Goal: Task Accomplishment & Management: Manage account settings

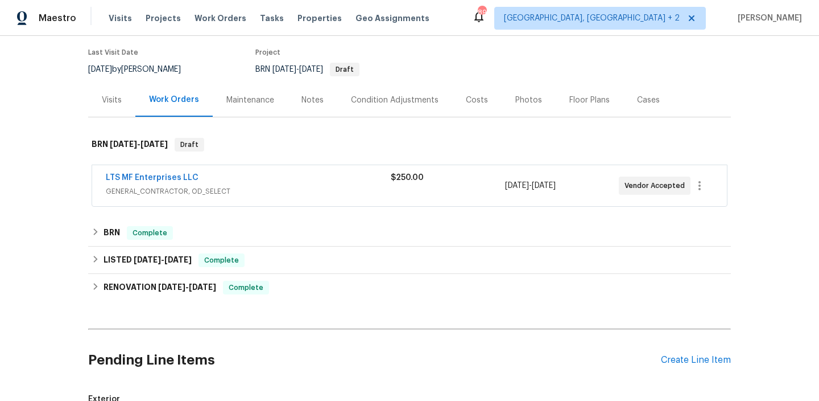
scroll to position [43, 0]
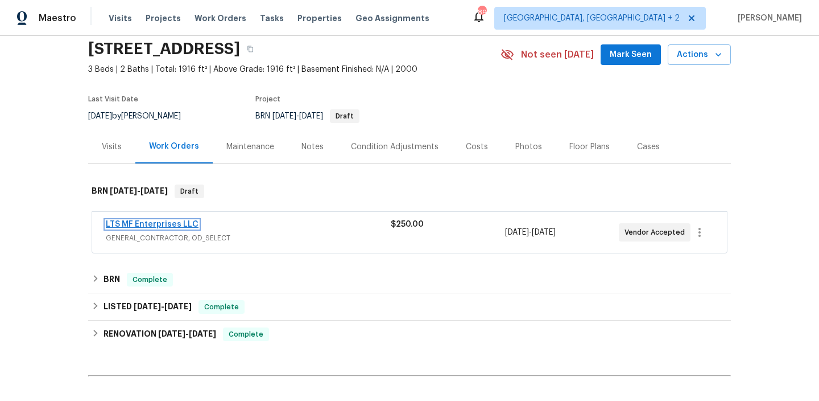
click at [150, 224] on link "LTS MF Enterprises LLC" at bounding box center [152, 224] width 93 height 8
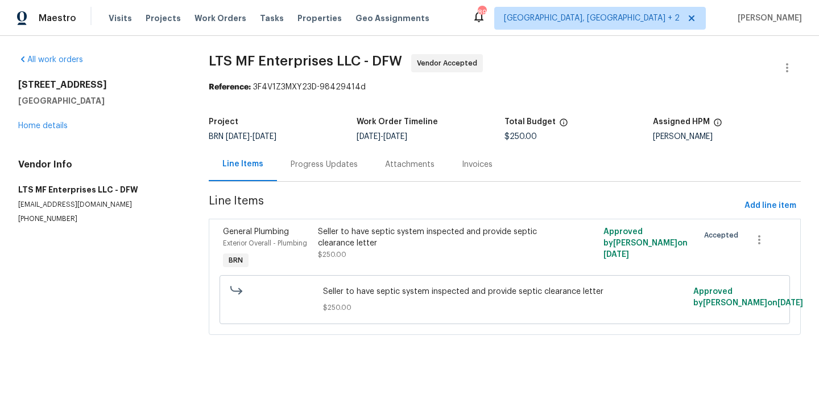
click at [297, 163] on div "Progress Updates" at bounding box center [324, 164] width 67 height 11
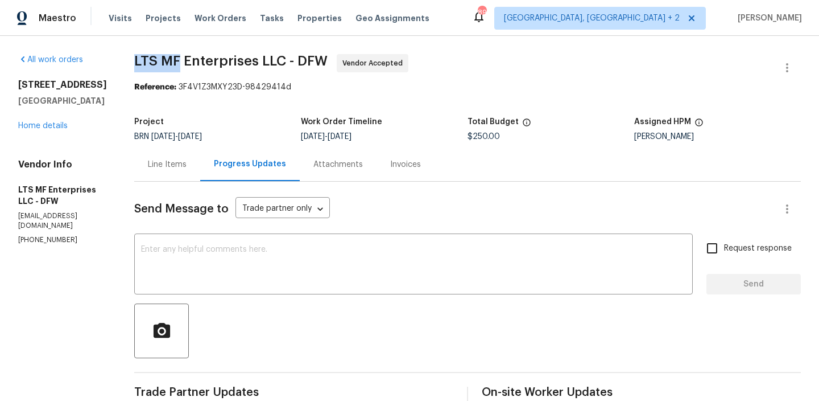
drag, startPoint x: 118, startPoint y: 63, endPoint x: 173, endPoint y: 61, distance: 54.6
click at [173, 62] on div "All work orders 9021 Monticello Dr Granbury, TX 76049 Home details Vendor Info …" at bounding box center [409, 302] width 819 height 533
copy span "LTS MF"
click at [38, 130] on link "Home details" at bounding box center [42, 126] width 49 height 8
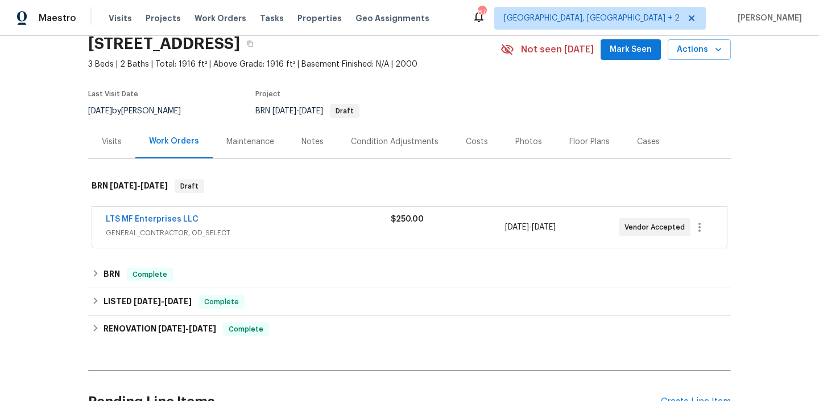
scroll to position [294, 0]
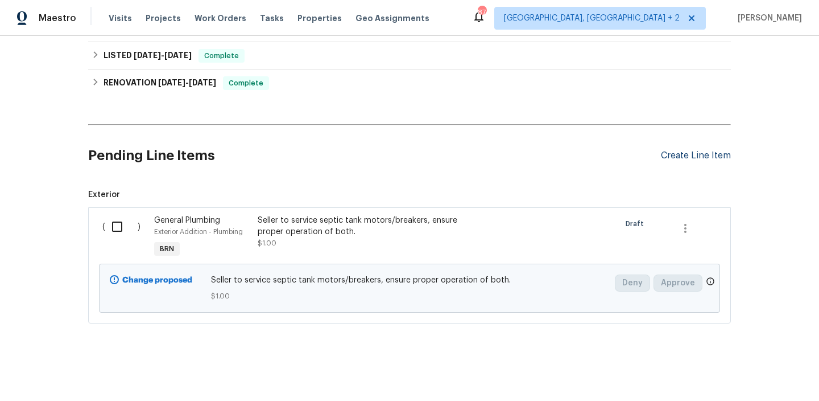
click at [693, 151] on div "Create Line Item" at bounding box center [696, 155] width 70 height 11
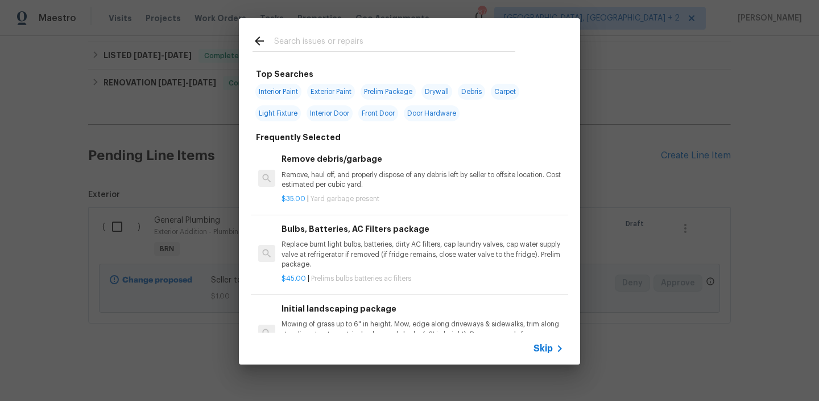
click at [551, 348] on span "Skip" at bounding box center [543, 347] width 19 height 11
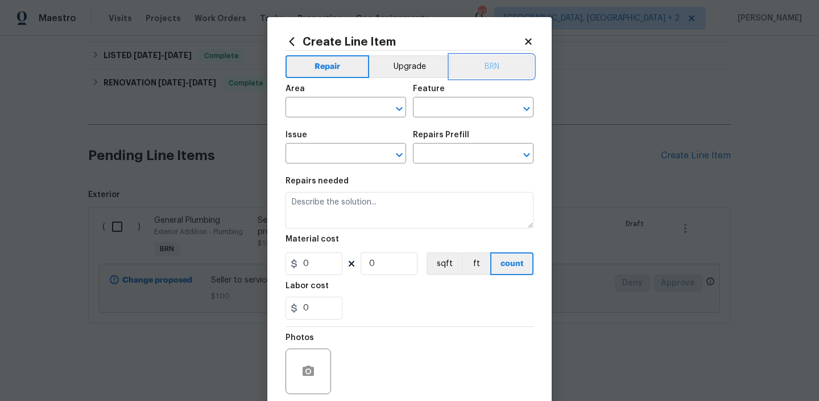
click at [493, 67] on button "BRN" at bounding box center [492, 66] width 84 height 23
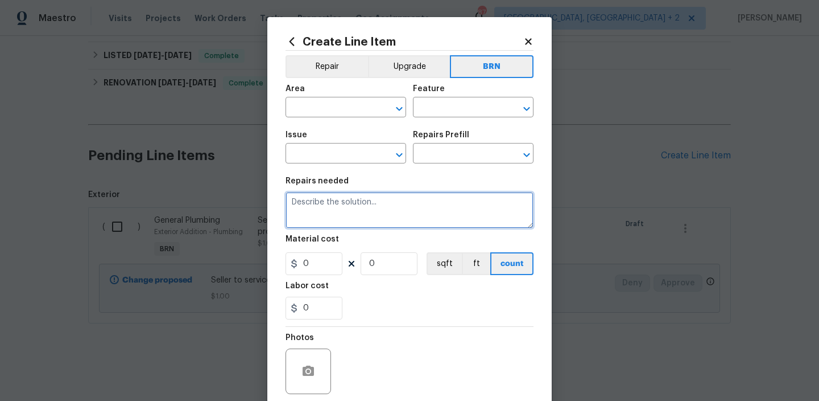
click at [353, 210] on textarea at bounding box center [410, 210] width 248 height 36
paste textarea "Lender Required: Seller to install TPR valve drain leg as required with approve…"
type textarea "Lender Required: Seller to install TPR valve drain leg as required with approve…"
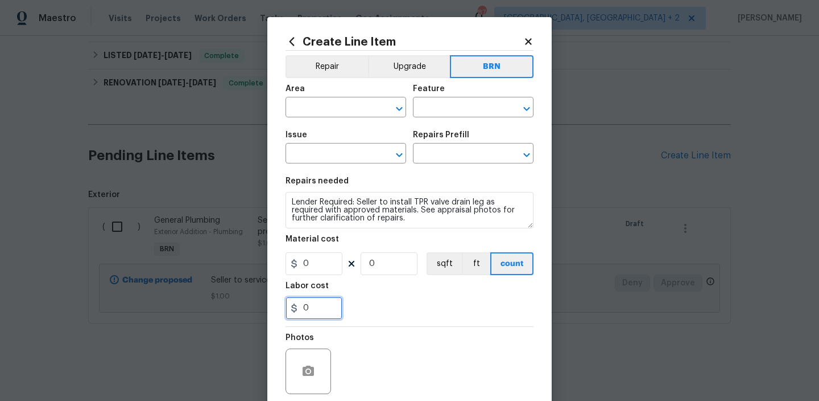
click at [317, 307] on input "0" at bounding box center [314, 307] width 57 height 23
type input "150"
click at [390, 263] on input "0" at bounding box center [389, 263] width 57 height 23
type input "1"
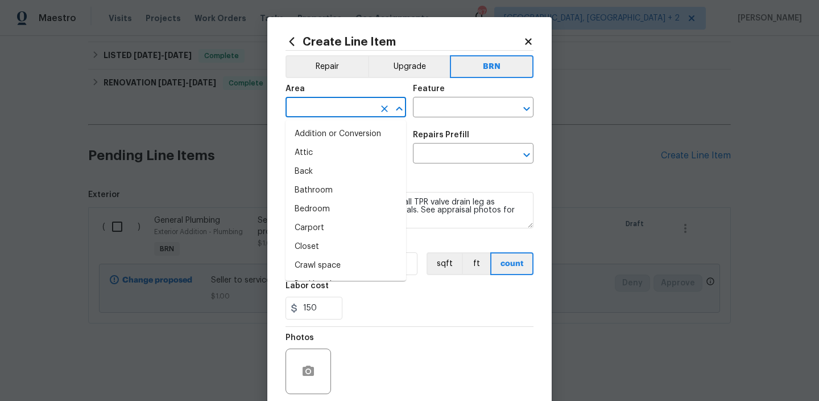
click at [313, 105] on input "text" at bounding box center [330, 109] width 89 height 18
type input "e"
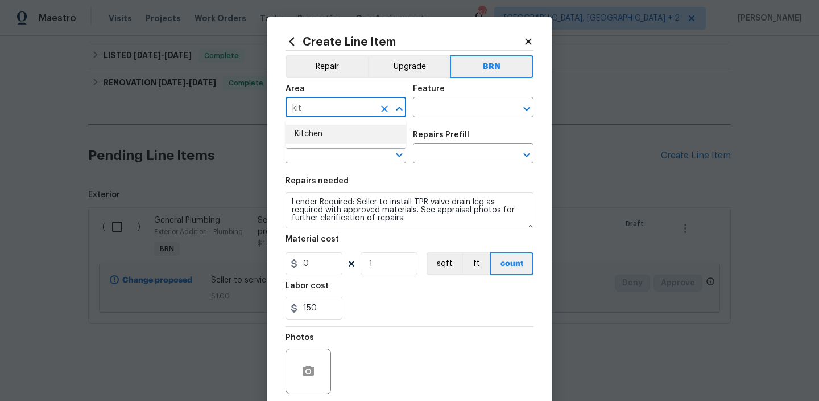
click at [352, 135] on li "Kitchen" at bounding box center [346, 134] width 121 height 19
type input "Kitchen"
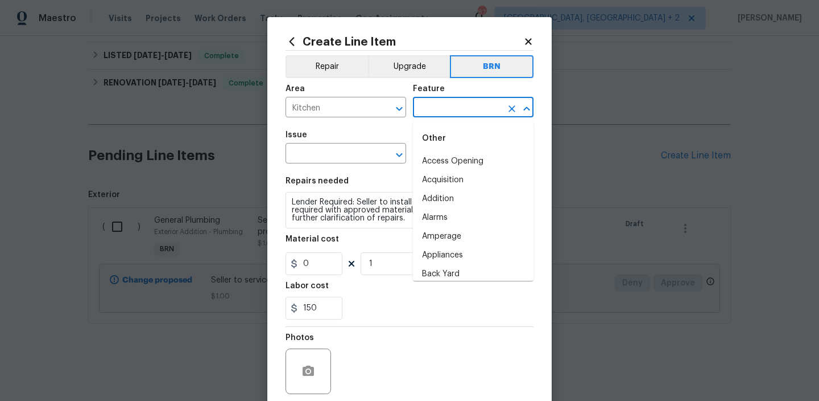
click at [436, 108] on input "text" at bounding box center [457, 109] width 89 height 18
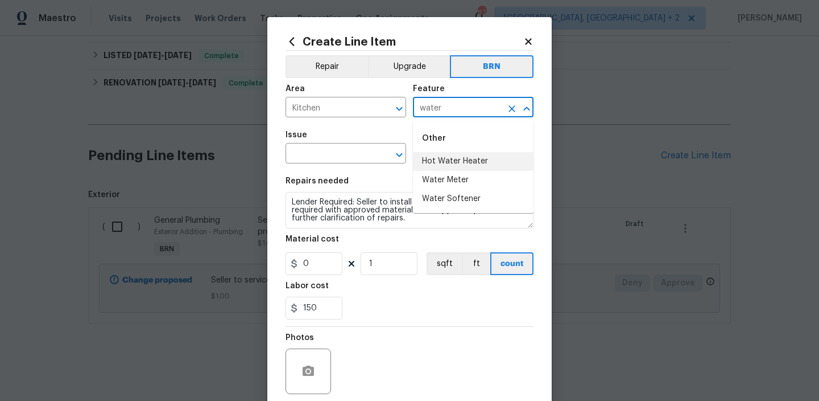
click at [449, 164] on li "Hot Water Heater" at bounding box center [473, 161] width 121 height 19
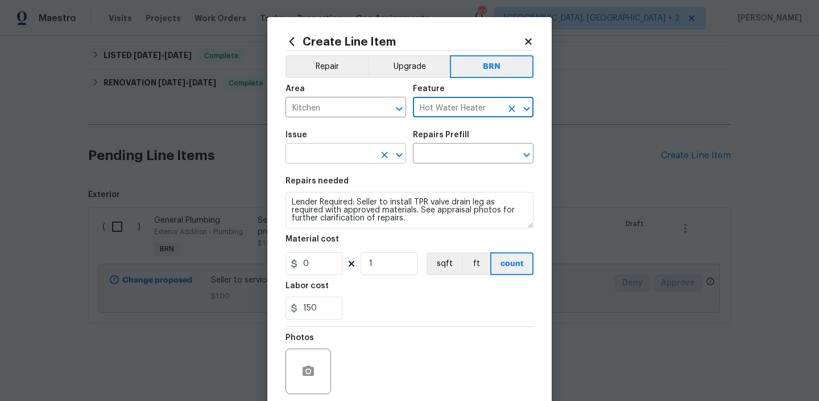
type input "Hot Water Heater"
click at [323, 154] on input "text" at bounding box center [330, 155] width 89 height 18
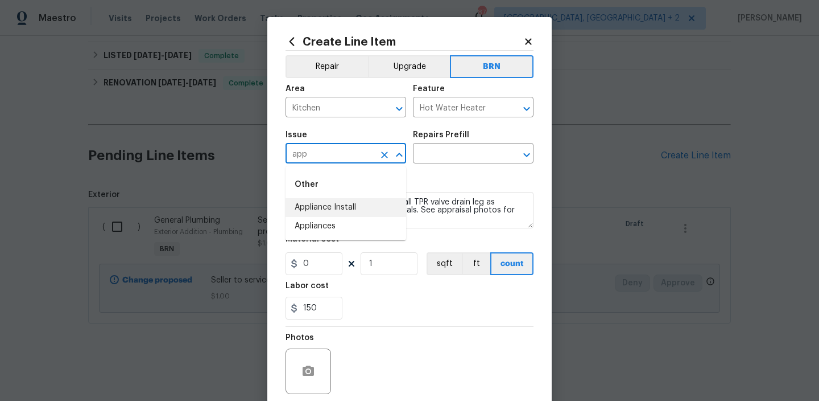
click at [320, 207] on li "Appliance Install" at bounding box center [346, 207] width 121 height 19
type input "Appliance Install"
click at [320, 207] on textarea "Lender Required: Seller to install TPR valve drain leg as required with approve…" at bounding box center [410, 210] width 248 height 36
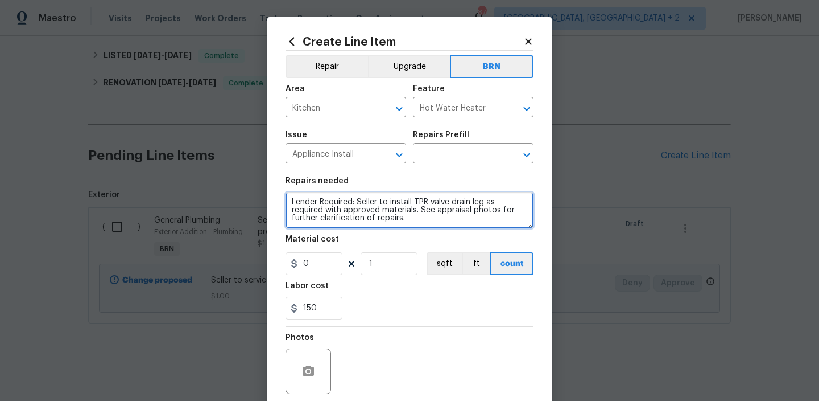
click at [320, 207] on textarea "Lender Required: Seller to install TPR valve drain leg as required with approve…" at bounding box center [410, 210] width 248 height 36
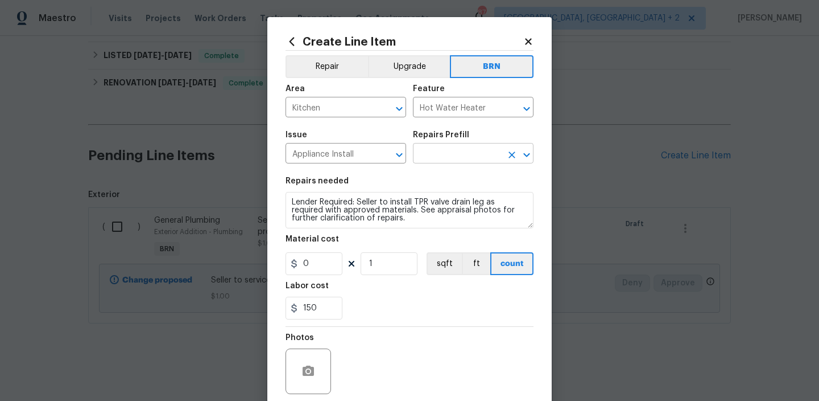
click at [440, 154] on input "text" at bounding box center [457, 155] width 89 height 18
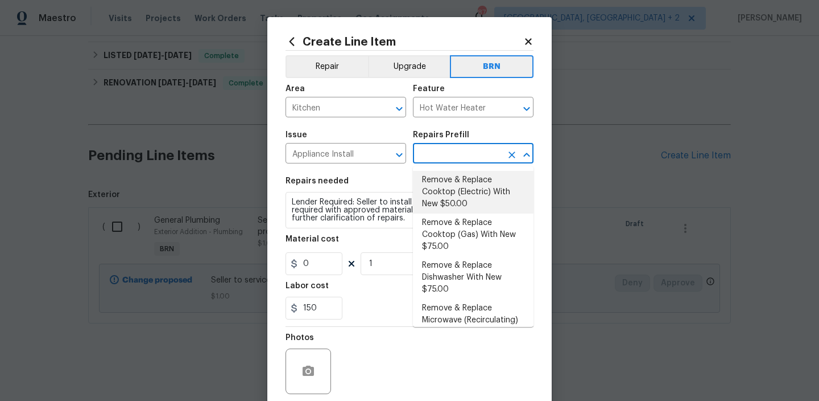
click at [438, 181] on li "Remove & Replace Cooktop (Electric) With New $50.00" at bounding box center [473, 192] width 121 height 43
type input "Appliances"
type input "Remove & Replace Cooktop (Electric) With New $50.00"
type textarea "Remove the existing cooktop and replace it with a new electric cooktop provided…"
type input "50"
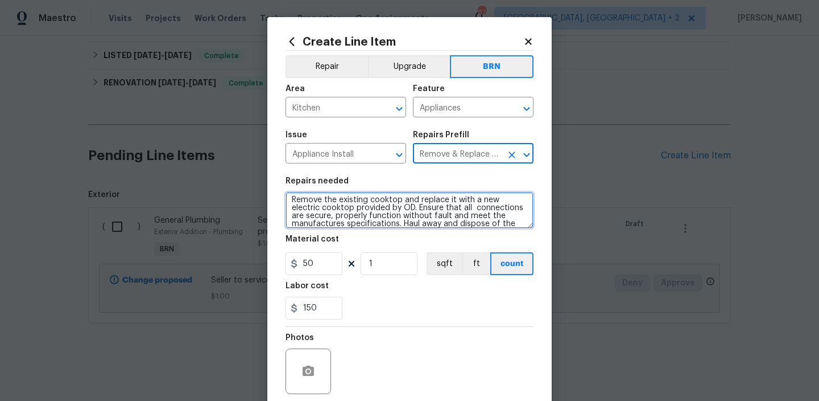
click at [358, 204] on textarea "Remove the existing cooktop and replace it with a new electric cooktop provided…" at bounding box center [410, 210] width 248 height 36
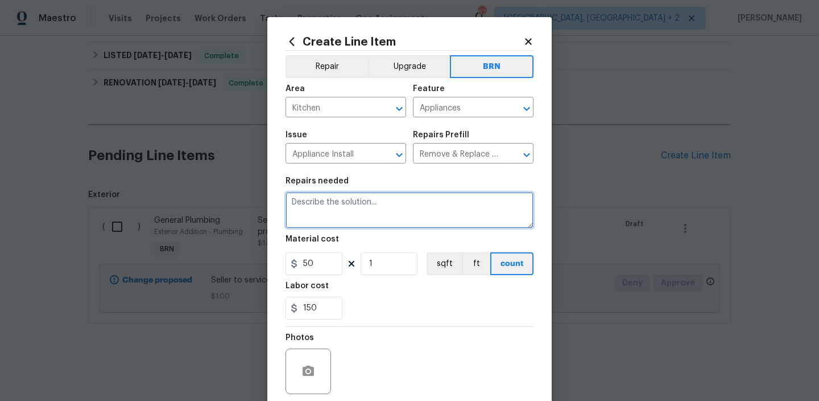
scroll to position [0, 0]
paste textarea "Lender Required: Seller to install TPR valve drain leg as required with approve…"
type textarea "Lender Required: Seller to install TPR valve drain leg as required with approve…"
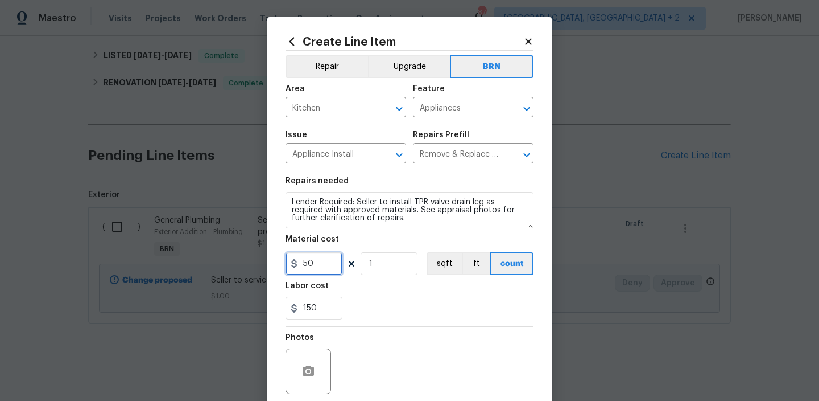
click at [322, 270] on input "50" at bounding box center [314, 263] width 57 height 23
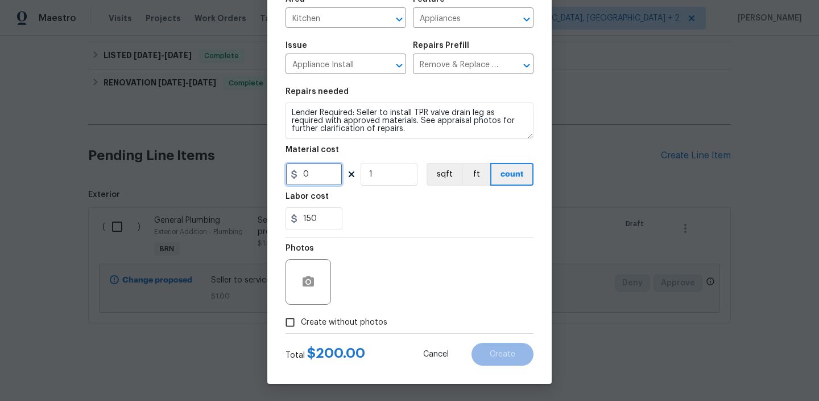
type input "0"
click at [305, 275] on icon "button" at bounding box center [309, 282] width 14 height 14
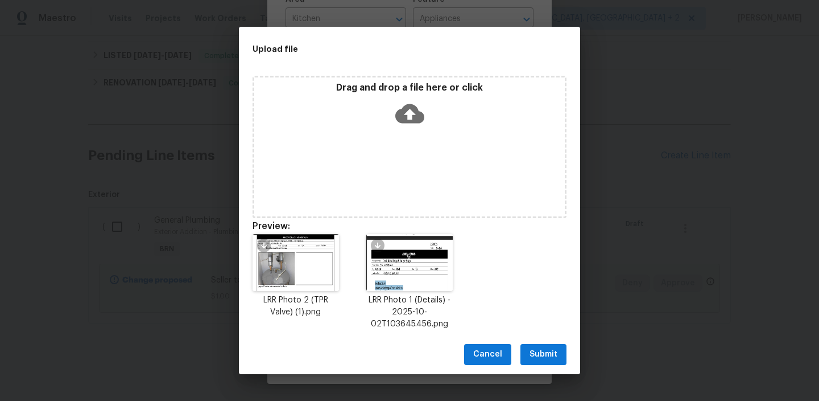
click at [542, 353] on span "Submit" at bounding box center [544, 354] width 28 height 14
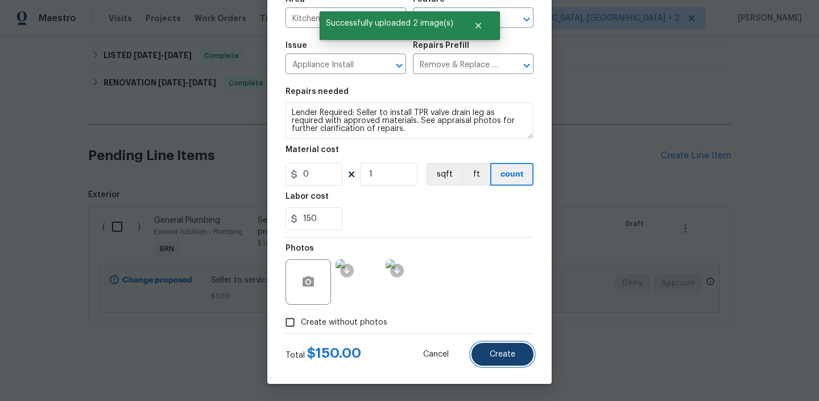
click at [500, 351] on span "Create" at bounding box center [503, 354] width 26 height 9
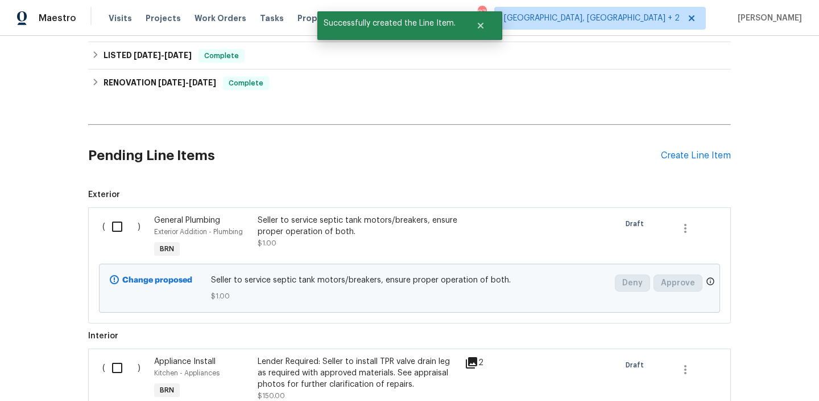
scroll to position [370, 0]
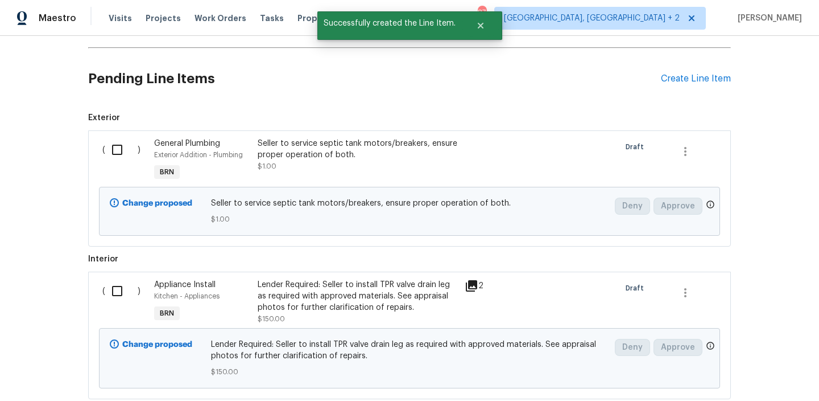
click at [122, 289] on input "checkbox" at bounding box center [121, 291] width 32 height 24
checkbox input "true"
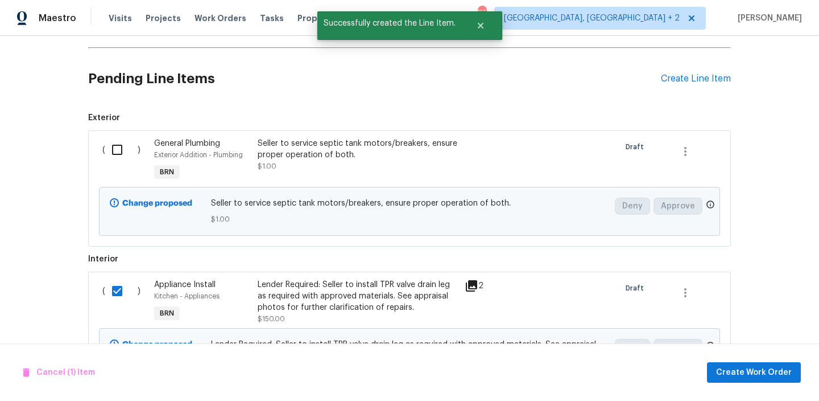
scroll to position [447, 0]
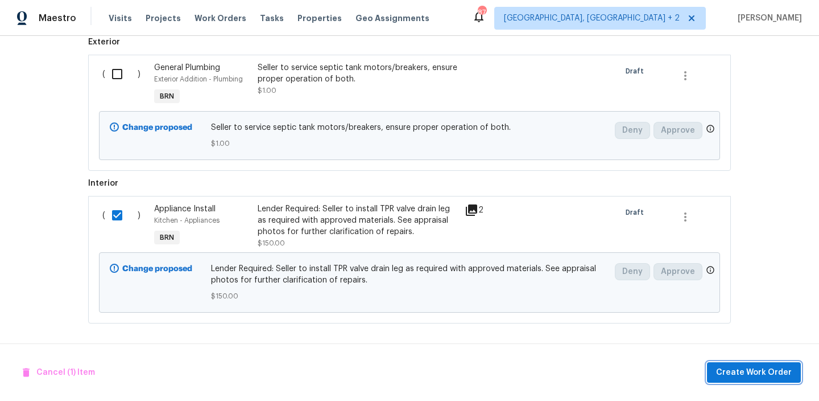
click at [733, 371] on span "Create Work Order" at bounding box center [754, 372] width 76 height 14
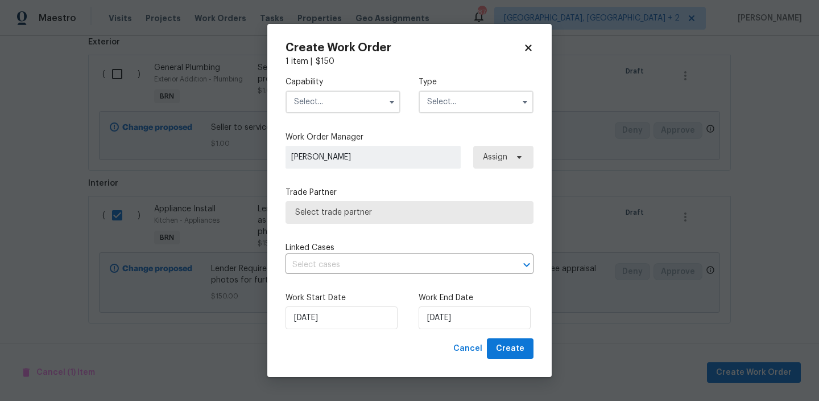
click at [352, 101] on input "text" at bounding box center [343, 101] width 115 height 23
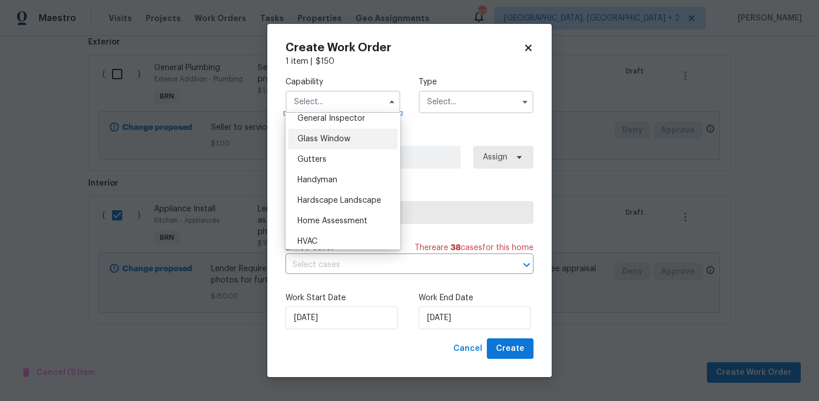
scroll to position [576, 0]
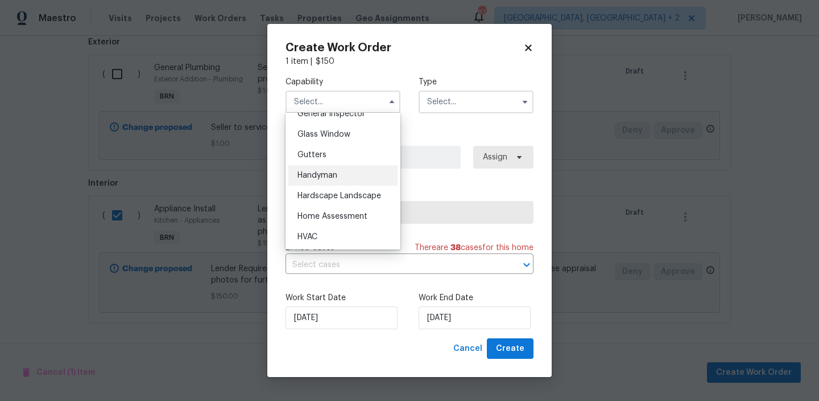
click at [327, 177] on span "Handyman" at bounding box center [318, 175] width 40 height 8
type input "Handyman"
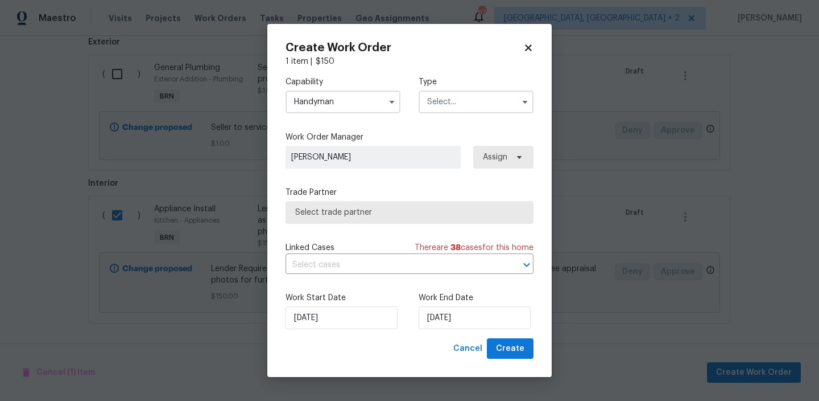
click at [443, 105] on input "text" at bounding box center [476, 101] width 115 height 23
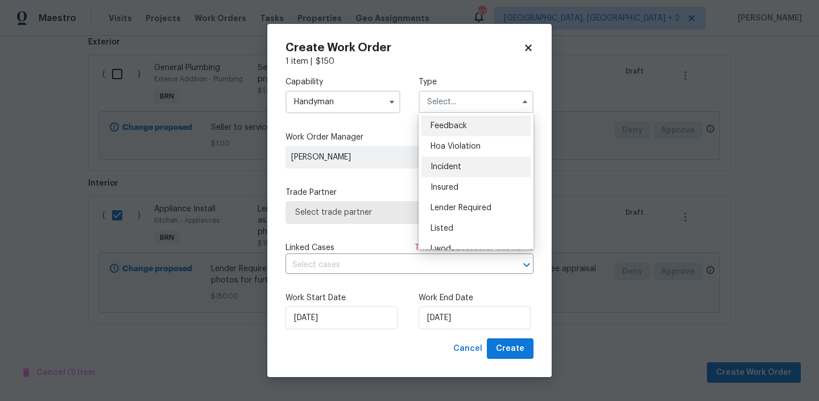
scroll to position [69, 0]
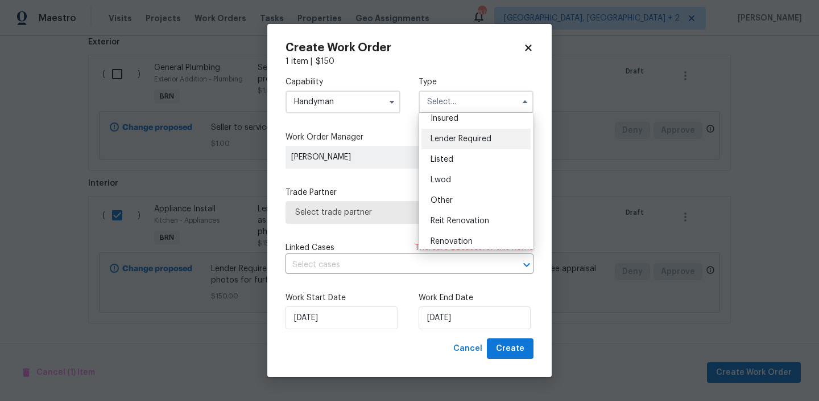
click at [461, 142] on span "Lender Required" at bounding box center [461, 139] width 61 height 8
type input "Lender Required"
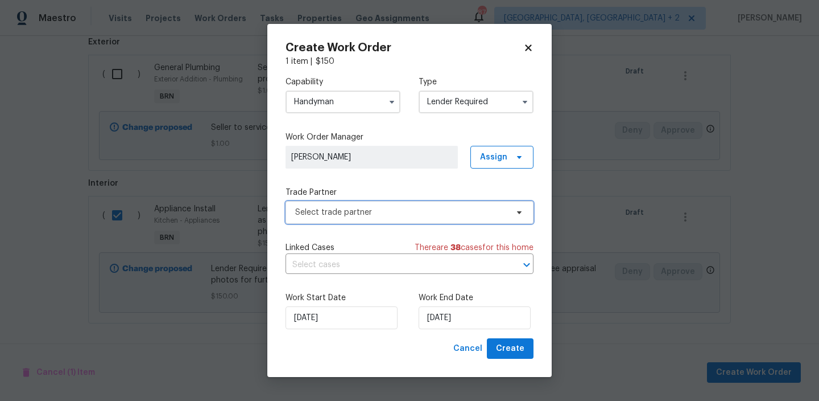
click at [345, 207] on span "Select trade partner" at bounding box center [401, 212] width 212 height 11
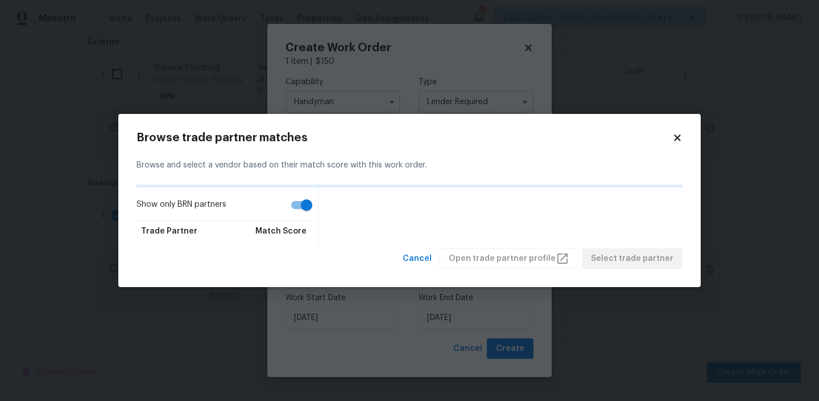
click at [298, 199] on input "Show only BRN partners" at bounding box center [306, 205] width 65 height 22
checkbox input "false"
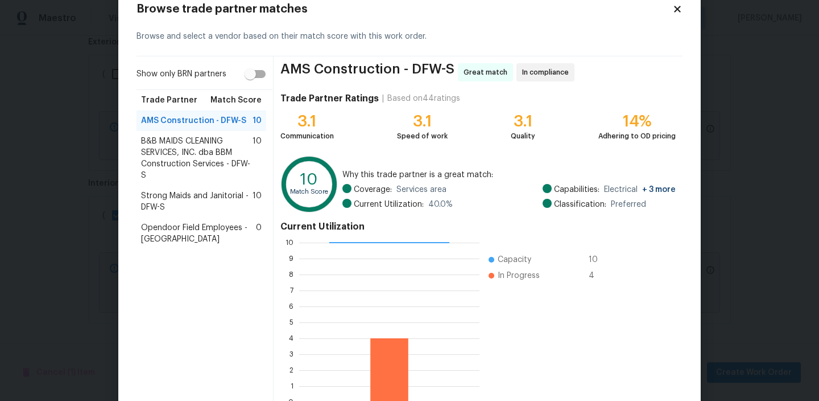
scroll to position [101, 0]
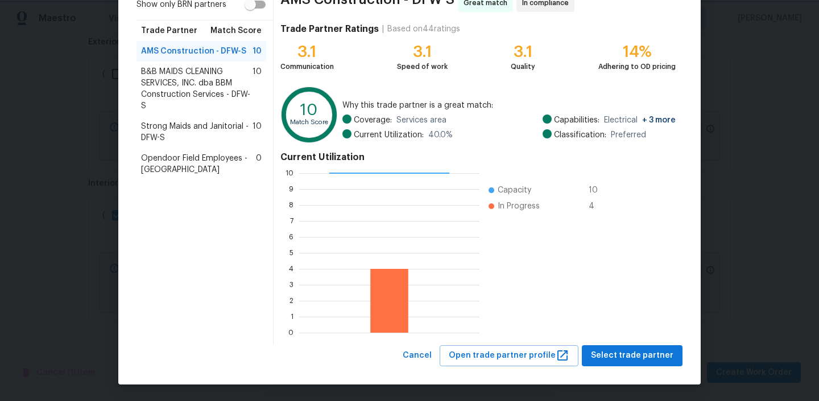
click at [81, 151] on body "Maestro Visits Projects Work Orders Tasks Properties Geo Assignments 87 Albuque…" at bounding box center [409, 200] width 819 height 401
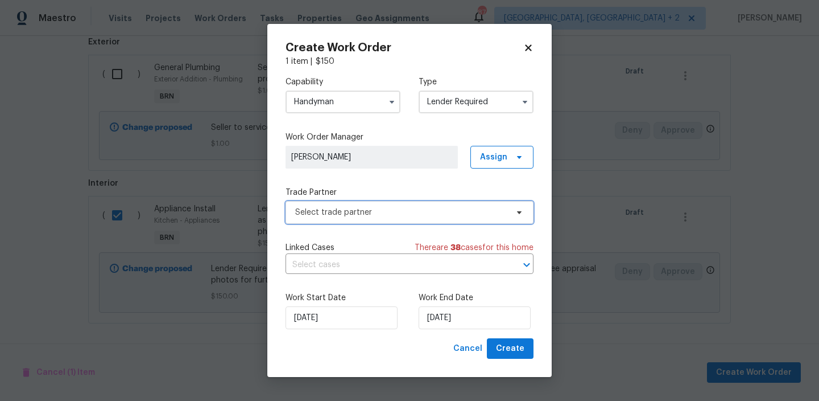
scroll to position [0, 0]
click at [350, 92] on input "Handyman" at bounding box center [343, 101] width 115 height 23
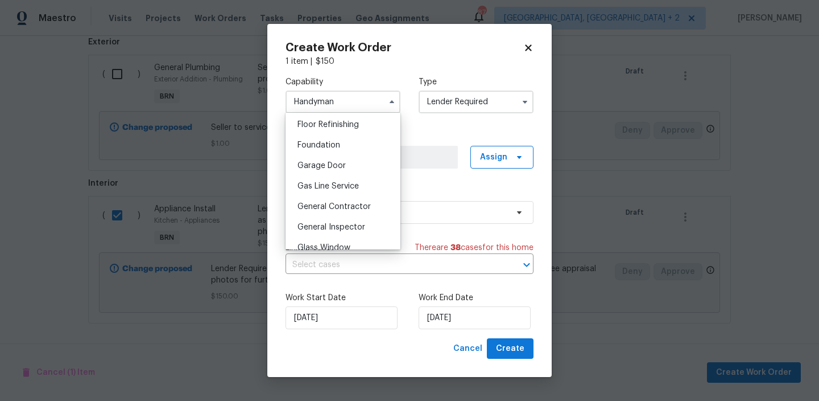
scroll to position [468, 0]
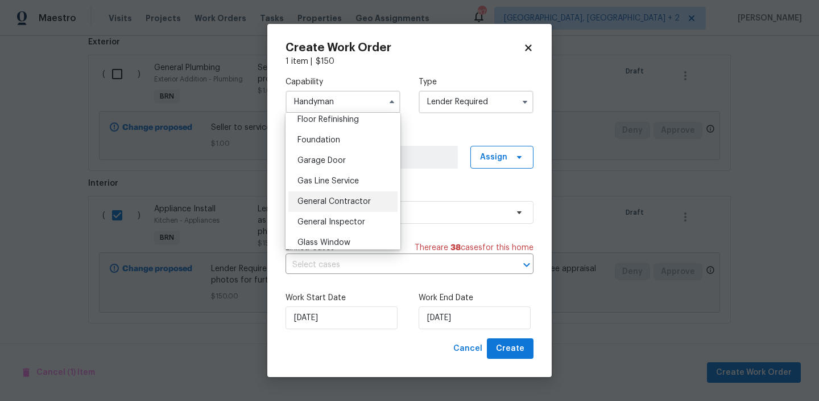
click at [340, 197] on div "General Contractor" at bounding box center [342, 201] width 109 height 20
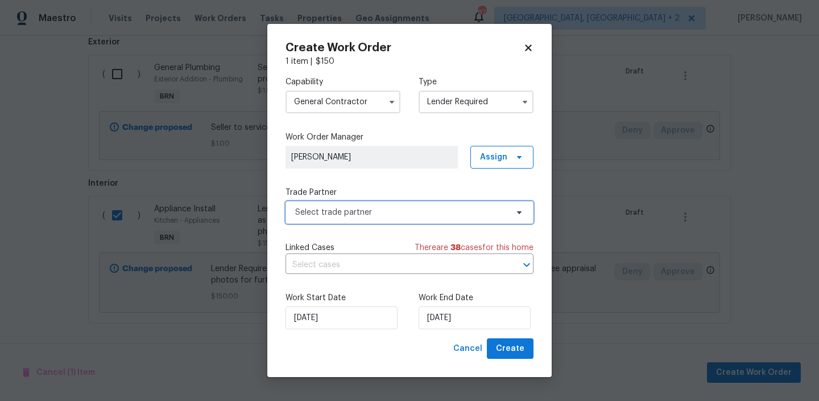
click at [329, 208] on span "Select trade partner" at bounding box center [401, 212] width 212 height 11
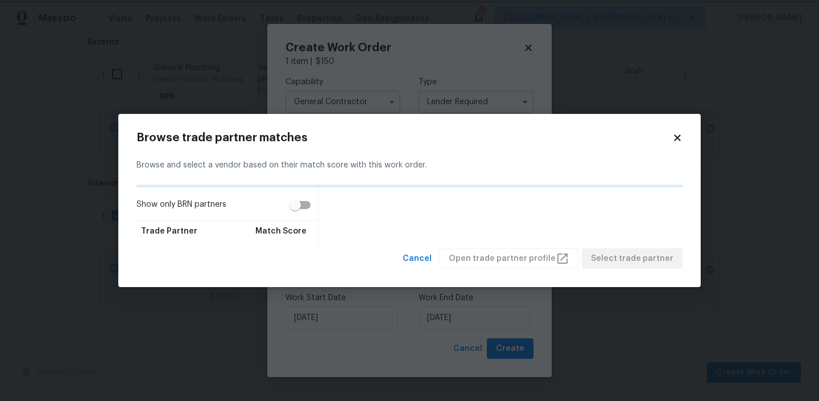
click at [100, 103] on body "Maestro Visits Projects Work Orders Tasks Properties Geo Assignments 87 Albuque…" at bounding box center [409, 200] width 819 height 401
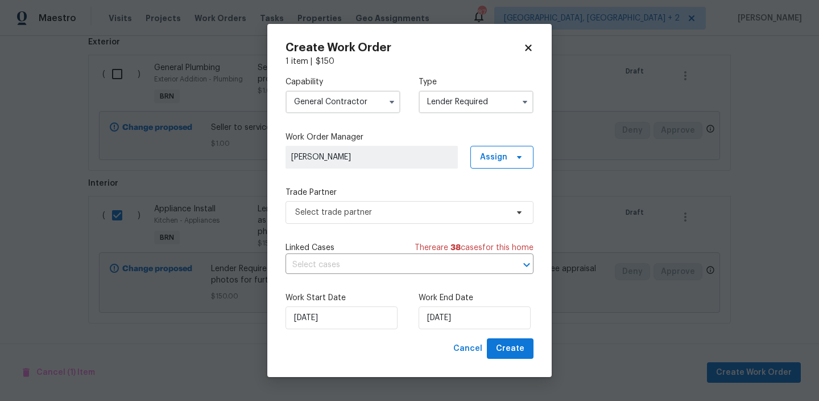
click at [319, 100] on input "General Contractor" at bounding box center [343, 101] width 115 height 23
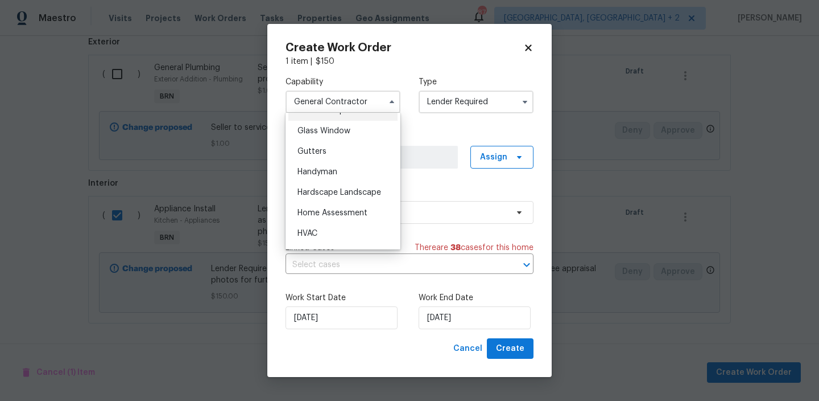
scroll to position [602, 0]
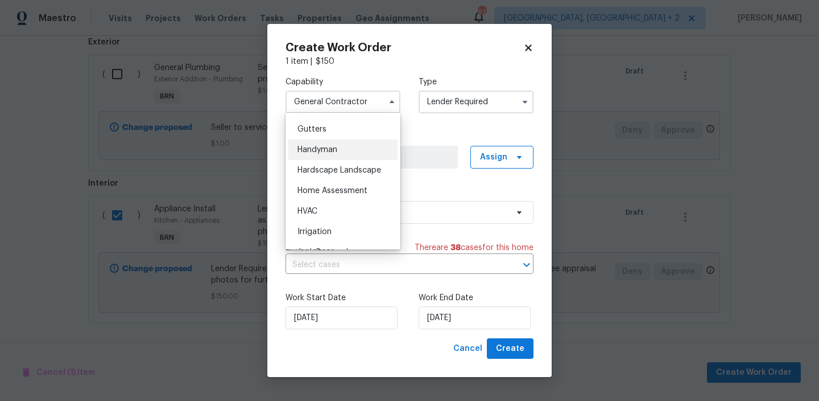
click at [330, 146] on span "Handyman" at bounding box center [318, 150] width 40 height 8
type input "Handyman"
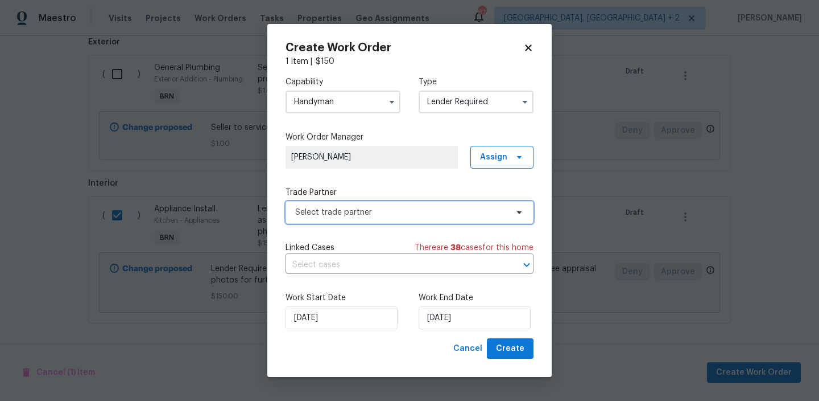
click at [322, 210] on span "Select trade partner" at bounding box center [401, 212] width 212 height 11
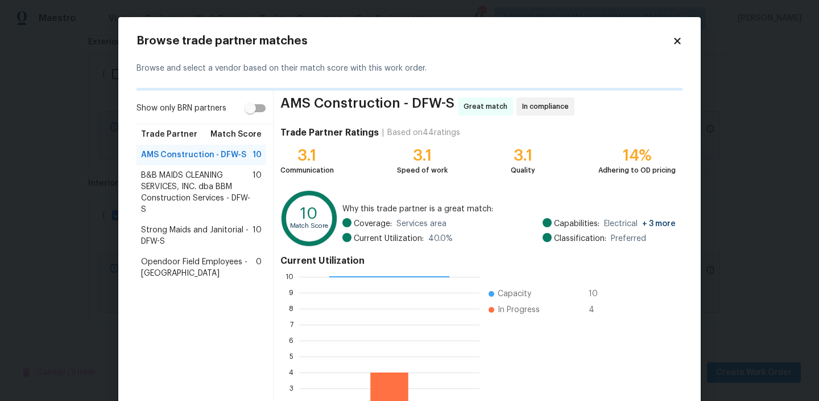
scroll to position [104, 0]
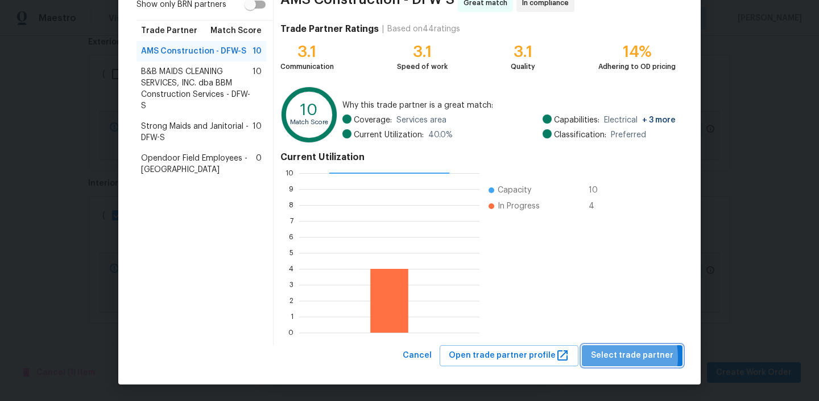
click at [609, 357] on span "Select trade partner" at bounding box center [632, 355] width 82 height 14
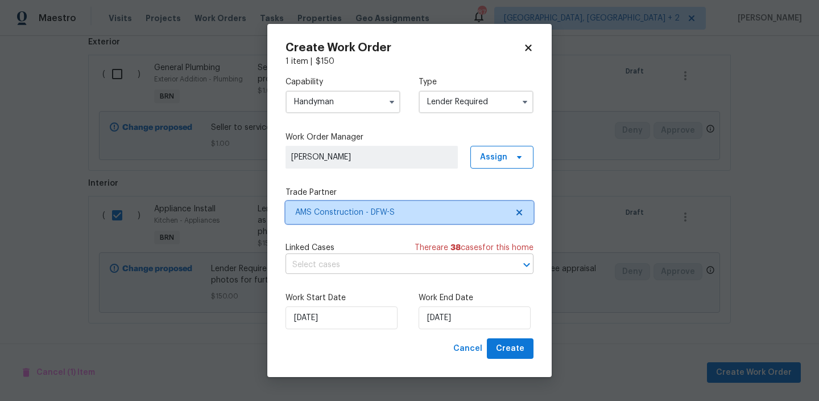
scroll to position [0, 0]
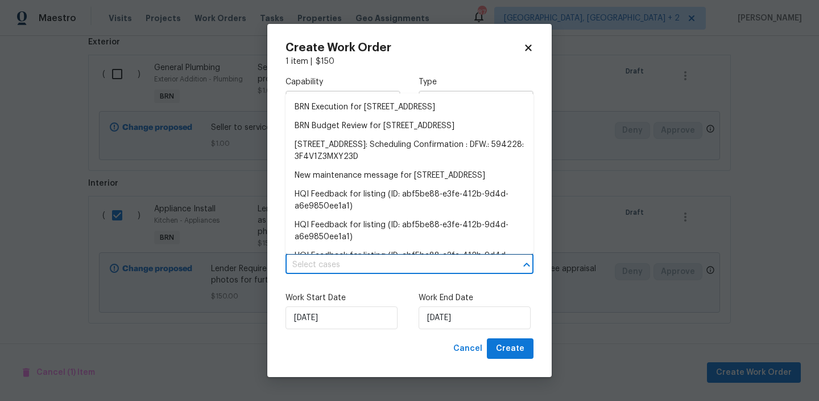
click at [351, 266] on input "text" at bounding box center [394, 265] width 216 height 18
click at [325, 105] on li "BRN Execution for 9021 Monticello Dr, Granbury, TX 76049" at bounding box center [410, 107] width 248 height 19
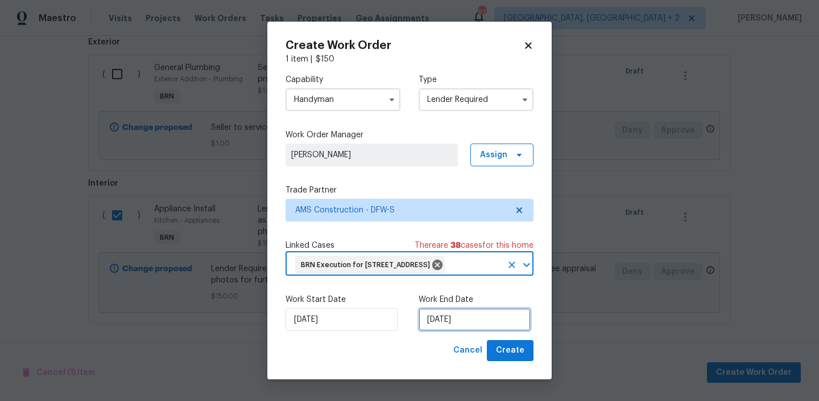
click at [443, 331] on input "02/10/2025" at bounding box center [475, 319] width 112 height 23
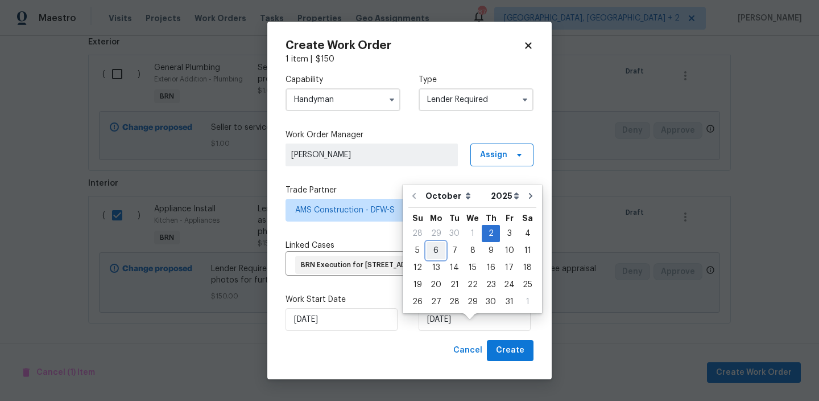
click at [436, 252] on div "6" at bounding box center [436, 250] width 19 height 16
type input "06/10/2025"
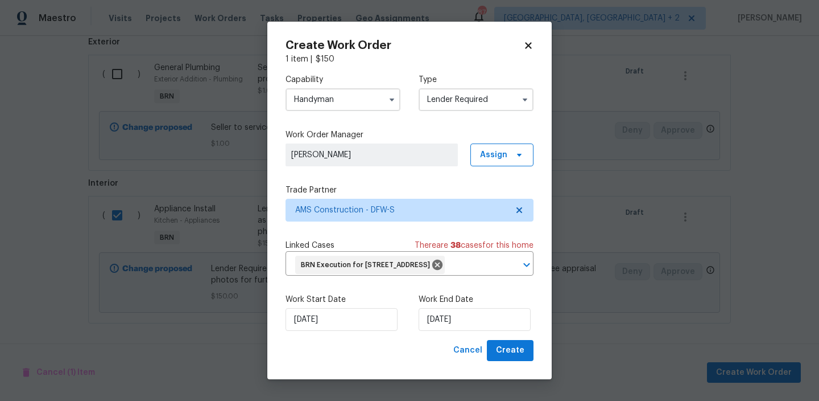
click at [522, 375] on div "Create Work Order 1 item | $ 150 Capability Handyman Type Lender Required Work …" at bounding box center [409, 200] width 284 height 357
click at [514, 357] on span "Create" at bounding box center [510, 350] width 28 height 14
checkbox input "false"
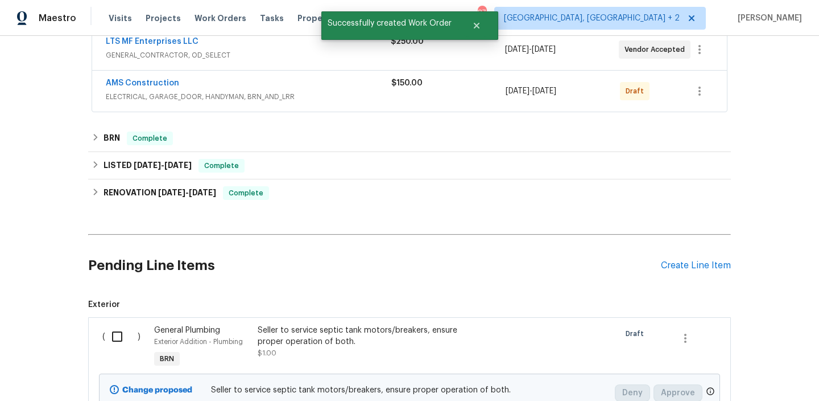
scroll to position [148, 0]
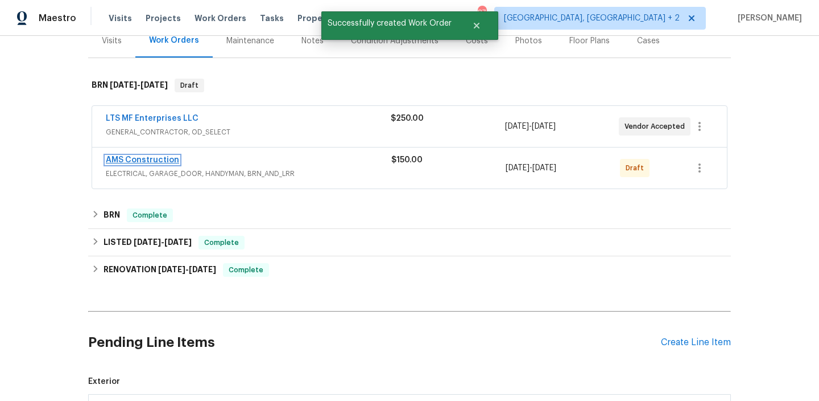
click at [130, 159] on link "AMS Construction" at bounding box center [142, 160] width 73 height 8
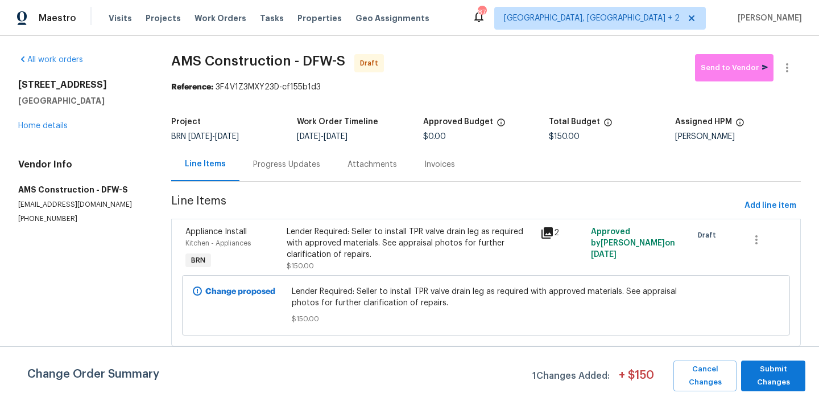
click at [265, 160] on div "Progress Updates" at bounding box center [286, 164] width 67 height 11
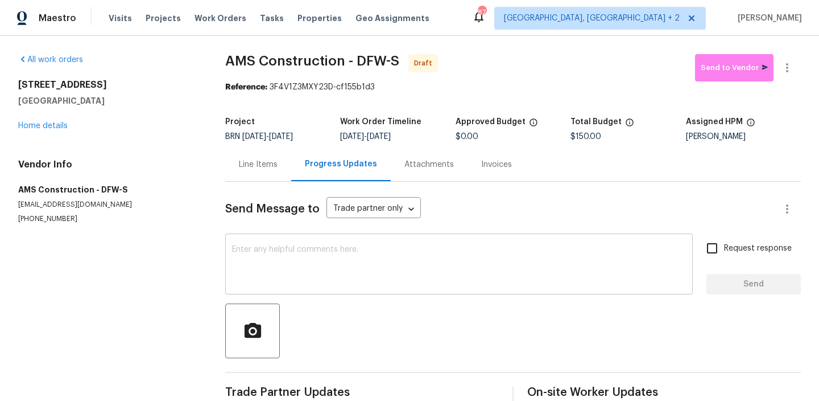
click at [283, 259] on textarea at bounding box center [459, 265] width 454 height 40
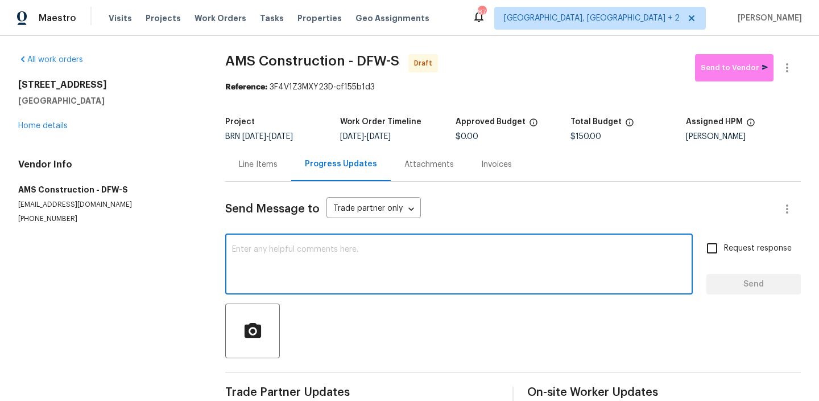
paste textarea "Hi, I'm Ananthi from Opendoor. Just wanted to check if you received the WO for …"
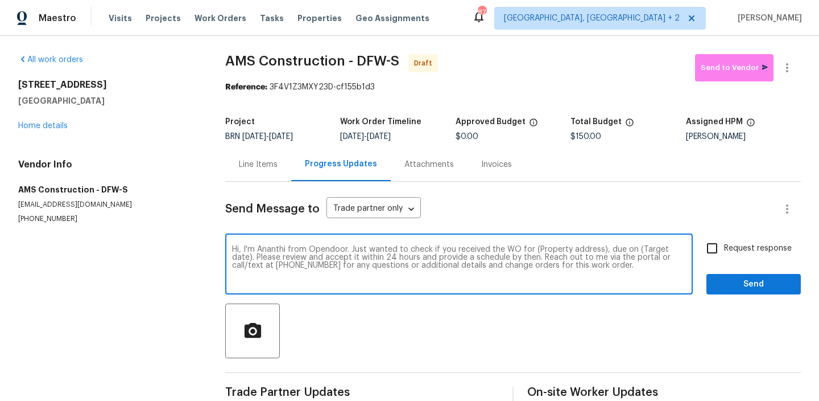
drag, startPoint x: 598, startPoint y: 250, endPoint x: 536, endPoint y: 251, distance: 62.0
click at [536, 251] on textarea "Hi, I'm Ananthi from Opendoor. Just wanted to check if you received the WO for …" at bounding box center [459, 265] width 454 height 40
paste textarea "9021 Monticello Dr, Granbury, TX 76049"
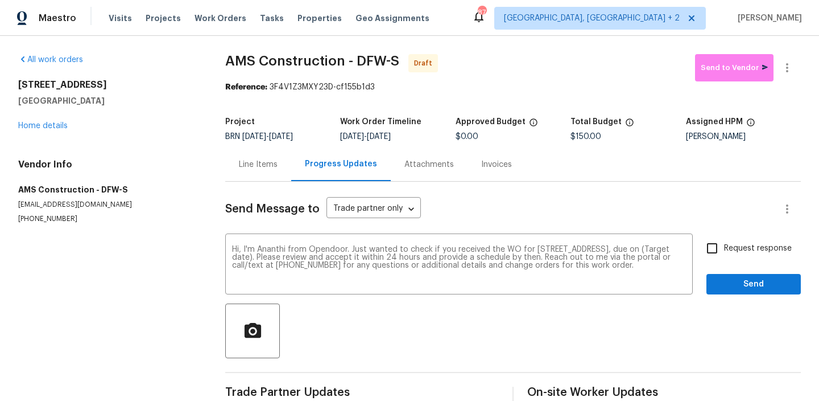
drag, startPoint x: 382, startPoint y: 136, endPoint x: 427, endPoint y: 133, distance: 45.6
click at [427, 134] on div "10/2/2025 - 10/6/2025" at bounding box center [397, 137] width 115 height 8
copy span "10/6/2025"
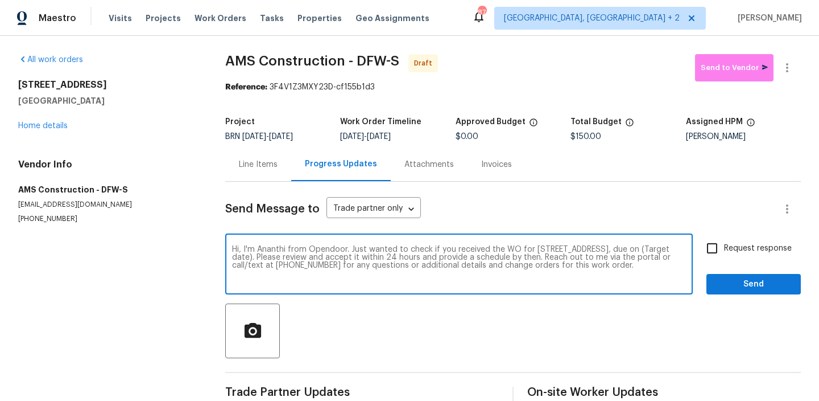
drag, startPoint x: 308, startPoint y: 259, endPoint x: 265, endPoint y: 258, distance: 42.7
click at [265, 258] on textarea "Hi, I'm Ananthi from Opendoor. Just wanted to check if you received the WO for …" at bounding box center [459, 265] width 454 height 40
paste textarea "10/6/2025"
type textarea "Hi, I'm Ananthi from Opendoor. Just wanted to check if you received the WO for …"
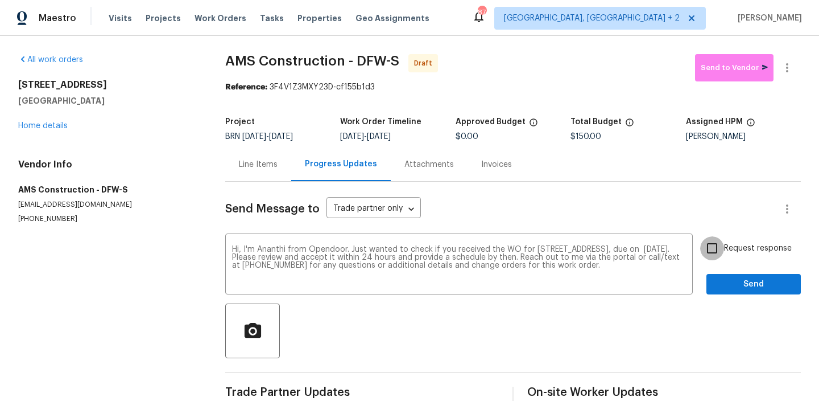
click at [709, 241] on input "Request response" at bounding box center [712, 248] width 24 height 24
checkbox input "true"
click at [725, 276] on button "Send" at bounding box center [754, 284] width 94 height 21
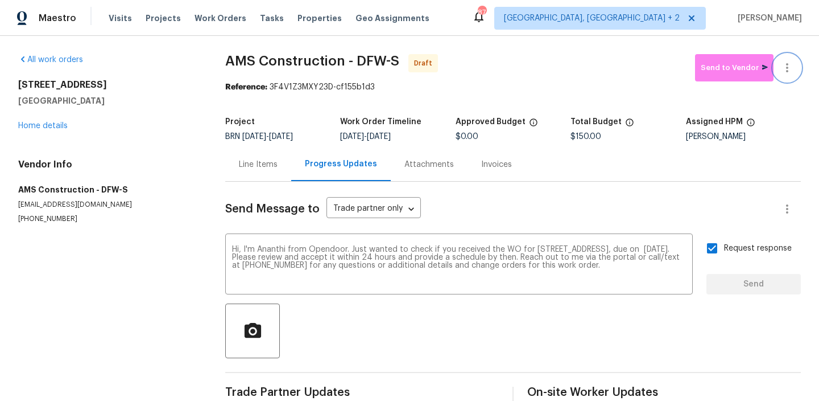
click at [787, 61] on icon "button" at bounding box center [788, 68] width 14 height 14
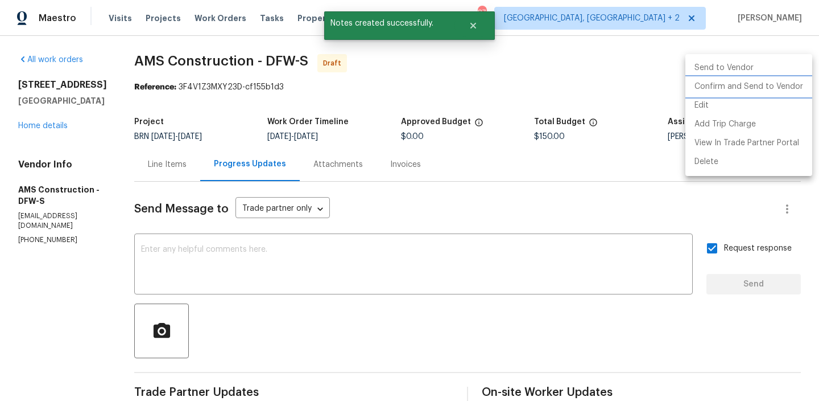
click at [745, 86] on li "Confirm and Send to Vendor" at bounding box center [749, 86] width 127 height 19
click at [258, 48] on div at bounding box center [409, 200] width 819 height 401
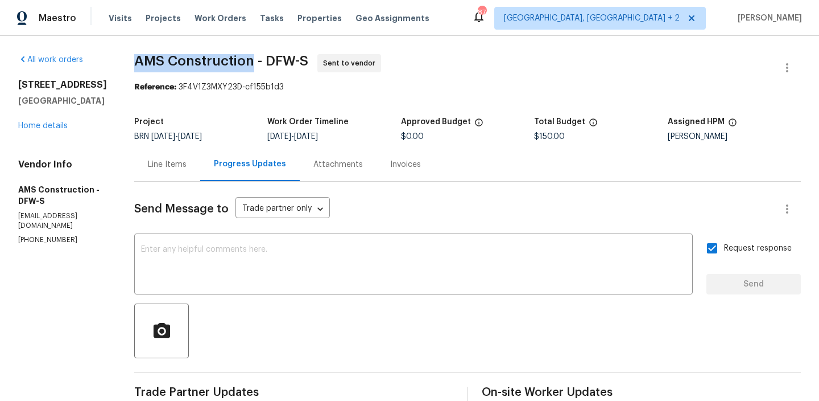
drag, startPoint x: 121, startPoint y: 60, endPoint x: 247, endPoint y: 62, distance: 125.8
click at [247, 62] on div "All work orders 9021 Monticello Dr Granbury, TX 76049 Home details Vendor Info …" at bounding box center [409, 274] width 819 height 477
copy span "AMS Construction"
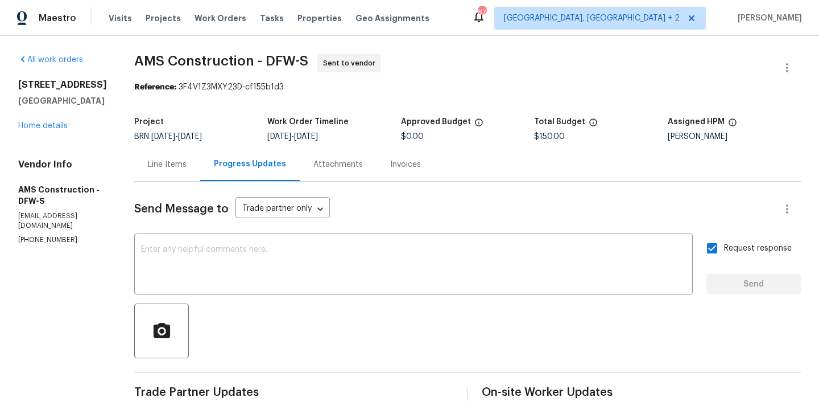
click at [193, 145] on div "Project BRN 10/1/2025 - 10/6/2025 Work Order Timeline 10/2/2025 - 10/6/2025 App…" at bounding box center [467, 129] width 667 height 36
click at [36, 130] on link "Home details" at bounding box center [42, 126] width 49 height 8
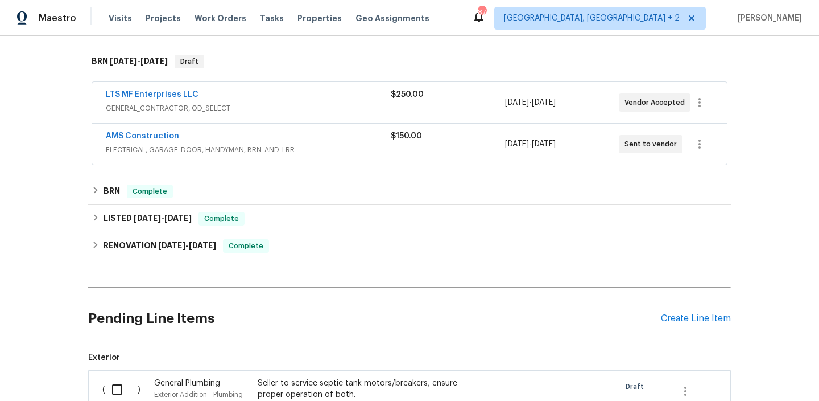
scroll to position [176, 0]
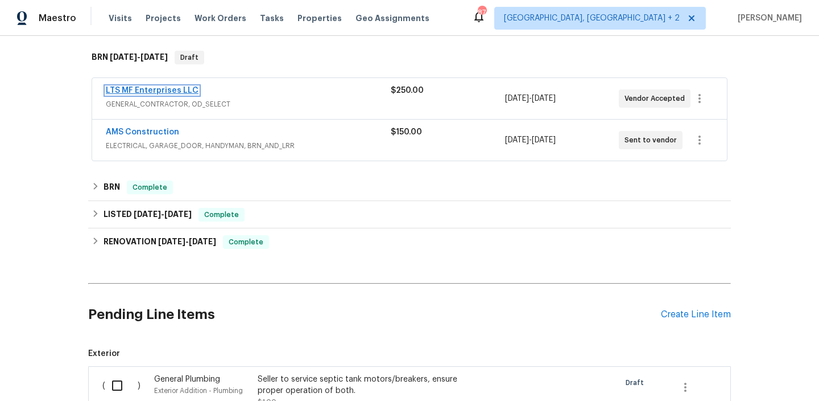
click at [131, 91] on link "LTS MF Enterprises LLC" at bounding box center [152, 90] width 93 height 8
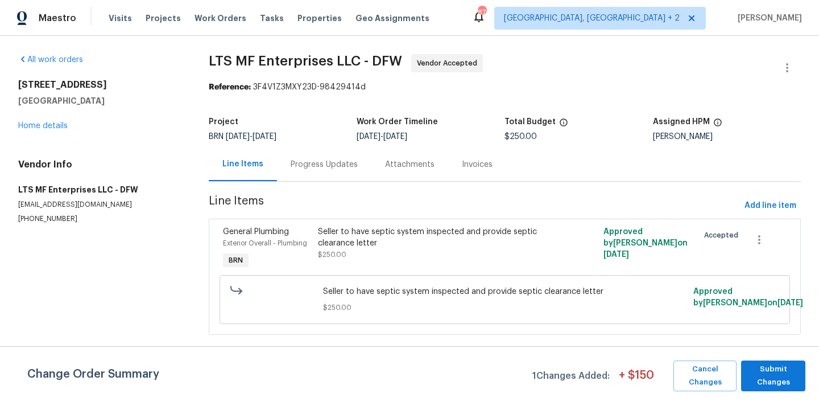
click at [20, 217] on p "(817) 988-4131" at bounding box center [99, 219] width 163 height 10
copy p "(817) 988-4131"
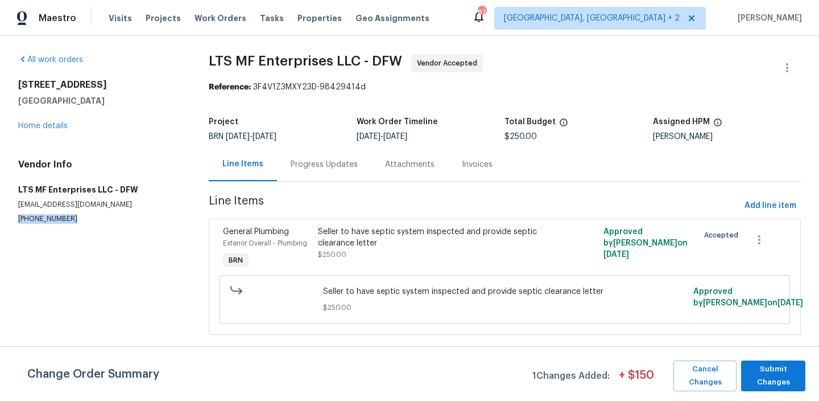
copy p "(817) 988-4131"
click at [40, 220] on p "(817) 988-4131" at bounding box center [99, 219] width 163 height 10
copy p "(817) 988-4131"
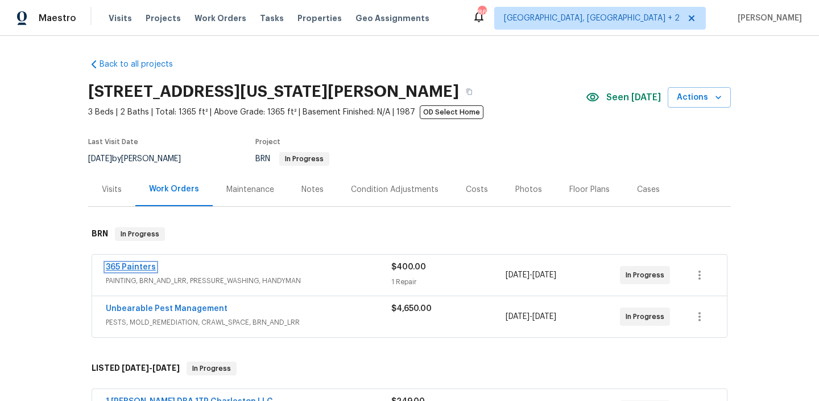
click at [127, 264] on link "365 Painters" at bounding box center [131, 267] width 50 height 8
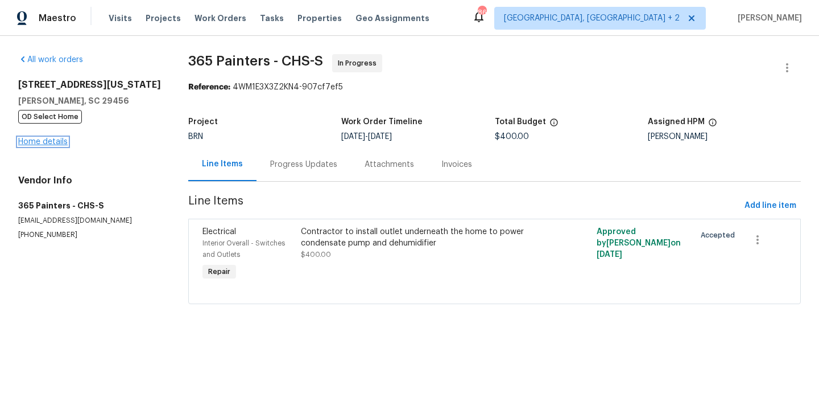
click at [59, 142] on link "Home details" at bounding box center [42, 142] width 49 height 8
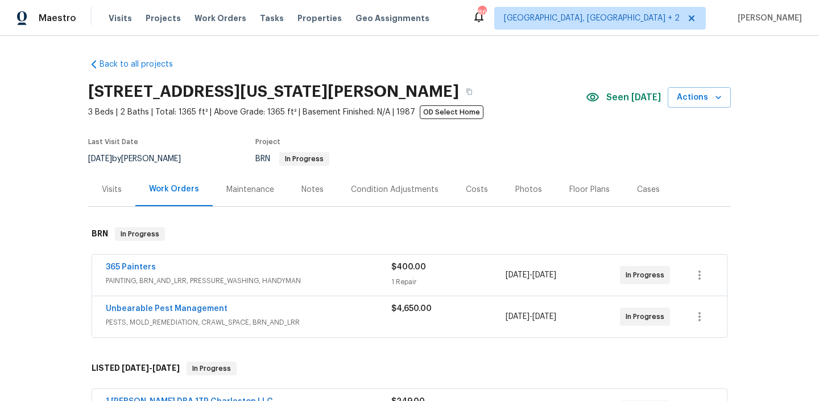
scroll to position [36, 0]
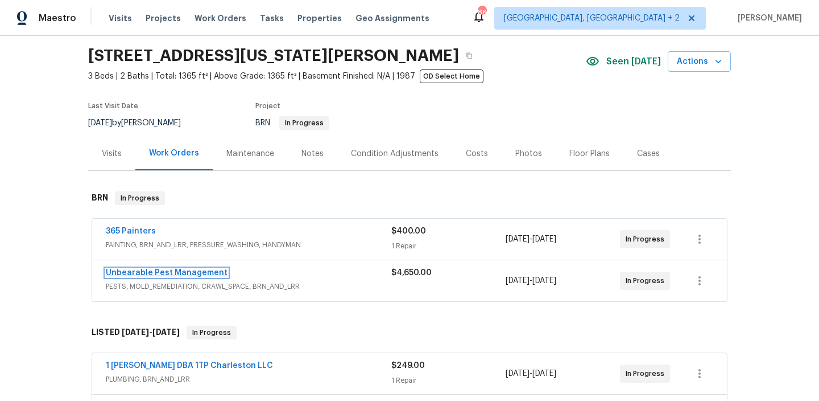
click at [151, 273] on link "Unbearable Pest Management" at bounding box center [167, 273] width 122 height 8
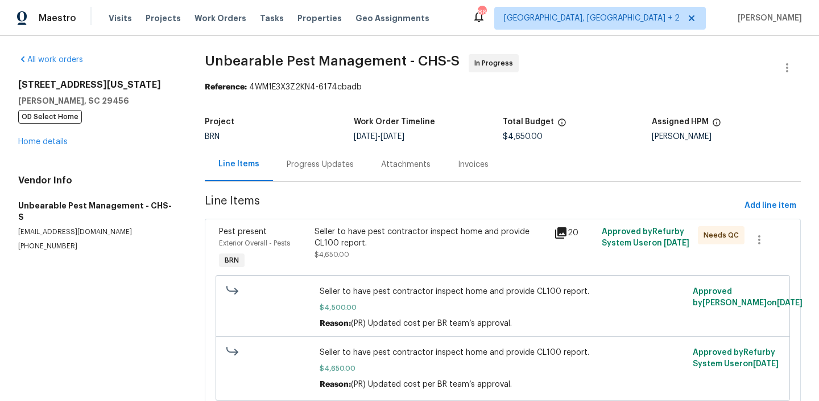
click at [44, 146] on div "109 Washington Dr Ladson, SC 29456 OD Select Home Home details" at bounding box center [97, 113] width 159 height 68
click at [57, 143] on link "Home details" at bounding box center [42, 142] width 49 height 8
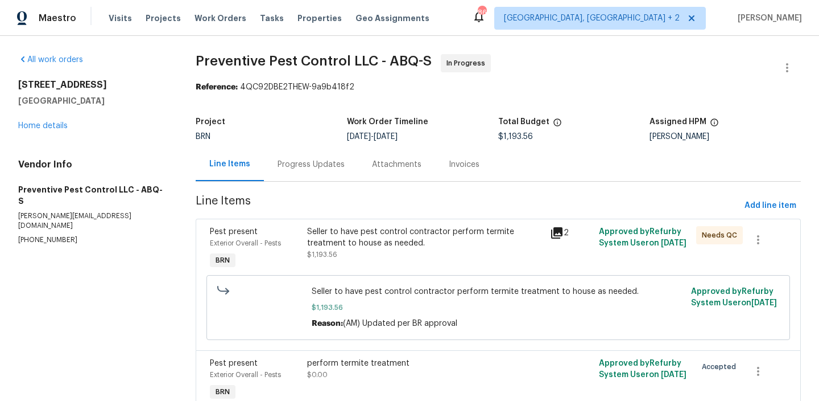
click at [301, 173] on div "Progress Updates" at bounding box center [311, 164] width 94 height 34
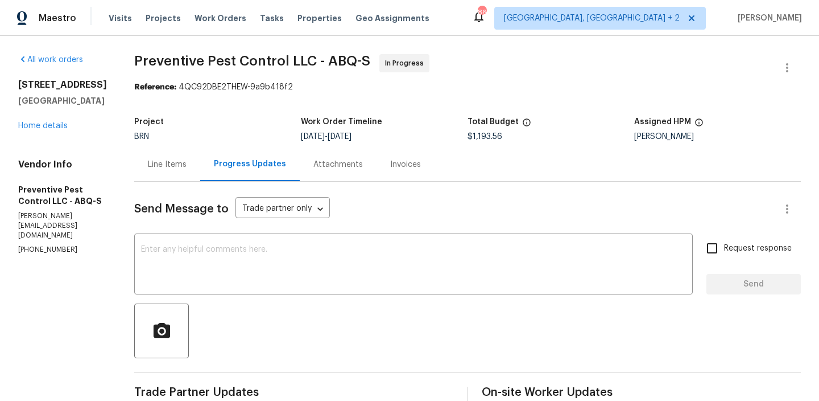
click at [44, 131] on div "5736 Irving Blvd NW Albuquerque, NM 87114 Home details" at bounding box center [62, 105] width 89 height 52
click at [34, 131] on div "5736 Irving Blvd NW Albuquerque, NM 87114 Home details" at bounding box center [62, 105] width 89 height 52
click at [41, 130] on link "Home details" at bounding box center [42, 126] width 49 height 8
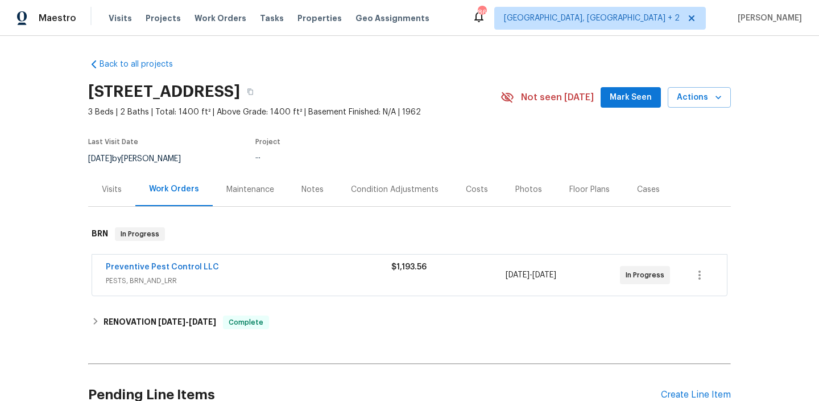
scroll to position [109, 0]
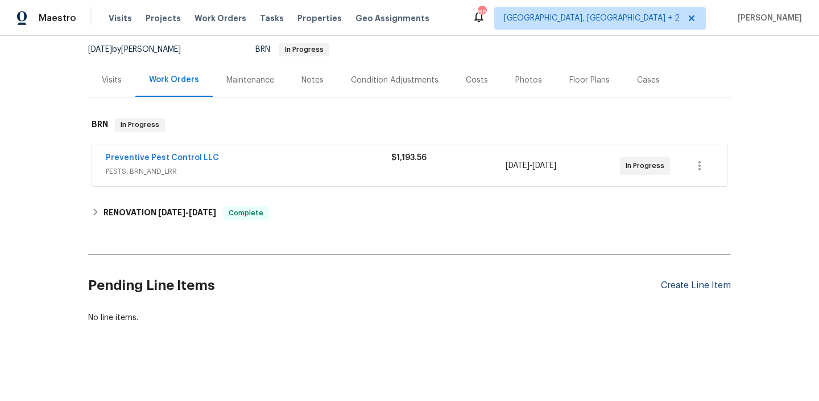
click at [675, 284] on div "Create Line Item" at bounding box center [696, 285] width 70 height 11
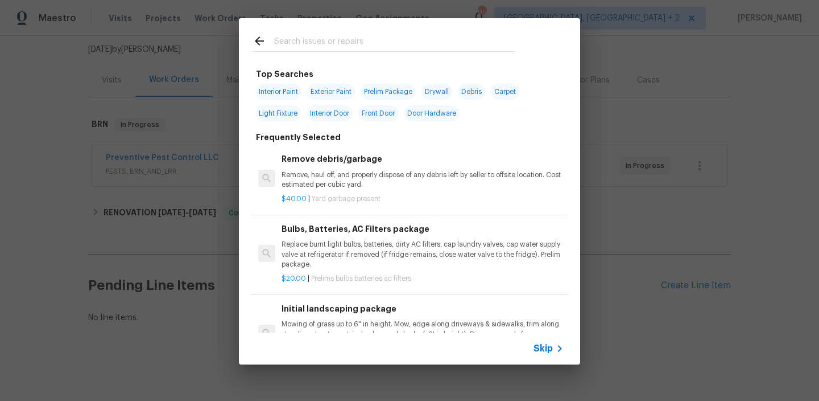
click at [551, 352] on span "Skip" at bounding box center [543, 347] width 19 height 11
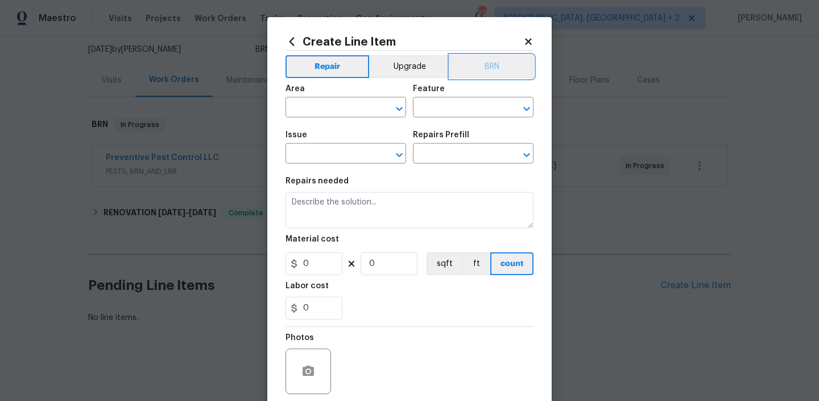
click at [496, 70] on button "BRN" at bounding box center [492, 66] width 84 height 23
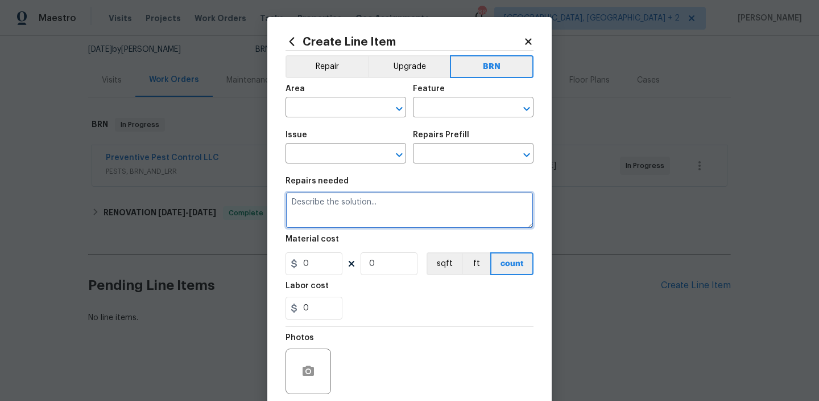
click at [369, 213] on textarea at bounding box center [410, 210] width 248 height 36
paste textarea "Seller to correct leak at copper supply lines in laundry room"
type textarea "Seller to correct leak at copper supply lines in laundry room"
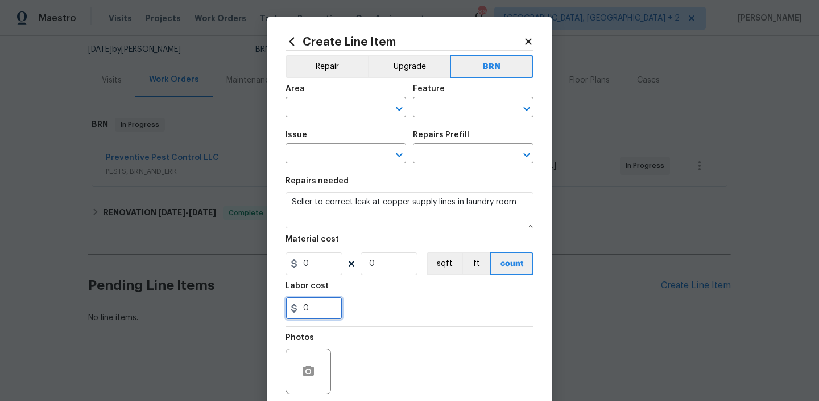
click at [320, 306] on input "0" at bounding box center [314, 307] width 57 height 23
type input "150"
click at [384, 266] on input "0" at bounding box center [389, 263] width 57 height 23
type input "1"
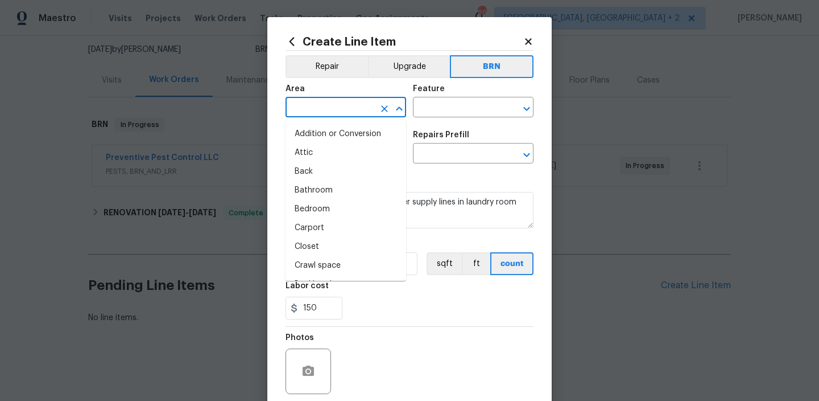
click at [326, 117] on input "text" at bounding box center [330, 109] width 89 height 18
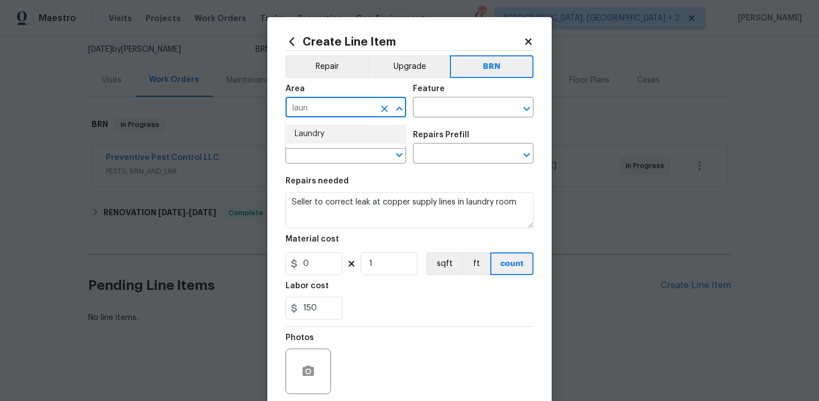
click at [331, 134] on li "Laundry" at bounding box center [346, 134] width 121 height 19
type input "Laundry"
click at [432, 95] on div "Feature" at bounding box center [473, 92] width 121 height 15
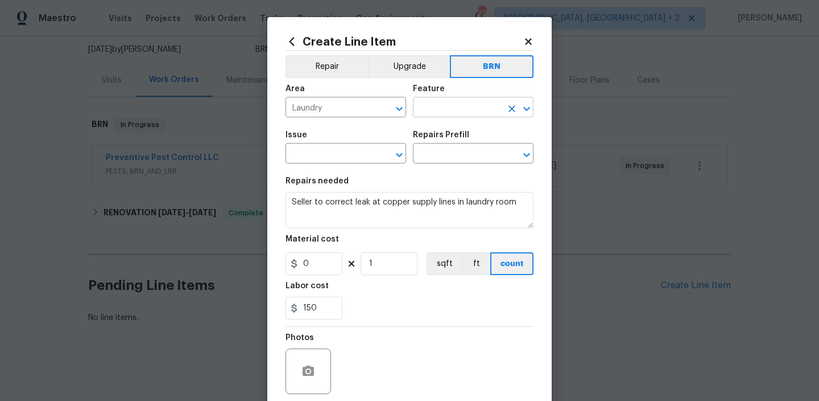
click at [426, 107] on input "text" at bounding box center [457, 109] width 89 height 18
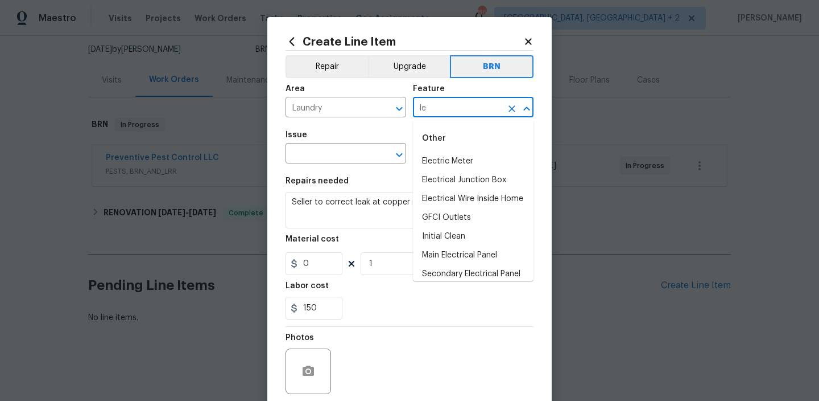
type input "l"
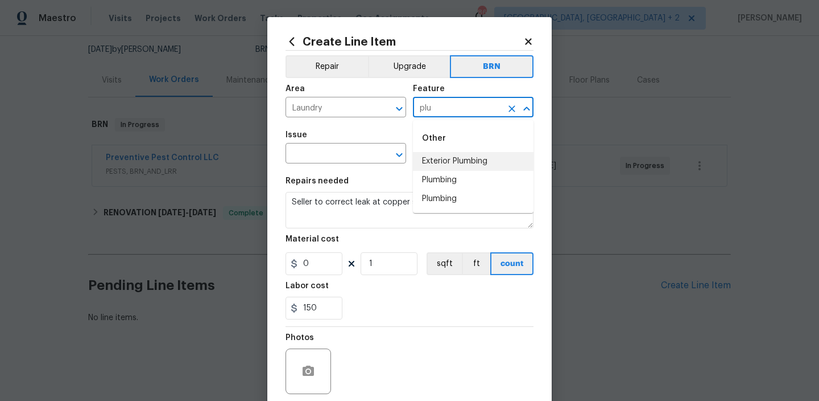
click at [451, 171] on li "Plumbing" at bounding box center [473, 180] width 121 height 19
type input "Plumbing"
click at [335, 152] on input "text" at bounding box center [330, 155] width 89 height 18
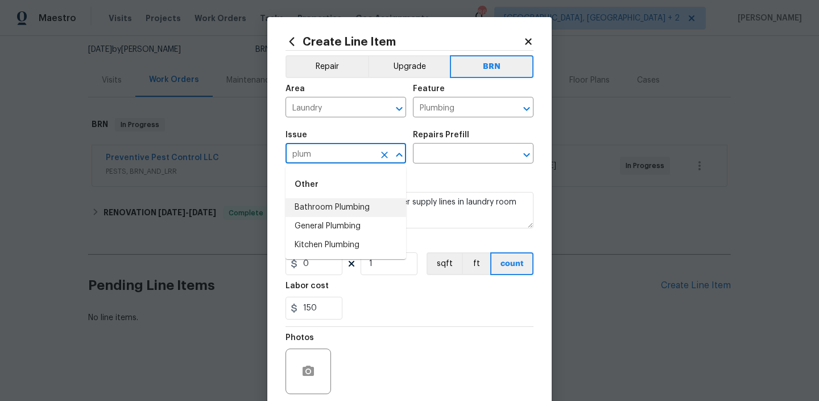
click at [324, 205] on li "Bathroom Plumbing" at bounding box center [346, 207] width 121 height 19
type input "Bathroom Plumbing"
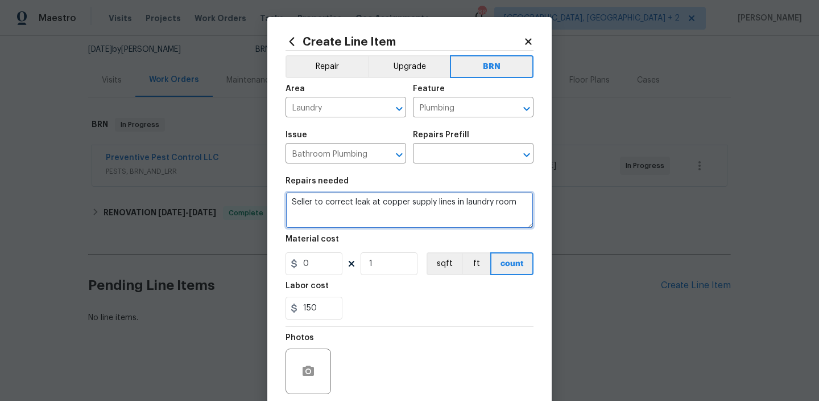
click at [324, 205] on textarea "Seller to correct leak at copper supply lines in laundry room" at bounding box center [410, 210] width 248 height 36
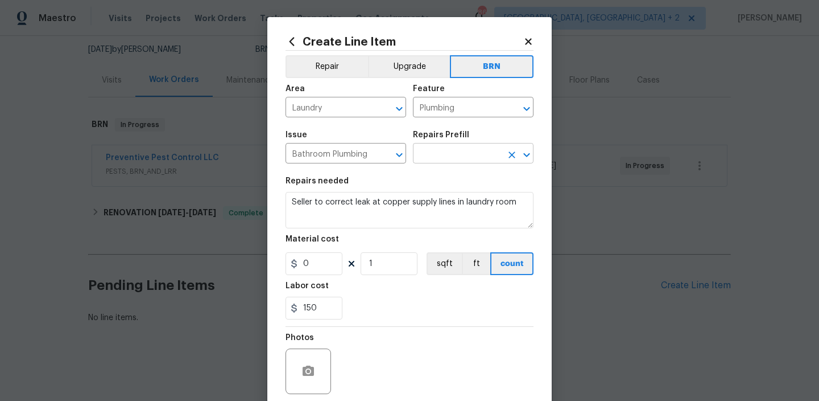
click at [431, 153] on input "text" at bounding box center [457, 155] width 89 height 18
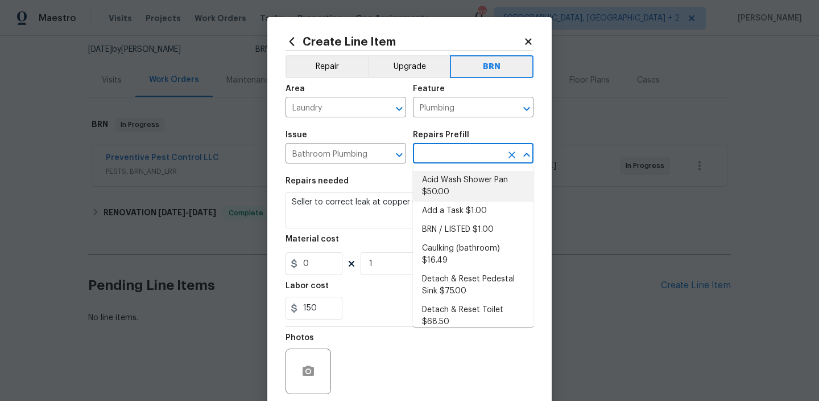
click at [431, 184] on li "Acid Wash Shower Pan $50.00" at bounding box center [473, 186] width 121 height 31
type input "Acid Wash Shower Pan $50.00"
type textarea "Prep and acid wash/deep clean the shower pan."
type input "50"
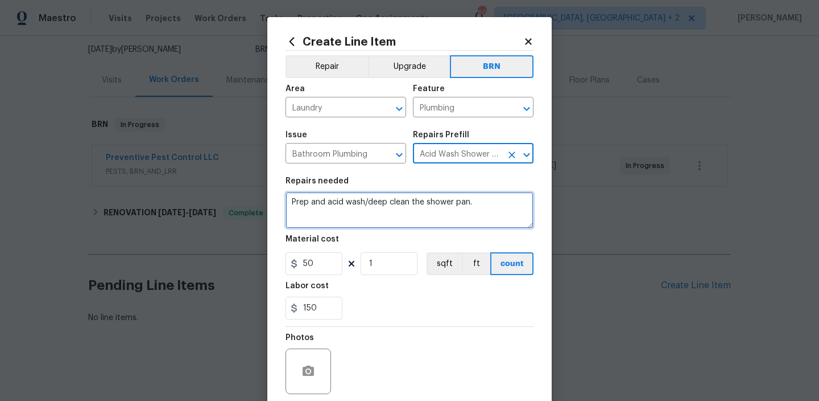
click at [354, 196] on textarea "Prep and acid wash/deep clean the shower pan." at bounding box center [410, 210] width 248 height 36
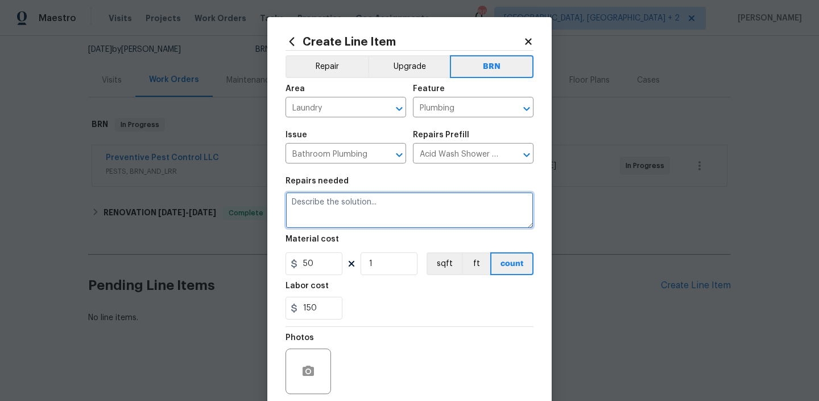
paste textarea "Seller to correct leak at copper supply lines in laundry room"
type textarea "Seller to correct leak at copper supply lines in laundry room"
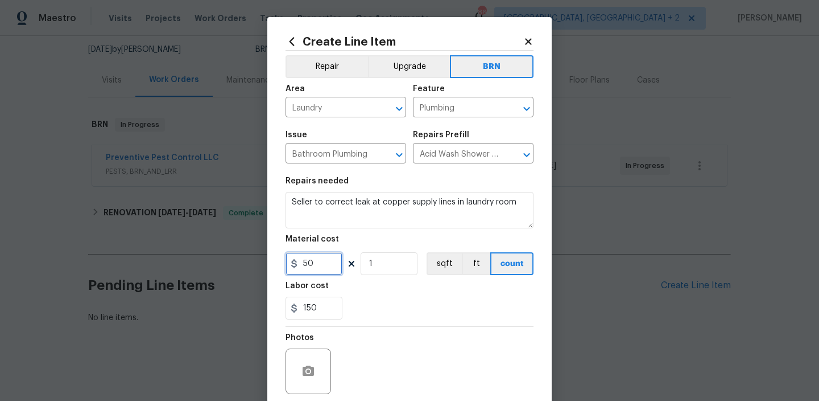
click at [329, 258] on input "50" at bounding box center [314, 263] width 57 height 23
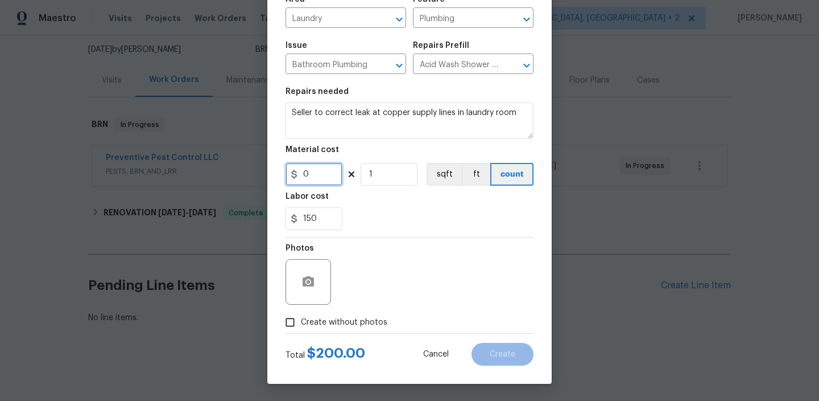
type input "0"
click at [292, 324] on input "Create without photos" at bounding box center [290, 322] width 22 height 22
checkbox input "true"
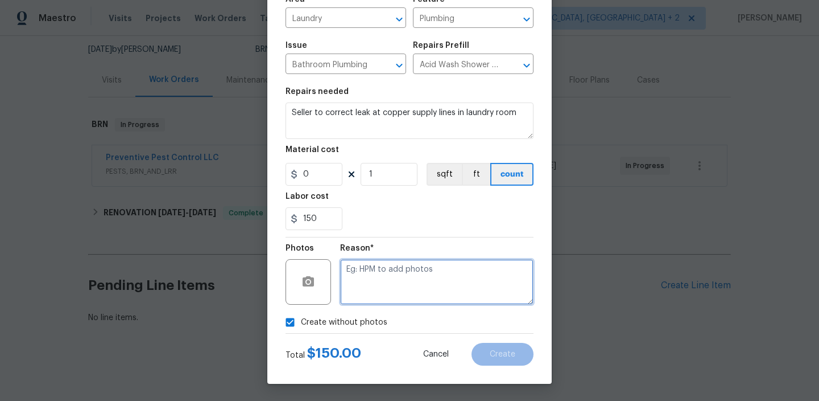
click at [360, 294] on textarea at bounding box center [436, 282] width 193 height 46
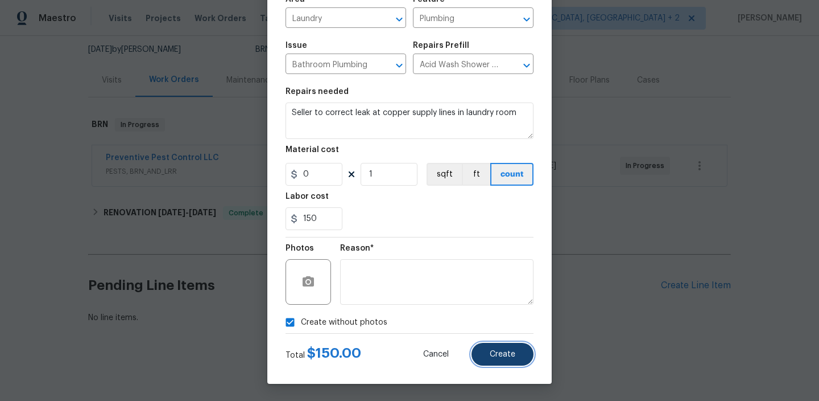
click at [494, 354] on span "Create" at bounding box center [503, 354] width 26 height 9
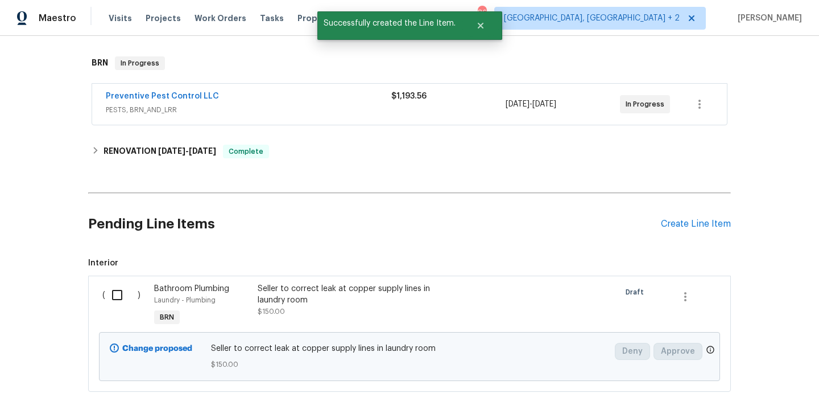
scroll to position [220, 0]
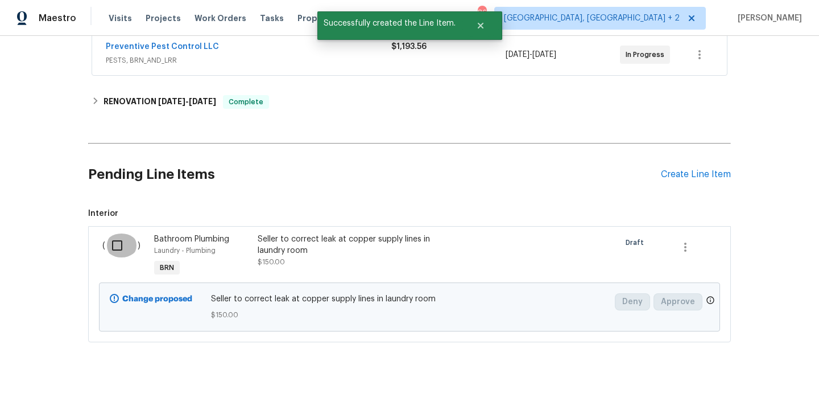
click at [117, 245] on input "checkbox" at bounding box center [121, 245] width 32 height 24
checkbox input "true"
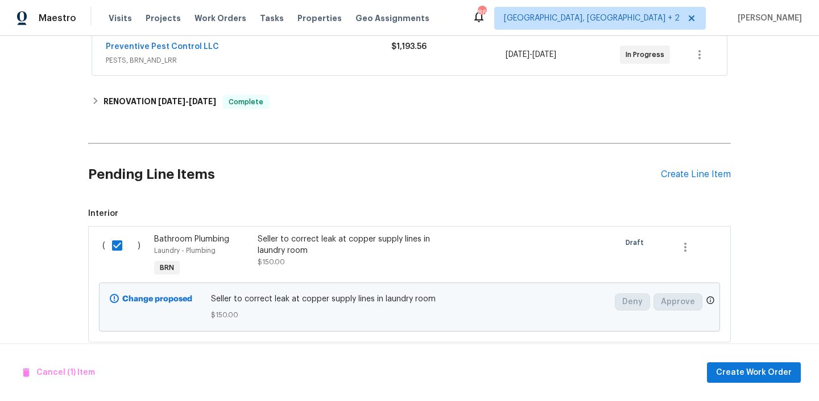
scroll to position [239, 0]
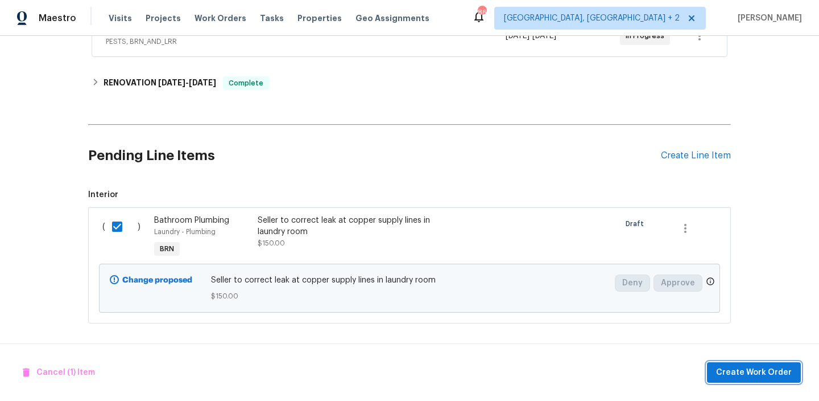
click at [738, 371] on span "Create Work Order" at bounding box center [754, 372] width 76 height 14
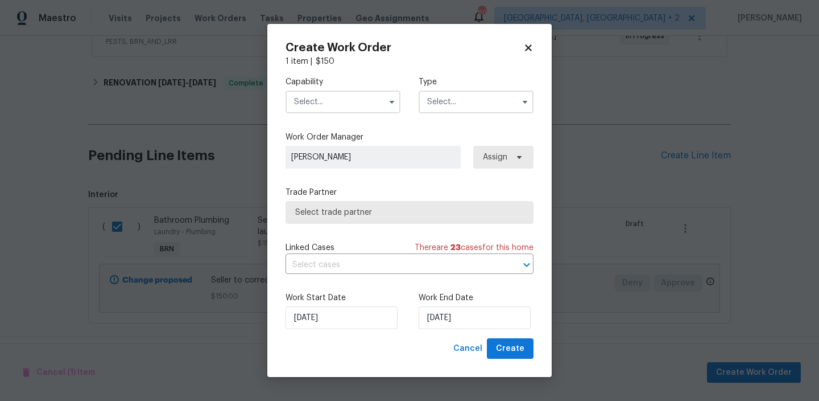
click at [339, 108] on input "text" at bounding box center [343, 101] width 115 height 23
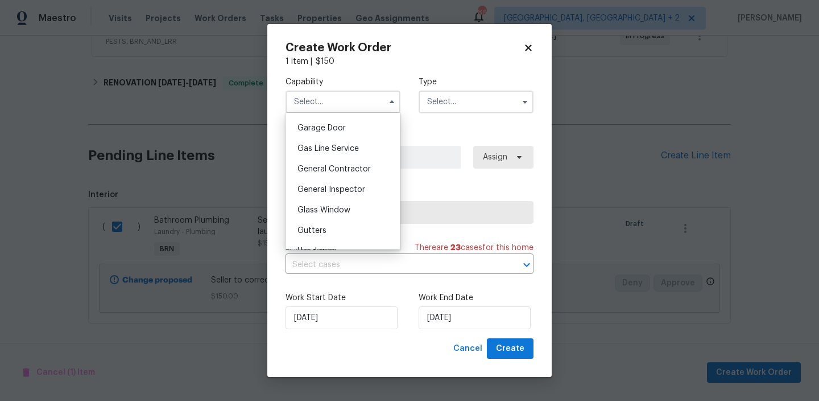
scroll to position [515, 0]
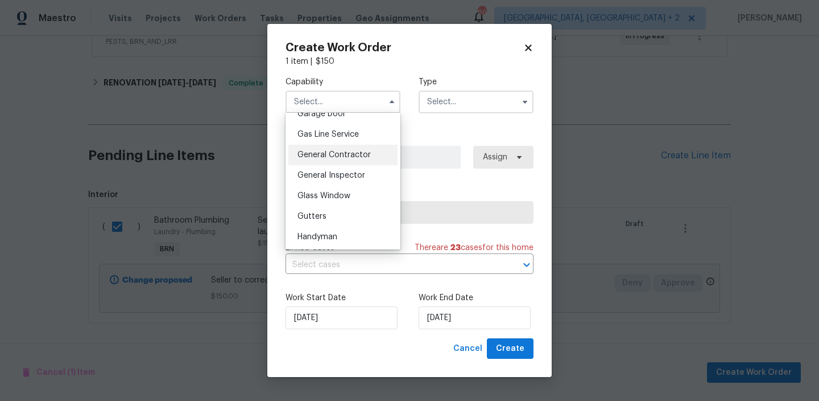
click at [340, 156] on span "General Contractor" at bounding box center [334, 155] width 73 height 8
type input "General Contractor"
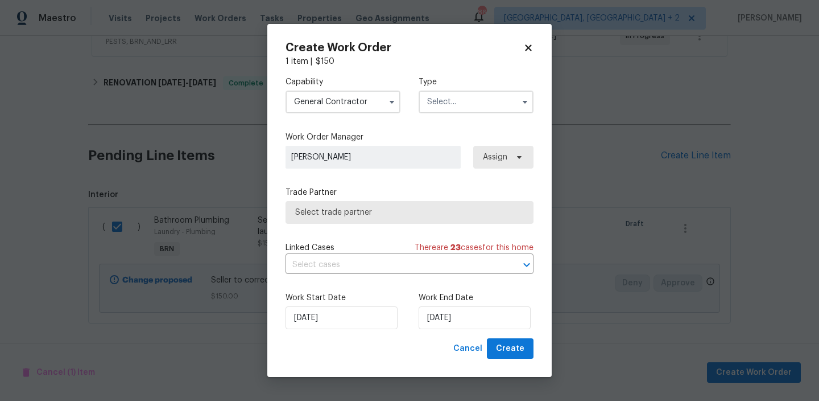
click at [448, 100] on input "text" at bounding box center [476, 101] width 115 height 23
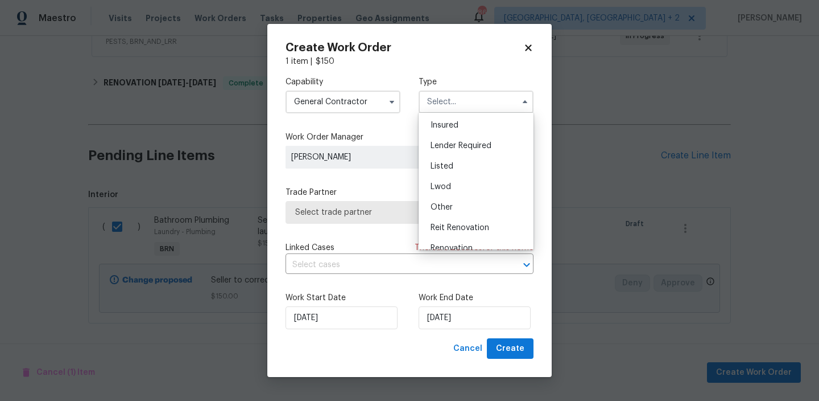
scroll to position [135, 0]
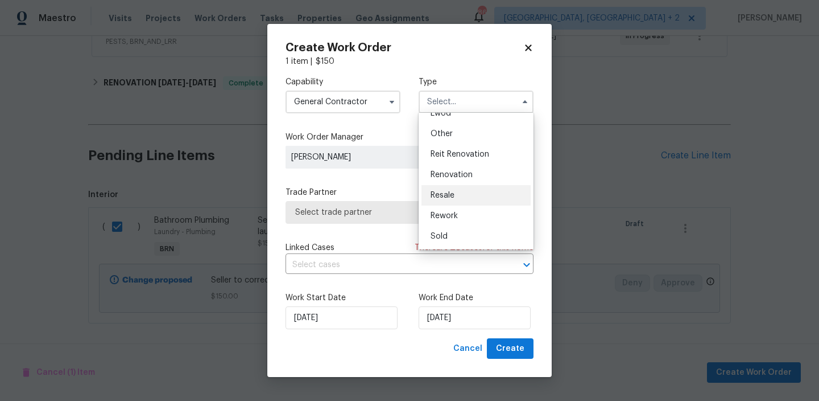
click at [448, 199] on span "Resale" at bounding box center [443, 195] width 24 height 8
type input "Resale"
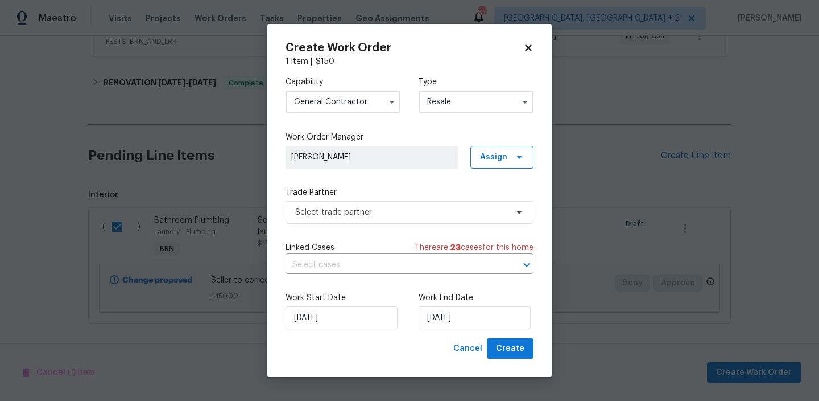
click at [365, 229] on div "Capability General Contractor Type Resale Feedback Hoa Violation Incident Insur…" at bounding box center [410, 202] width 248 height 271
click at [353, 213] on span "Select trade partner" at bounding box center [401, 212] width 212 height 11
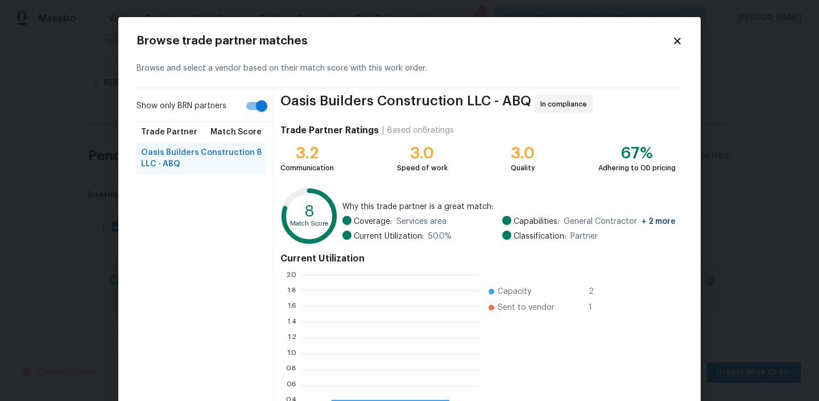
scroll to position [159, 177]
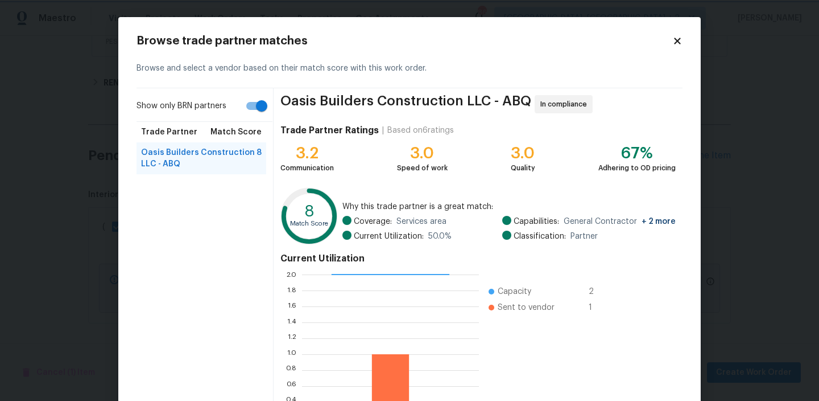
click at [80, 177] on body "Maestro Visits Projects Work Orders Tasks Properties Geo Assignments 86 Albuque…" at bounding box center [409, 200] width 819 height 401
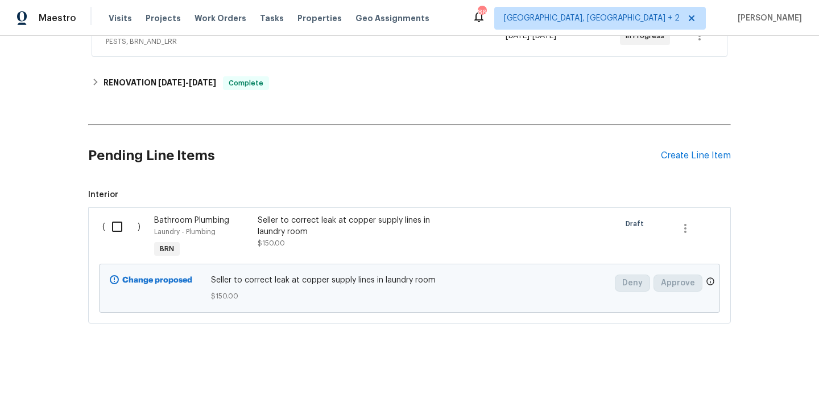
click at [306, 225] on div "Seller to correct leak at copper supply lines in laundry room" at bounding box center [358, 225] width 200 height 23
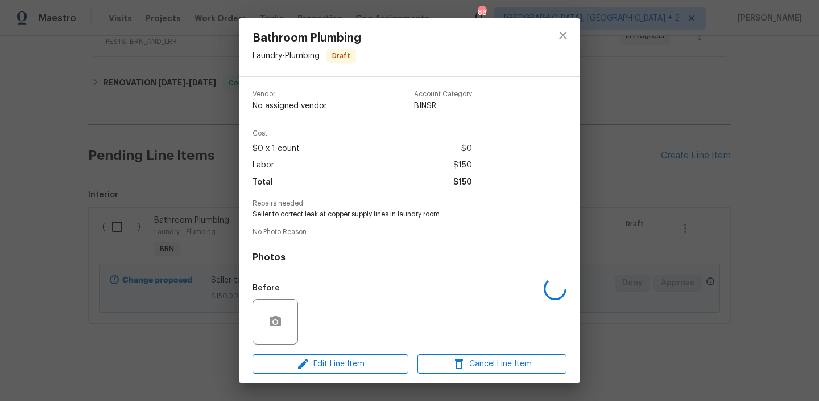
scroll to position [85, 0]
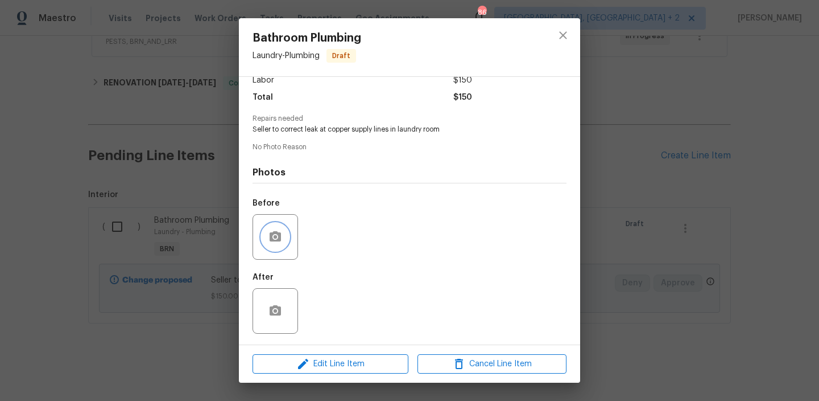
click at [276, 229] on button "button" at bounding box center [275, 236] width 27 height 27
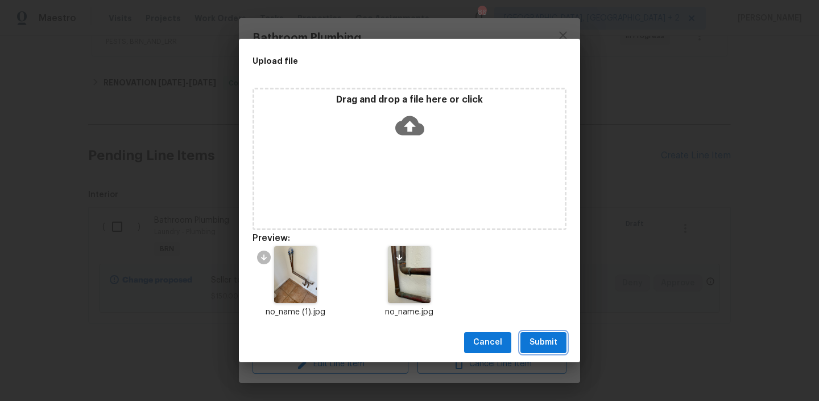
click at [539, 345] on span "Submit" at bounding box center [544, 342] width 28 height 14
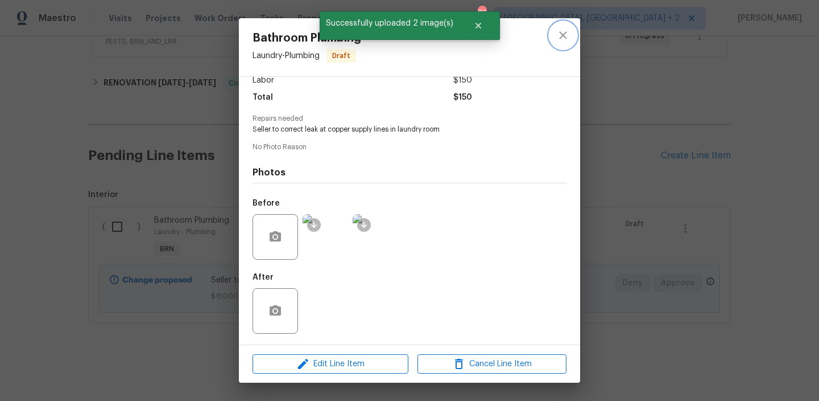
click at [564, 39] on icon "close" at bounding box center [563, 35] width 14 height 14
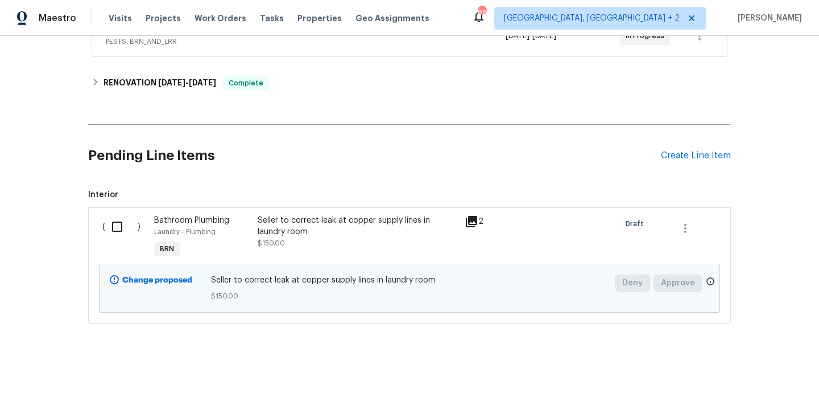
click at [122, 226] on input "checkbox" at bounding box center [121, 226] width 32 height 24
checkbox input "true"
click at [744, 378] on span "Create Work Order" at bounding box center [754, 372] width 76 height 14
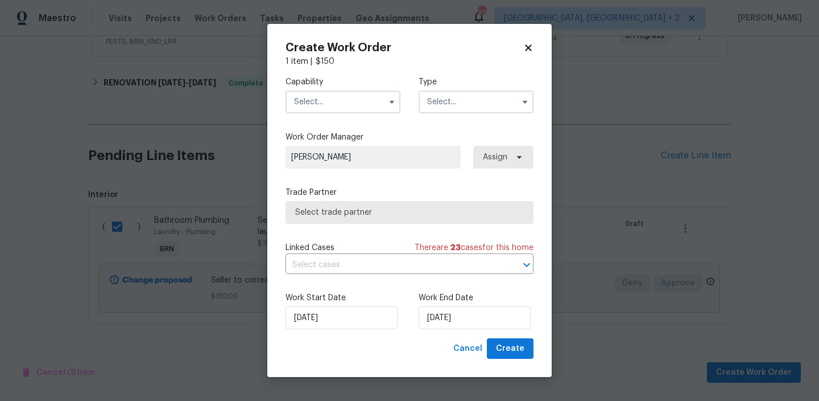
click at [329, 111] on input "text" at bounding box center [343, 101] width 115 height 23
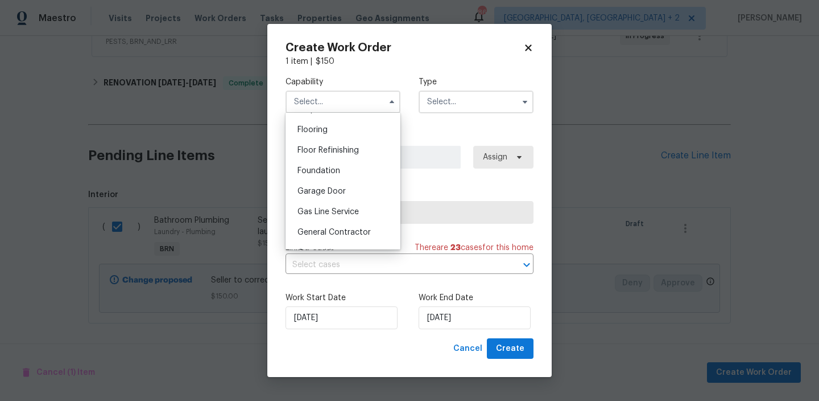
scroll to position [438, 0]
click at [320, 224] on div "General Contractor" at bounding box center [342, 231] width 109 height 20
type input "General Contractor"
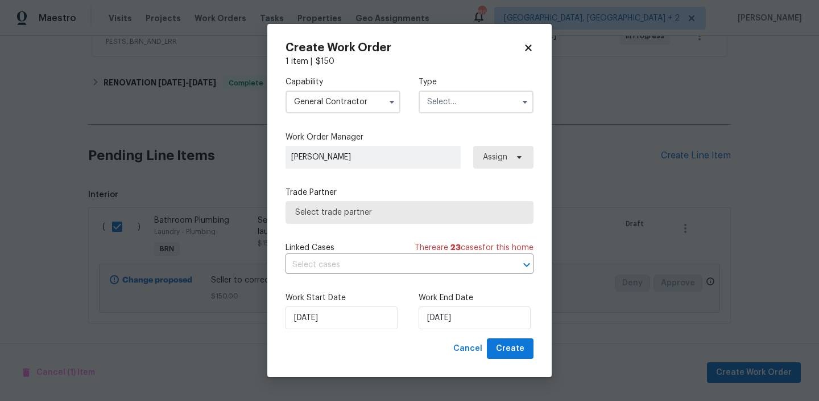
click at [438, 102] on input "text" at bounding box center [476, 101] width 115 height 23
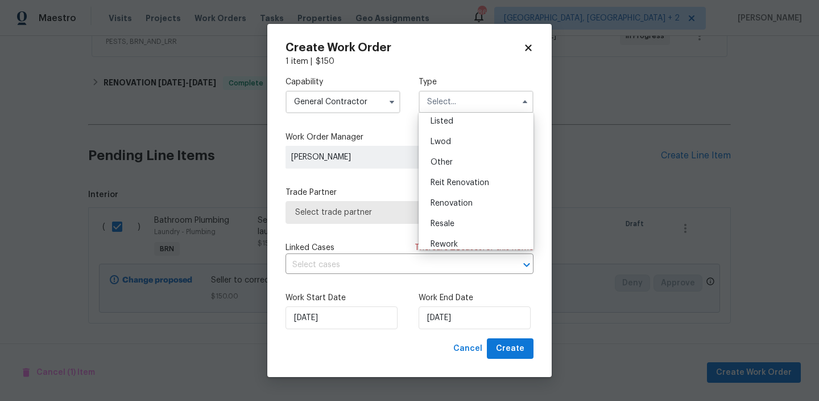
scroll to position [135, 0]
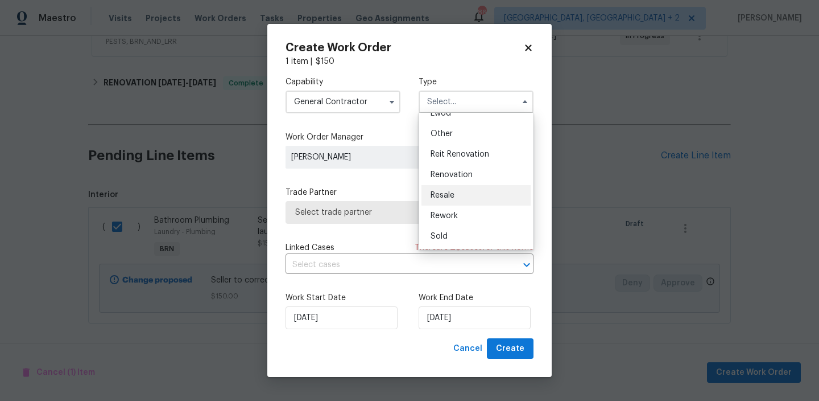
click at [444, 188] on div "Resale" at bounding box center [476, 195] width 109 height 20
type input "Resale"
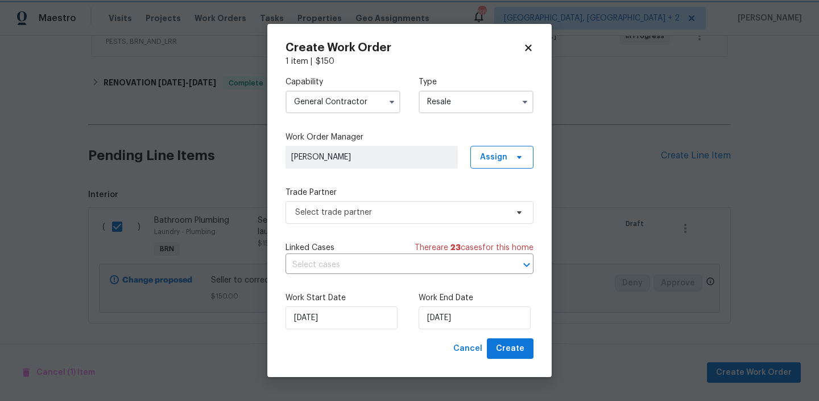
scroll to position [0, 0]
click at [370, 203] on span "Select trade partner" at bounding box center [410, 212] width 248 height 23
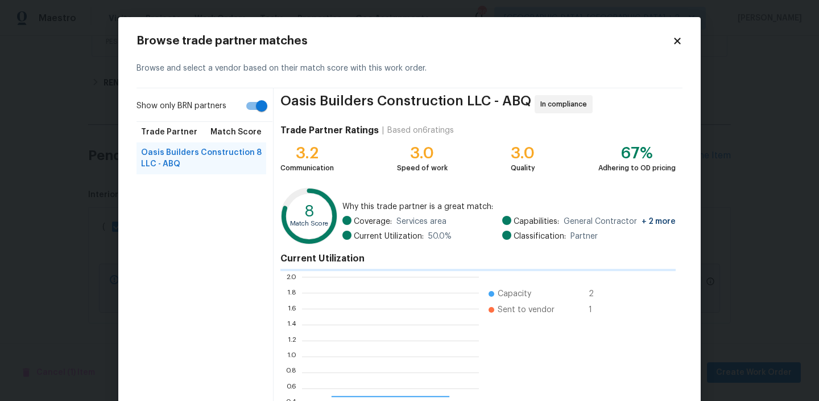
scroll to position [159, 177]
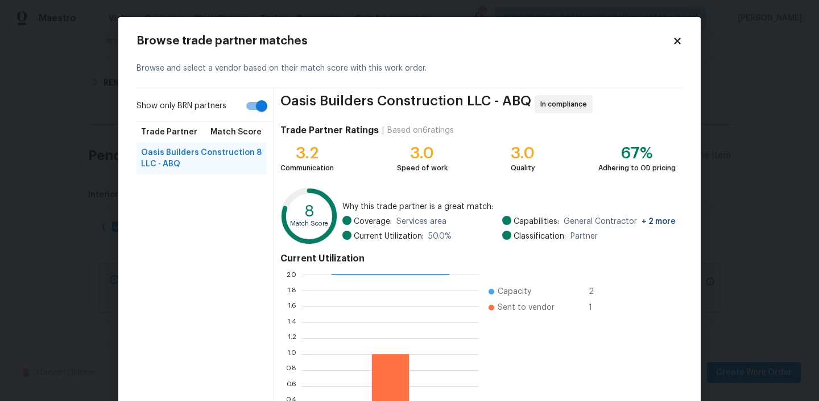
click at [259, 112] on input "Show only BRN partners" at bounding box center [261, 106] width 65 height 22
checkbox input "false"
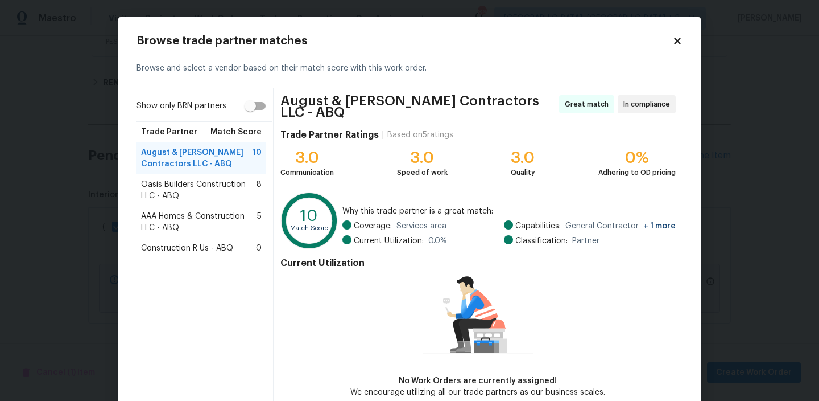
click at [167, 188] on span "Oasis Builders Construction LLC - ABQ" at bounding box center [198, 190] width 115 height 23
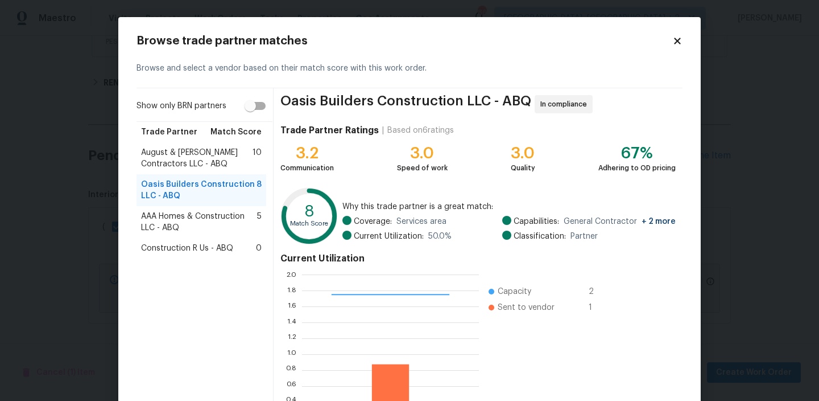
scroll to position [101, 0]
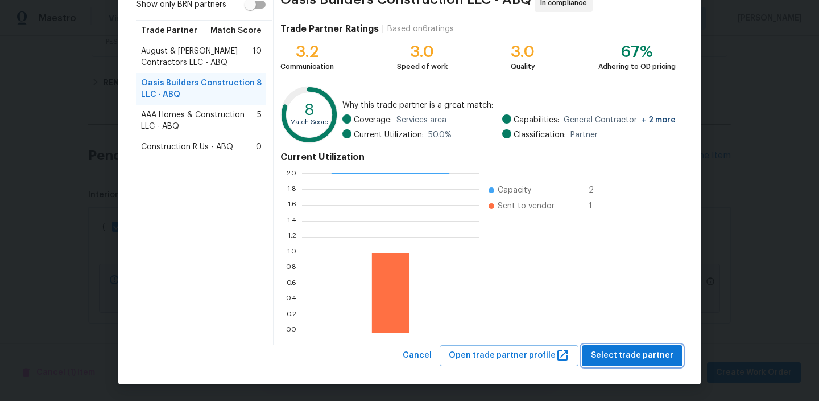
click at [608, 353] on span "Select trade partner" at bounding box center [632, 355] width 82 height 14
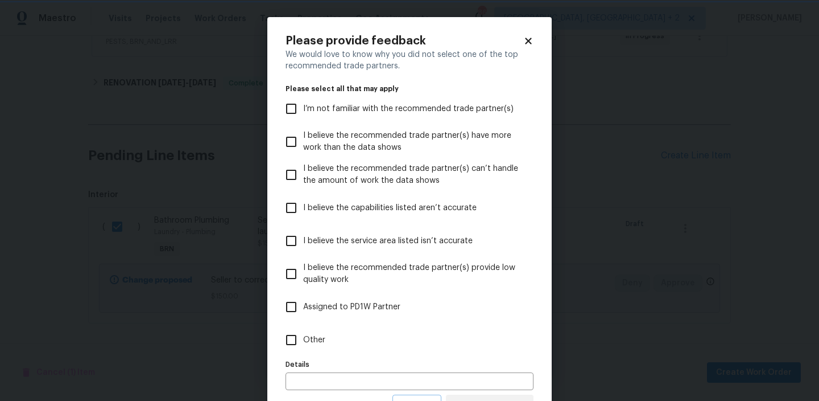
scroll to position [0, 0]
click at [280, 341] on input "Other" at bounding box center [291, 340] width 24 height 24
checkbox input "true"
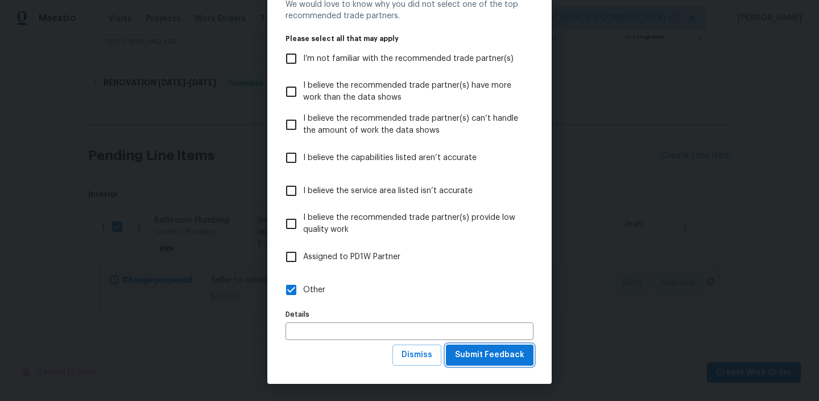
click at [480, 361] on span "Submit Feedback" at bounding box center [489, 355] width 69 height 14
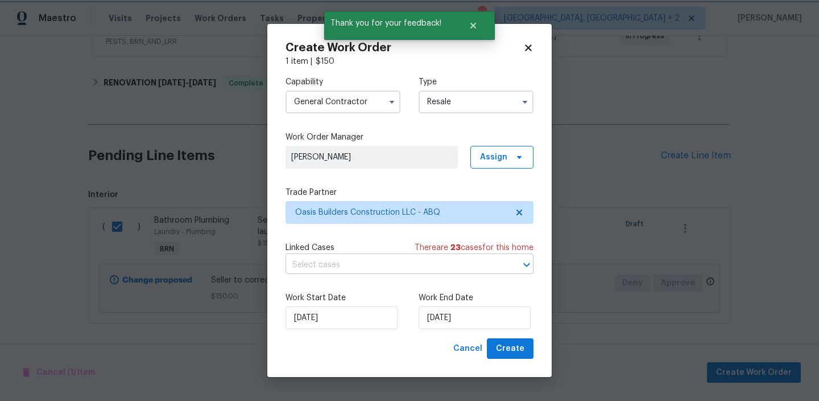
scroll to position [0, 0]
click at [354, 267] on input "text" at bounding box center [394, 265] width 216 height 18
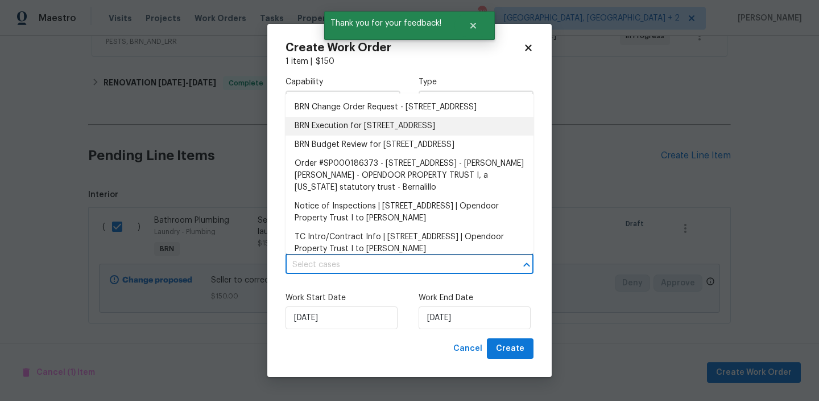
click at [317, 135] on li "BRN Execution for 5736 Irving Blvd NW, Albuquerque, NM 87114" at bounding box center [410, 126] width 248 height 19
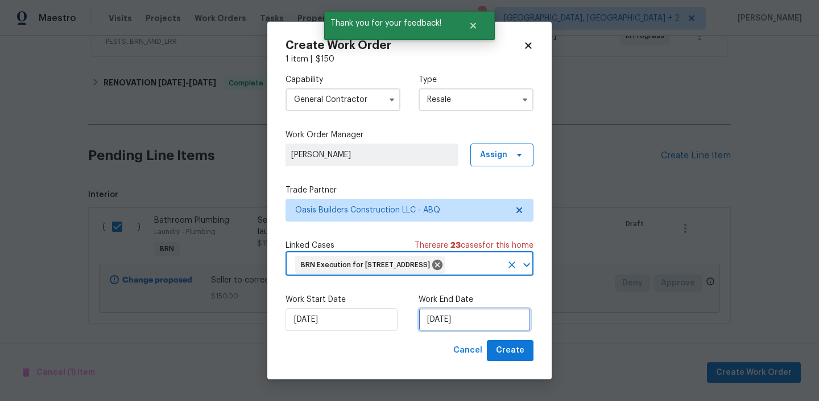
click at [436, 331] on input "02/10/2025" at bounding box center [475, 319] width 112 height 23
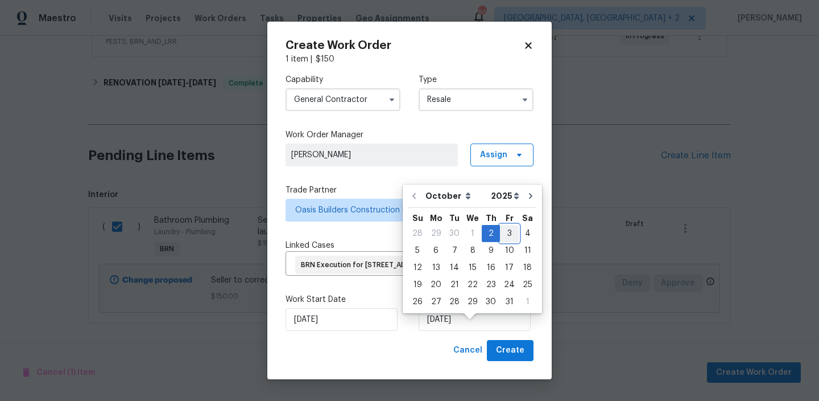
click at [509, 236] on div "3" at bounding box center [509, 233] width 19 height 16
type input "03/10/2025"
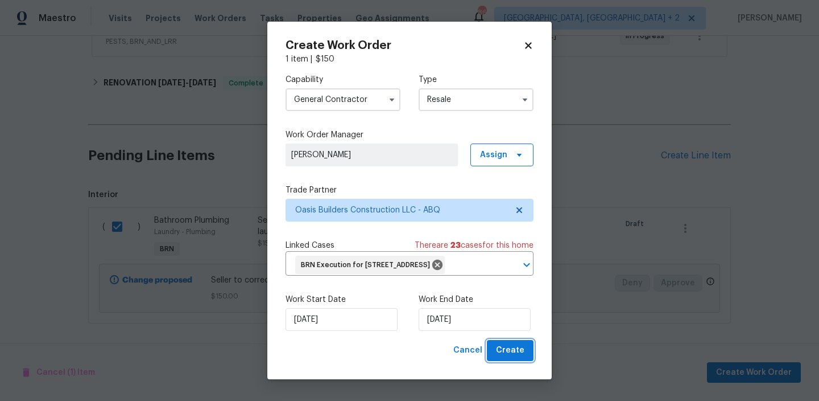
click at [510, 357] on span "Create" at bounding box center [510, 350] width 28 height 14
checkbox input "false"
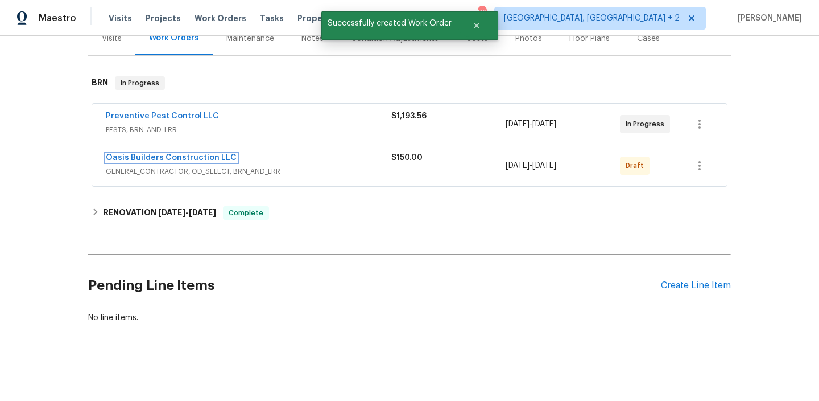
click at [154, 156] on link "Oasis Builders Construction LLC" at bounding box center [171, 158] width 131 height 8
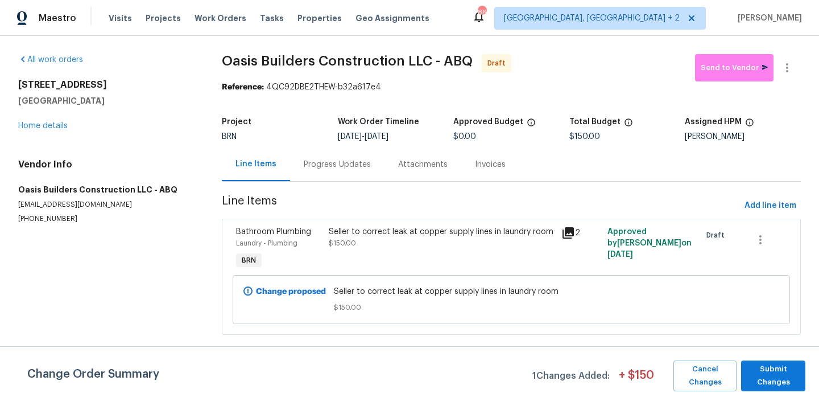
click at [327, 164] on div "Progress Updates" at bounding box center [337, 164] width 67 height 11
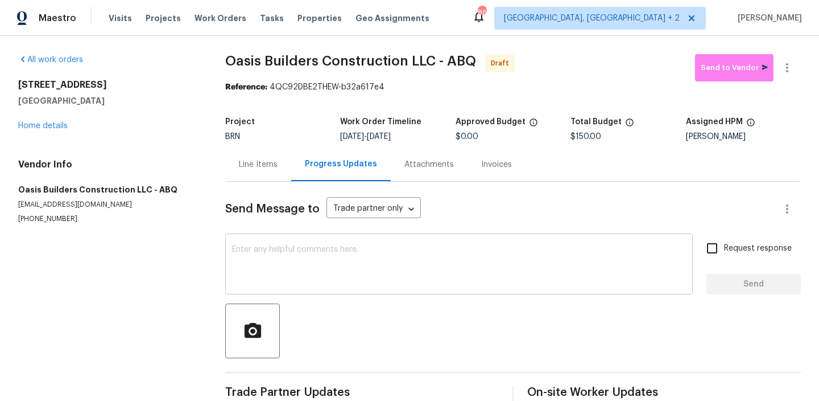
click at [296, 258] on textarea at bounding box center [459, 265] width 454 height 40
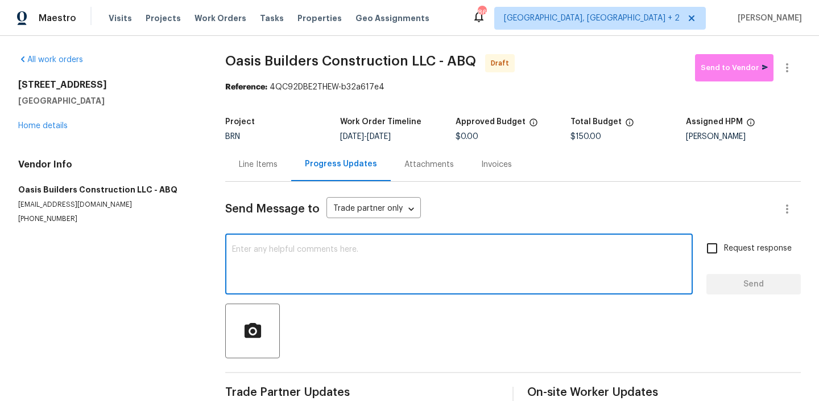
paste textarea "Hi, I'm Ananthi from Opendoor. Just wanted to check if you received the WO for …"
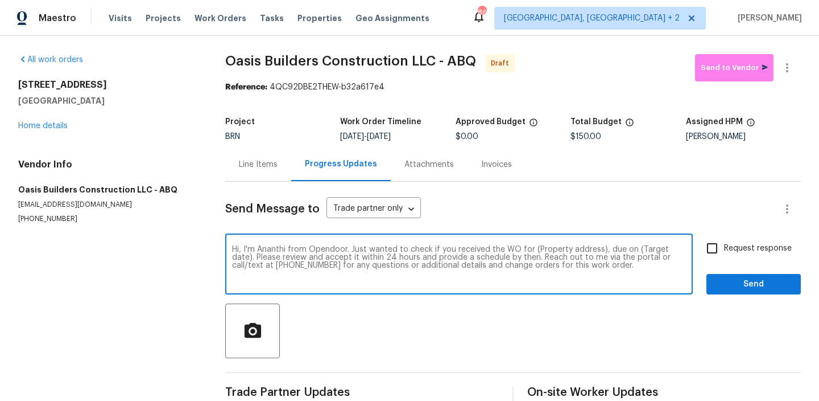
drag, startPoint x: 598, startPoint y: 253, endPoint x: 530, endPoint y: 247, distance: 67.9
click at [530, 247] on textarea "Hi, I'm Ananthi from Opendoor. Just wanted to check if you received the WO for …" at bounding box center [459, 265] width 454 height 40
paste textarea "5736 Irving Blvd NW, Albuquerque, NM 87114"
click at [527, 248] on textarea "Hi, I'm Ananthi from Opendoor. Just wanted to check if you received the WO for5…" at bounding box center [459, 265] width 454 height 40
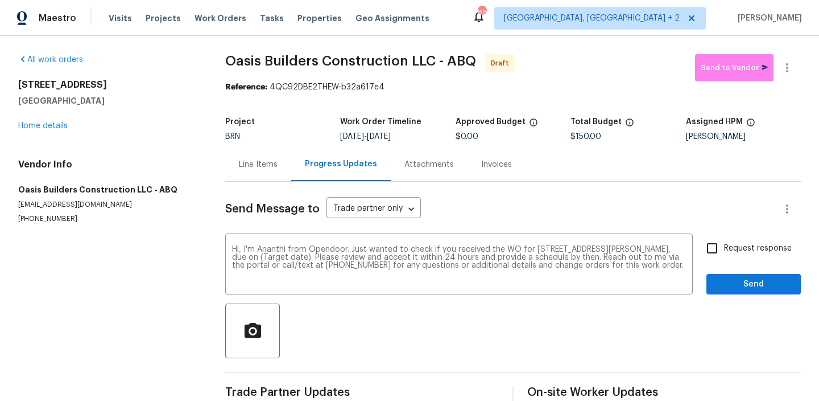
drag, startPoint x: 386, startPoint y: 138, endPoint x: 429, endPoint y: 136, distance: 42.7
click at [429, 136] on div "10/2/2025 - 10/3/2025" at bounding box center [397, 137] width 115 height 8
copy span "0/3/2025"
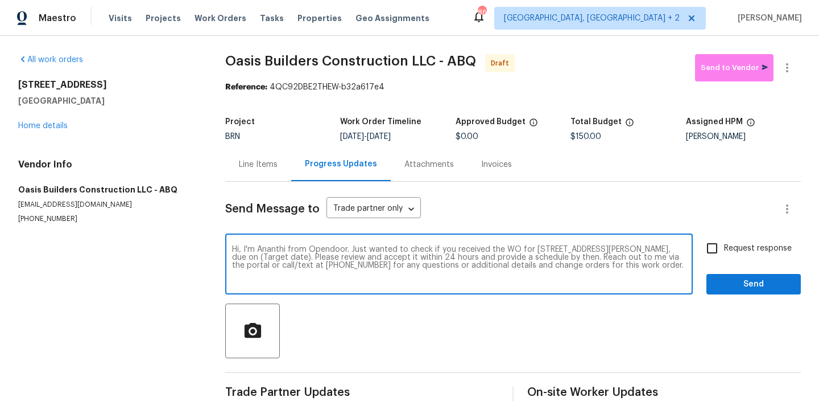
drag, startPoint x: 333, startPoint y: 257, endPoint x: 284, endPoint y: 258, distance: 48.9
click at [284, 258] on textarea "Hi, I'm Ananthi from Opendoor. Just wanted to check if you received the WO for …" at bounding box center [459, 265] width 454 height 40
paste textarea "0/3/2025"
type textarea "Hi, I'm Ananthi from Opendoor. Just wanted to check if you received the WO for …"
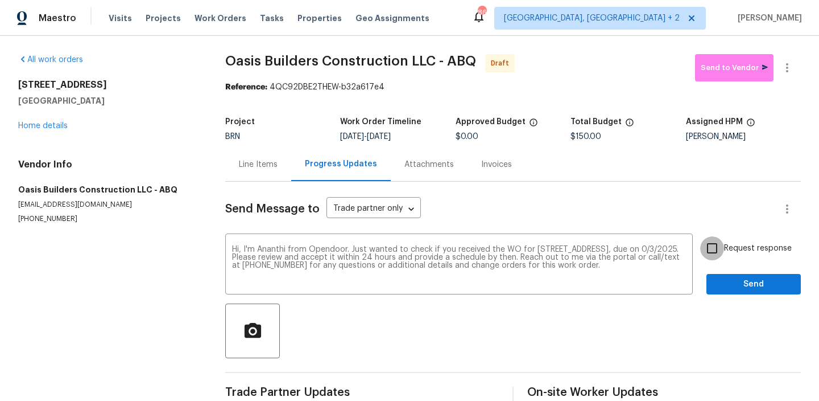
click at [712, 245] on input "Request response" at bounding box center [712, 248] width 24 height 24
checkbox input "true"
click at [720, 291] on button "Send" at bounding box center [754, 284] width 94 height 21
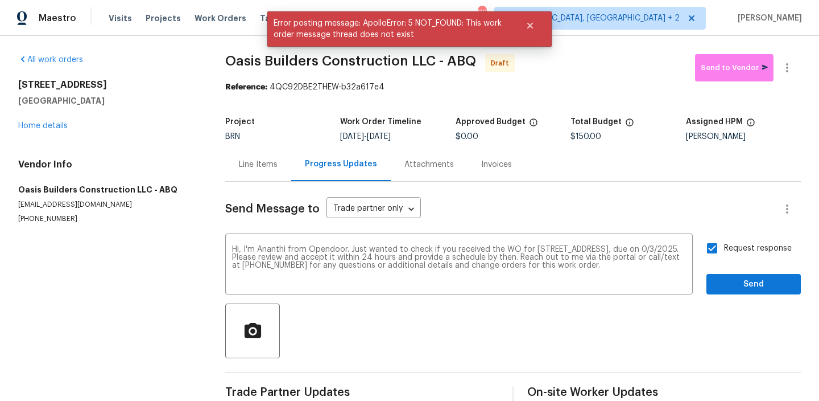
click at [794, 55] on div at bounding box center [787, 67] width 27 height 27
click at [789, 58] on button "button" at bounding box center [787, 67] width 27 height 27
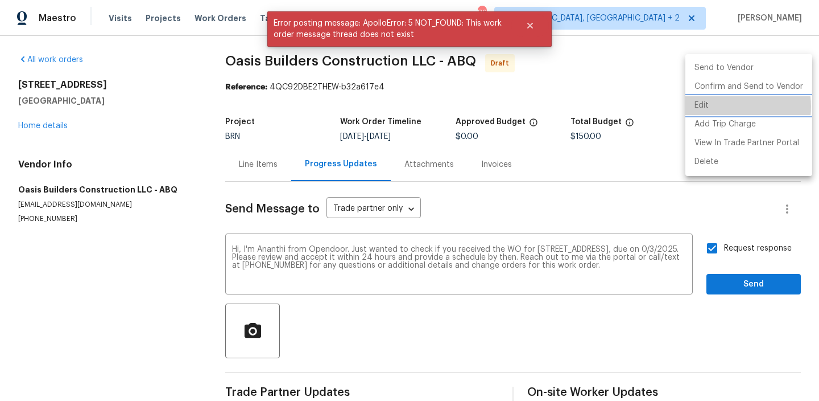
click at [719, 106] on li "Edit" at bounding box center [749, 105] width 127 height 19
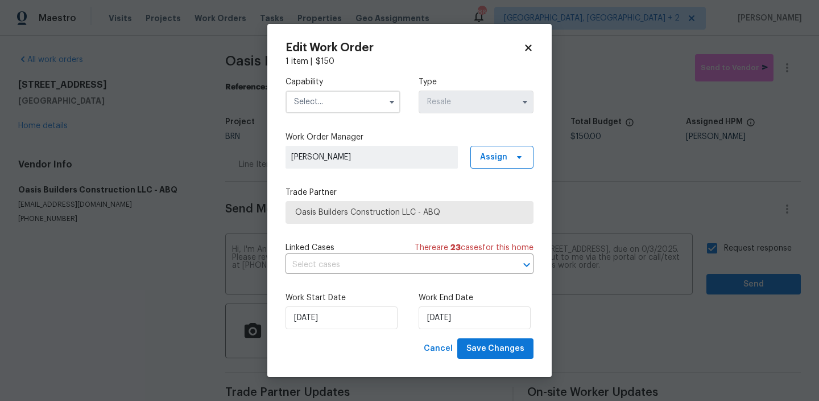
click at [329, 108] on input "text" at bounding box center [343, 101] width 115 height 23
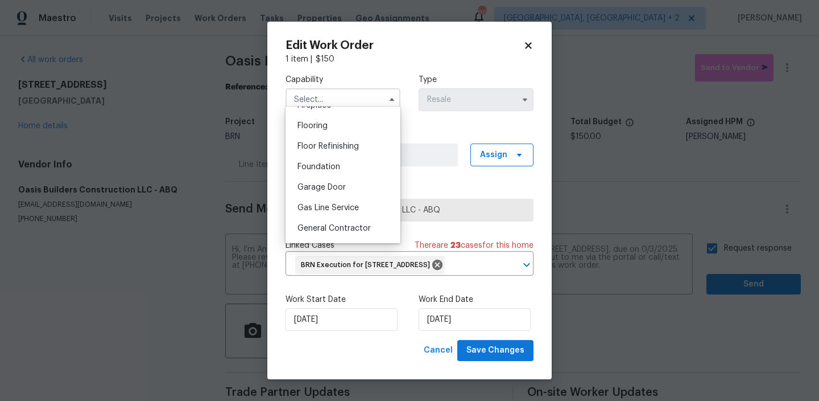
scroll to position [455, 0]
click at [329, 206] on span "General Contractor" at bounding box center [334, 208] width 73 height 8
type input "General Contractor"
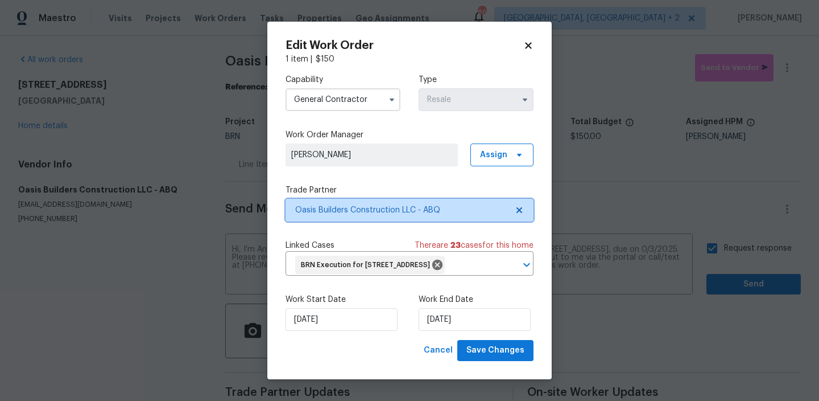
click at [326, 204] on span "Oasis Builders Construction LLC - ABQ" at bounding box center [401, 209] width 212 height 11
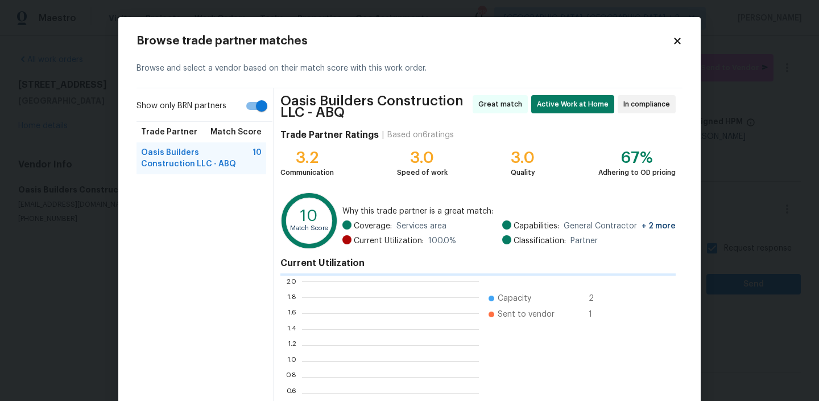
scroll to position [159, 177]
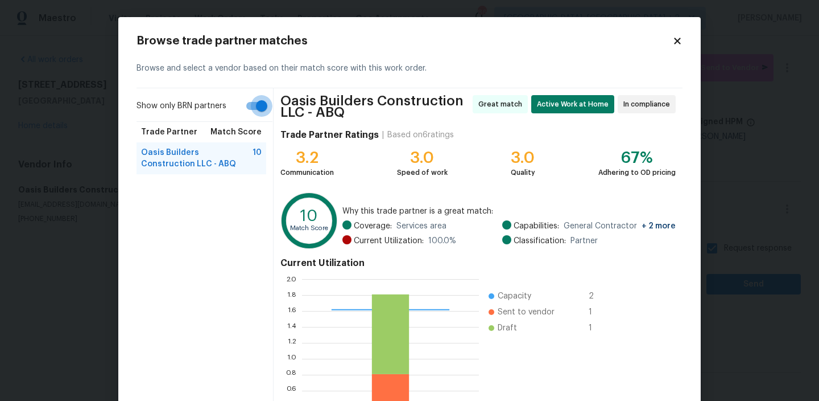
click at [250, 106] on input "Show only BRN partners" at bounding box center [261, 106] width 65 height 22
checkbox input "false"
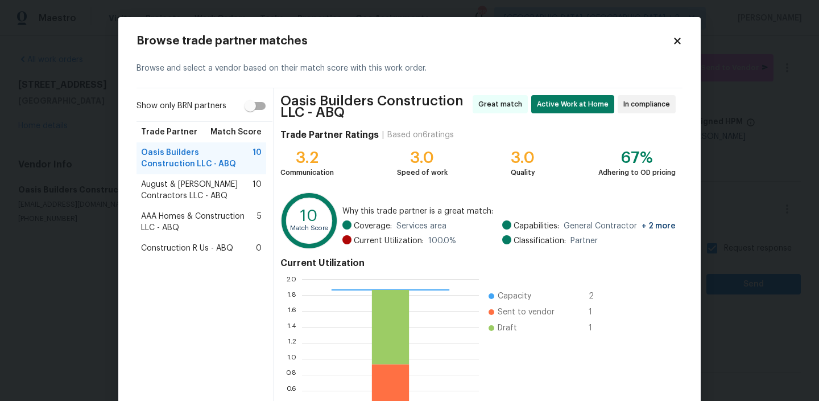
click at [158, 188] on span "August & Suttles Contractors LLC - ABQ" at bounding box center [197, 190] width 112 height 23
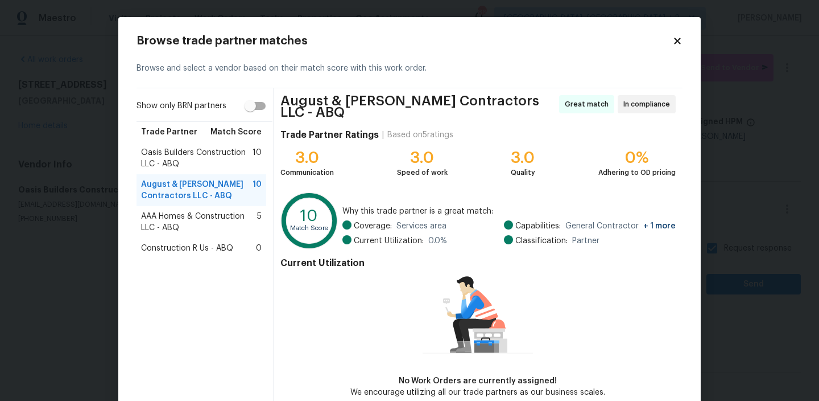
scroll to position [55, 0]
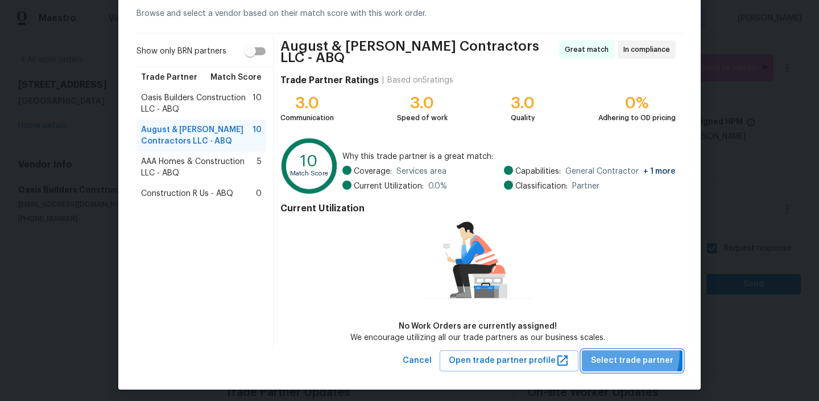
click at [610, 350] on button "Select trade partner" at bounding box center [632, 360] width 101 height 21
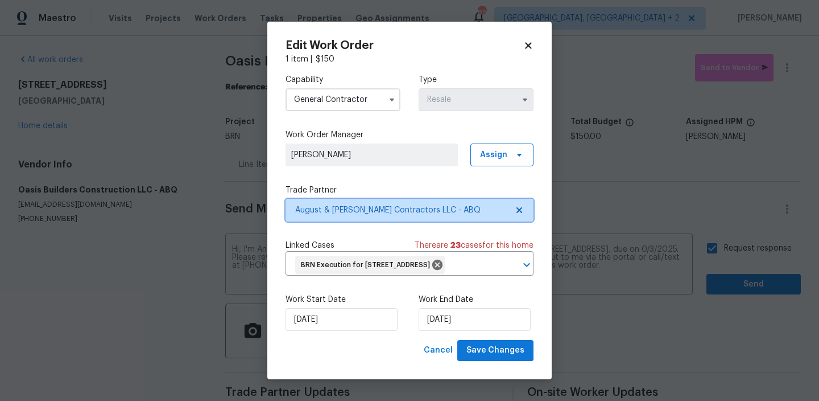
scroll to position [0, 0]
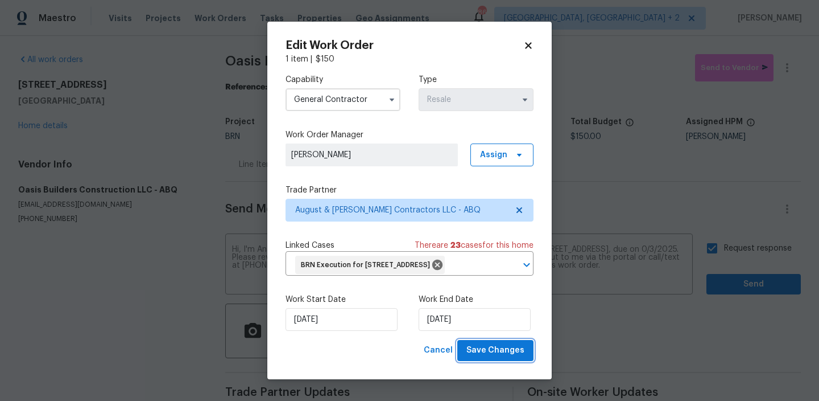
click at [501, 357] on span "Save Changes" at bounding box center [496, 350] width 58 height 14
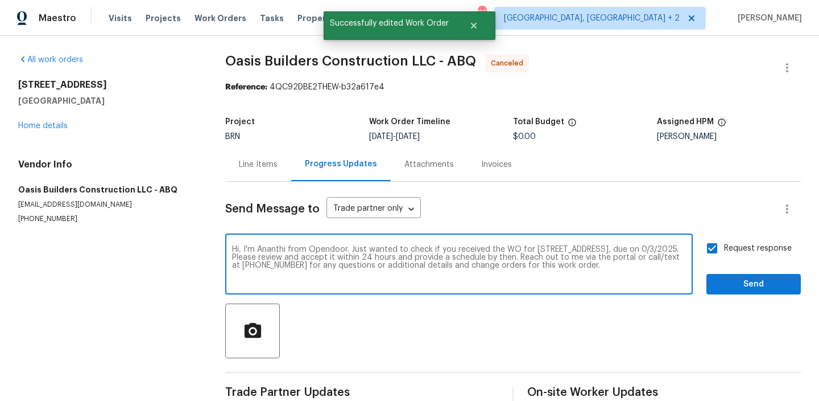
click at [280, 255] on textarea "Hi, I'm Ananthi from Opendoor. Just wanted to check if you received the WO for …" at bounding box center [459, 265] width 454 height 40
click at [51, 126] on link "Home details" at bounding box center [42, 126] width 49 height 8
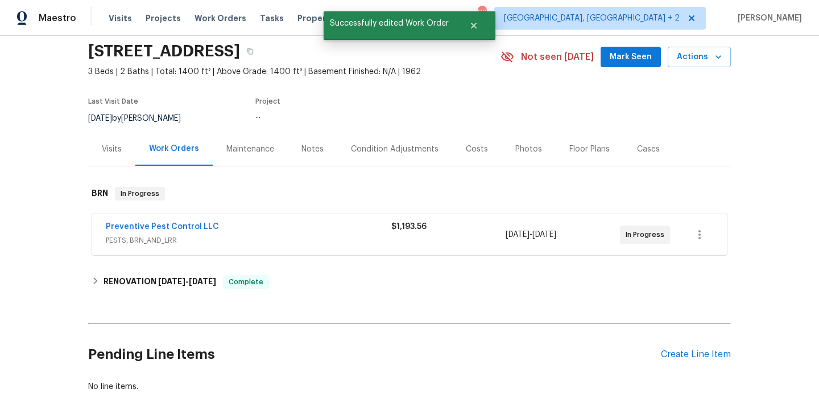
scroll to position [60, 0]
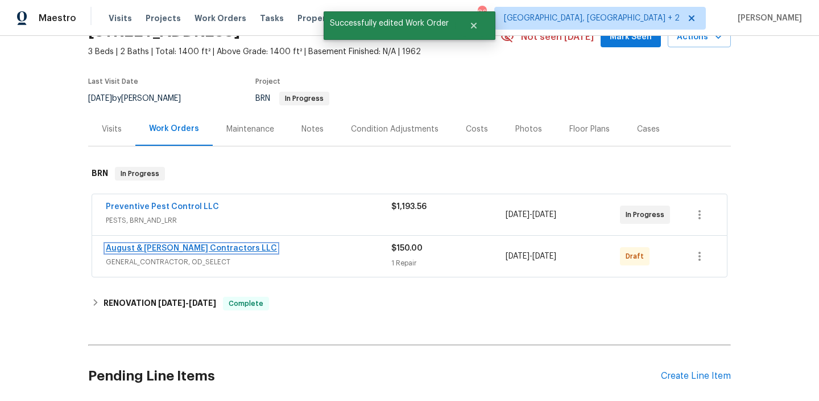
click at [132, 250] on link "August & Suttles Contractors LLC" at bounding box center [191, 248] width 171 height 8
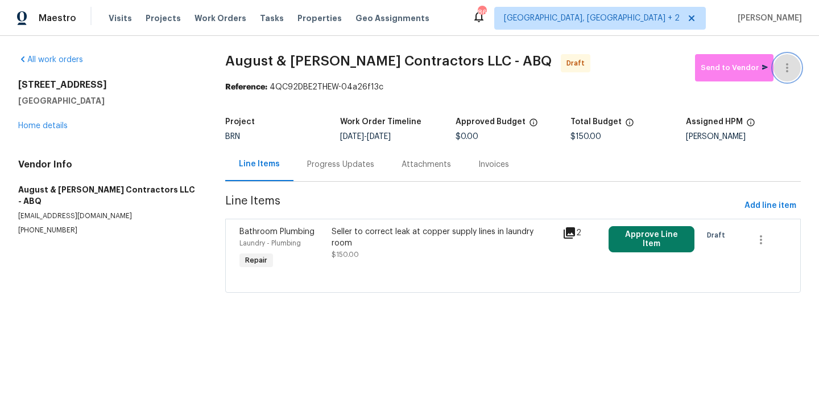
click at [792, 55] on button "button" at bounding box center [787, 67] width 27 height 27
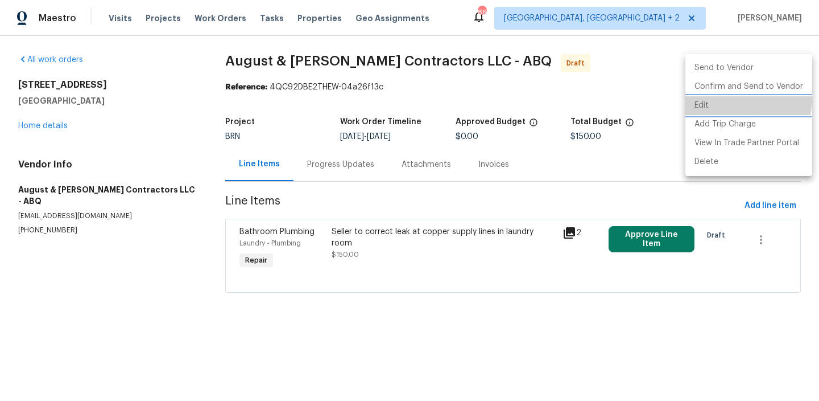
click at [734, 99] on li "Edit" at bounding box center [749, 105] width 127 height 19
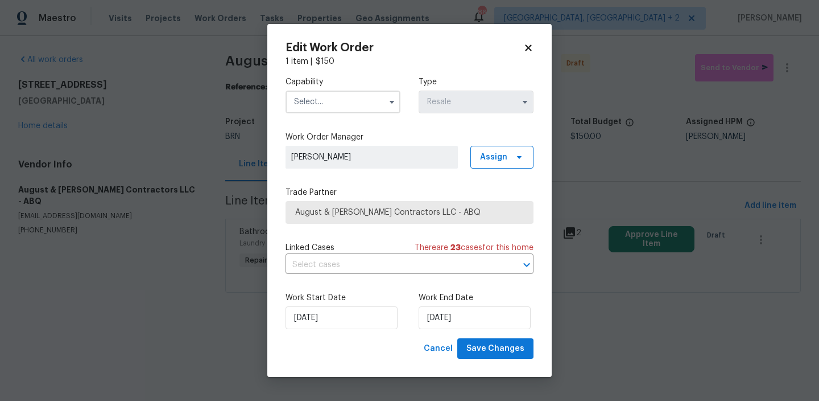
click at [322, 100] on input "text" at bounding box center [343, 101] width 115 height 23
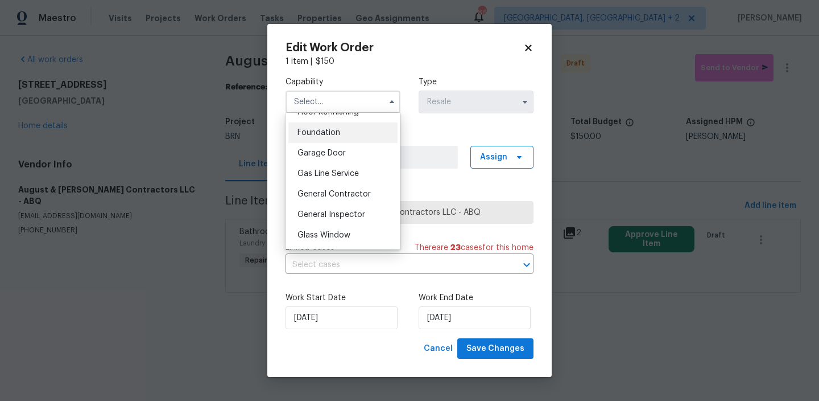
scroll to position [497, 0]
click at [331, 174] on span "General Contractor" at bounding box center [334, 173] width 73 height 8
type input "General Contractor"
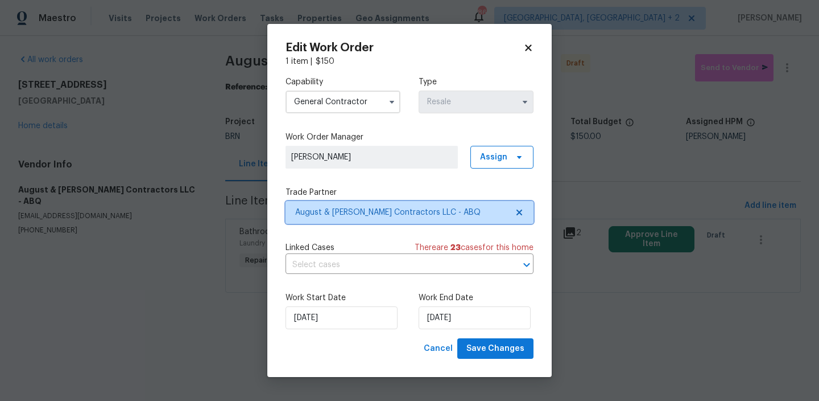
click at [317, 217] on span "August & Suttles Contractors LLC - ABQ" at bounding box center [410, 212] width 248 height 23
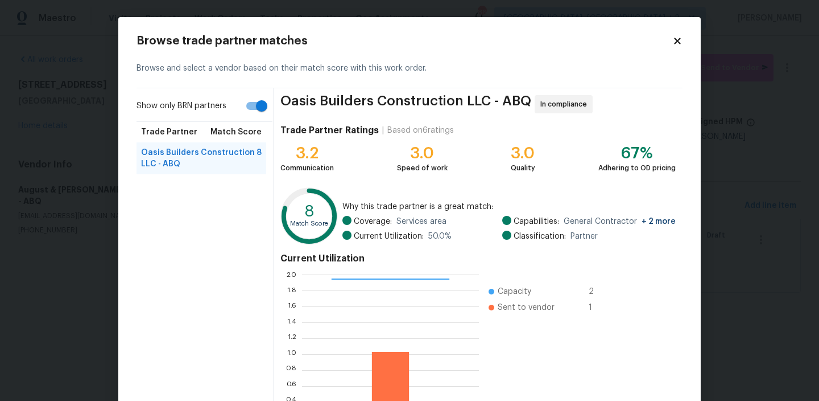
scroll to position [101, 0]
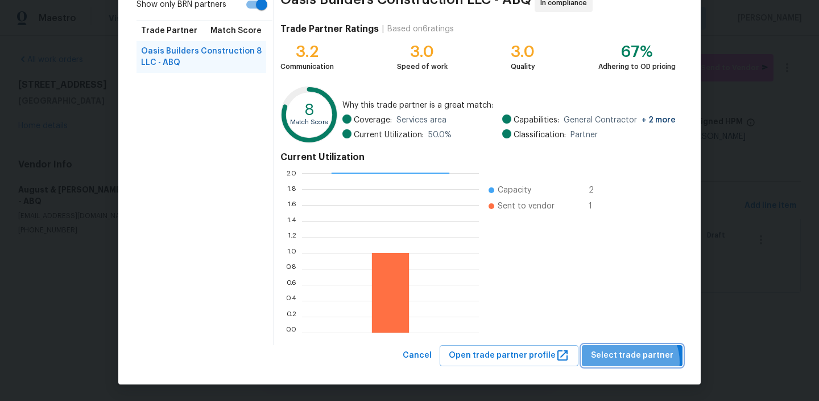
click at [635, 361] on span "Select trade partner" at bounding box center [632, 355] width 82 height 14
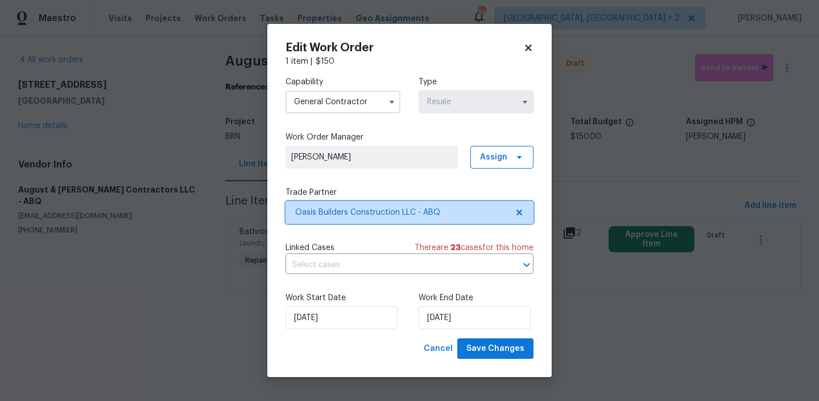
scroll to position [0, 0]
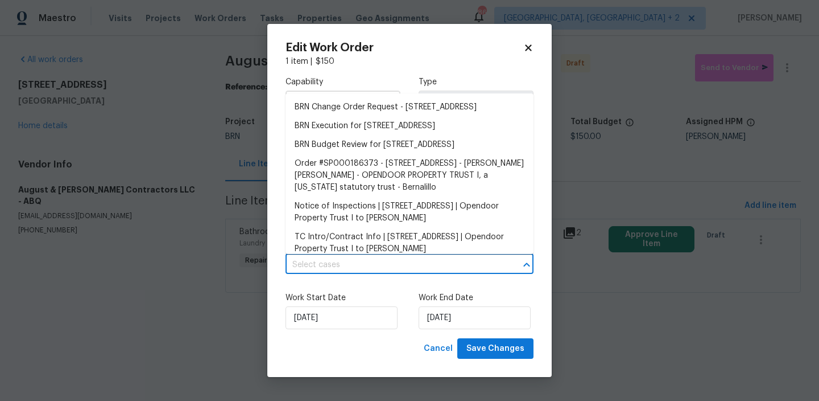
click at [346, 268] on input "text" at bounding box center [394, 265] width 216 height 18
click at [325, 135] on li "BRN Execution for 5736 Irving Blvd NW, Albuquerque, NM 87114" at bounding box center [410, 126] width 248 height 19
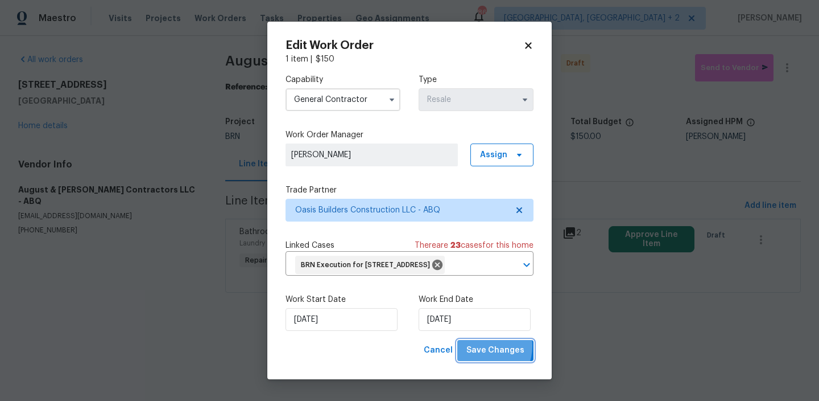
click at [481, 357] on span "Save Changes" at bounding box center [496, 350] width 58 height 14
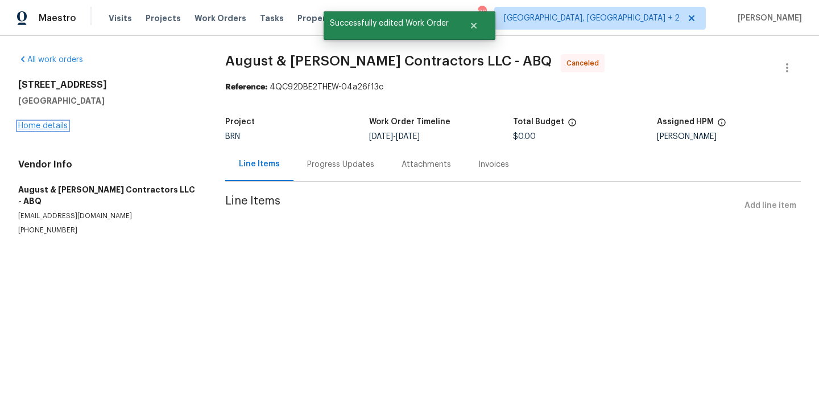
click at [23, 122] on link "Home details" at bounding box center [42, 126] width 49 height 8
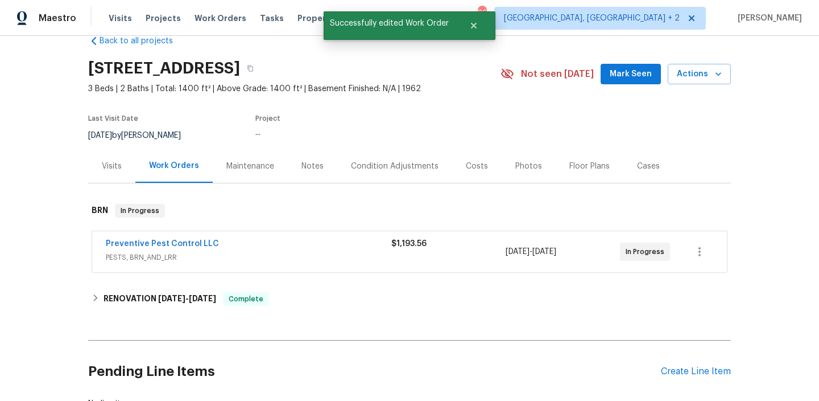
scroll to position [31, 0]
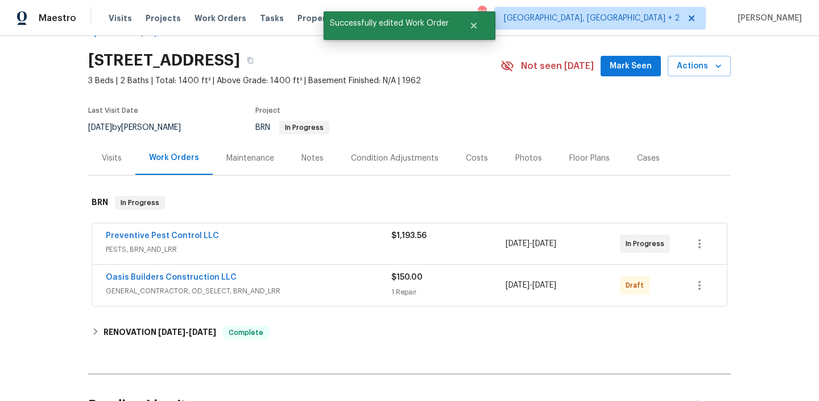
click at [133, 283] on div "Oasis Builders Construction LLC" at bounding box center [249, 278] width 286 height 14
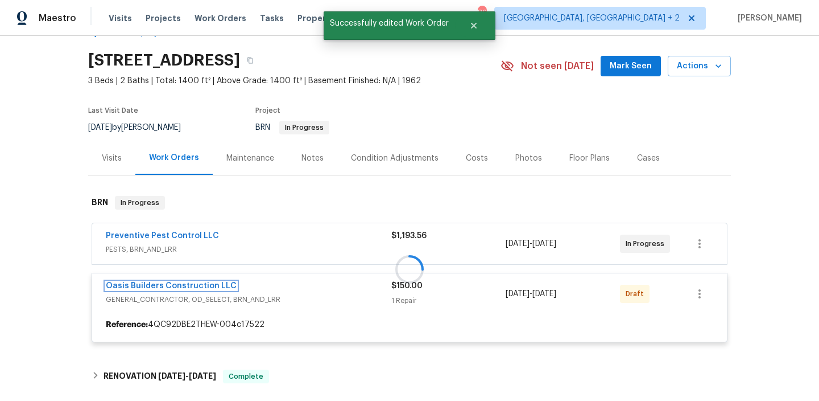
click at [131, 283] on link "Oasis Builders Construction LLC" at bounding box center [171, 286] width 131 height 8
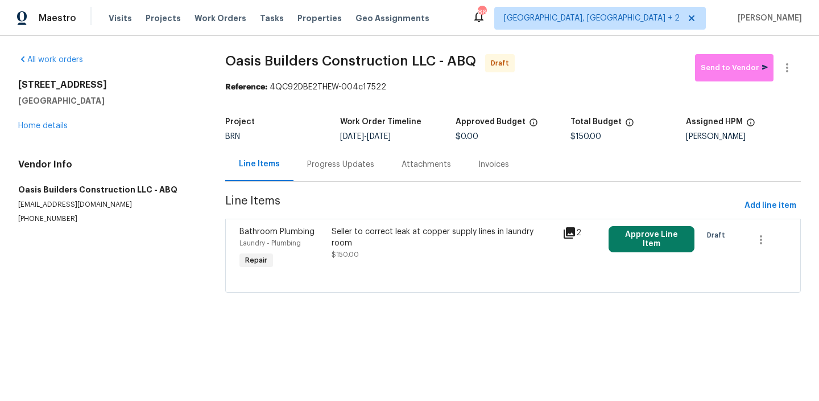
click at [319, 170] on div "Progress Updates" at bounding box center [340, 164] width 67 height 11
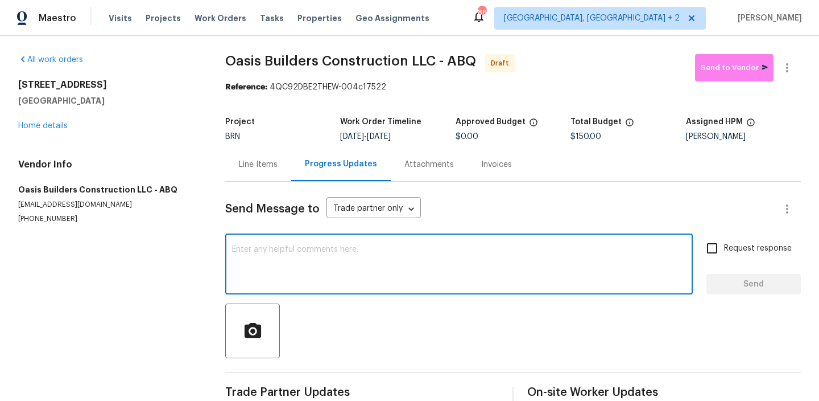
click at [315, 265] on textarea at bounding box center [459, 265] width 454 height 40
paste textarea "Hi, I'm Ananthi from Opendoor. Just wanted to check if you received the WO for …"
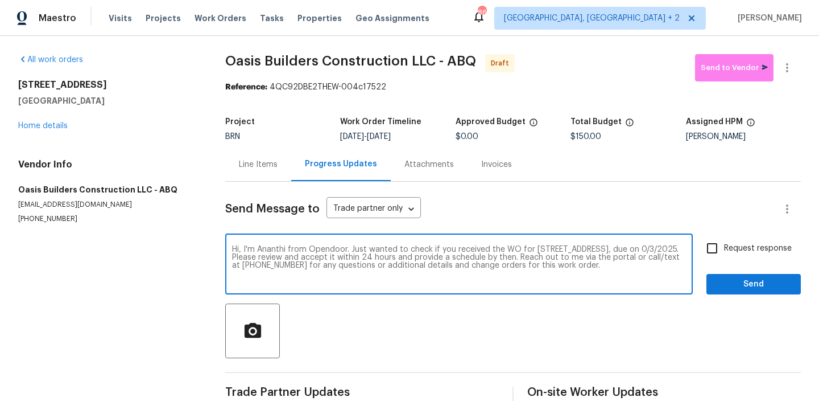
type textarea "Hi, I'm Ananthi from Opendoor. Just wanted to check if you received the WO for …"
click at [721, 250] on input "Request response" at bounding box center [712, 248] width 24 height 24
checkbox input "true"
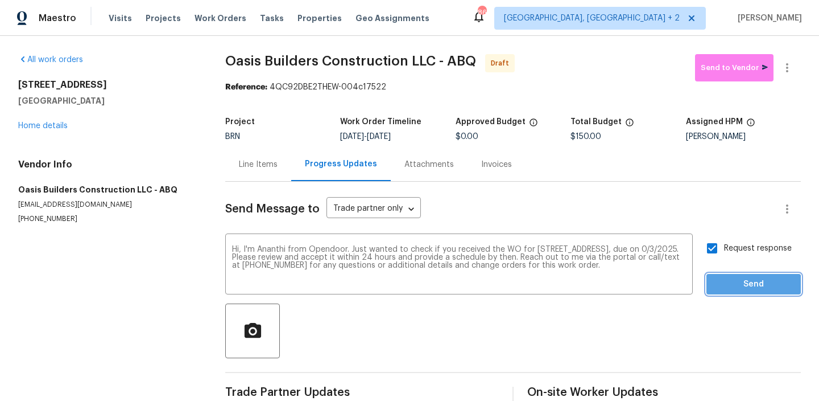
click at [736, 286] on span "Send" at bounding box center [754, 284] width 76 height 14
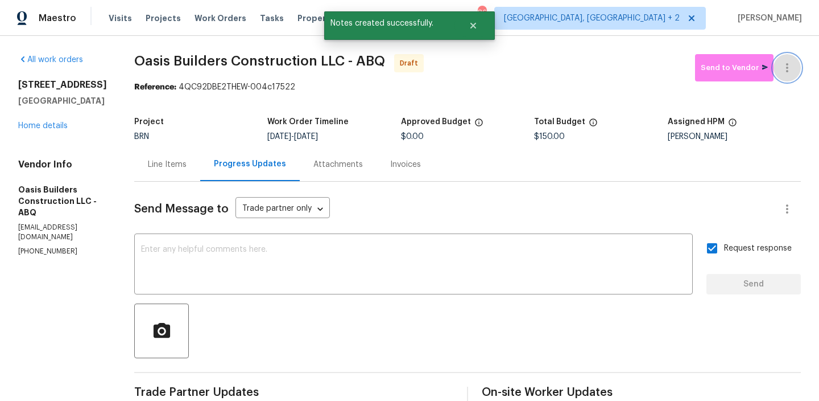
click at [786, 57] on button "button" at bounding box center [787, 67] width 27 height 27
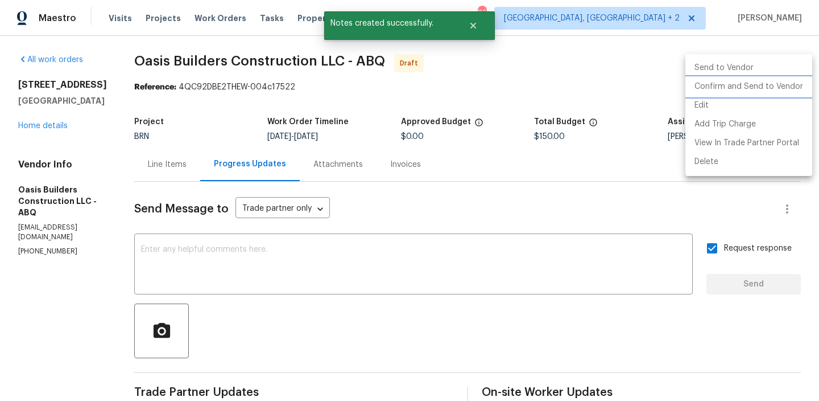
click at [732, 88] on li "Confirm and Send to Vendor" at bounding box center [749, 86] width 127 height 19
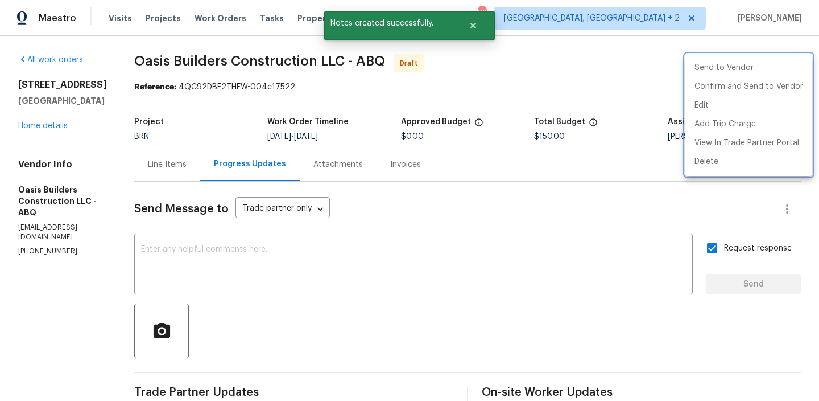
click at [238, 134] on div at bounding box center [409, 200] width 819 height 401
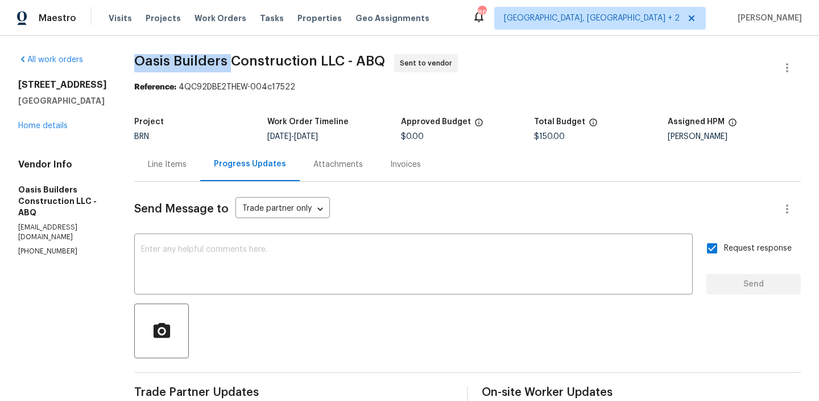
drag, startPoint x: 121, startPoint y: 54, endPoint x: 229, endPoint y: 57, distance: 108.7
click at [229, 57] on div "All work orders 5736 Irving Blvd NW Albuquerque, NM 87114 Home details Vendor I…" at bounding box center [409, 274] width 819 height 477
copy span "Oasis Builders"
click at [196, 139] on div "BRN" at bounding box center [200, 137] width 133 height 8
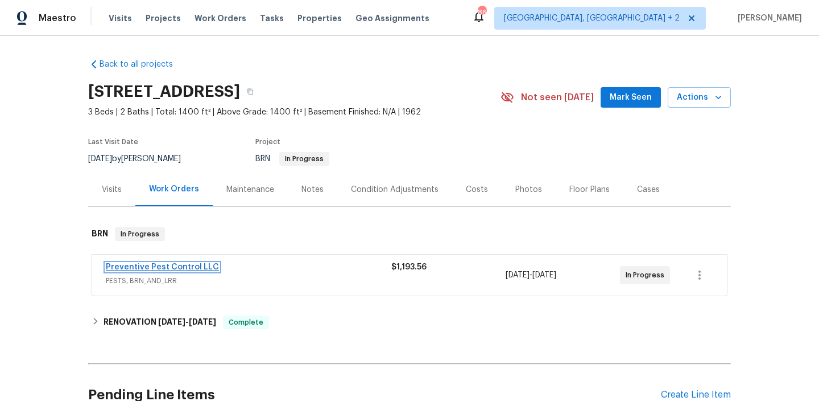
click at [135, 265] on link "Preventive Pest Control LLC" at bounding box center [162, 267] width 113 height 8
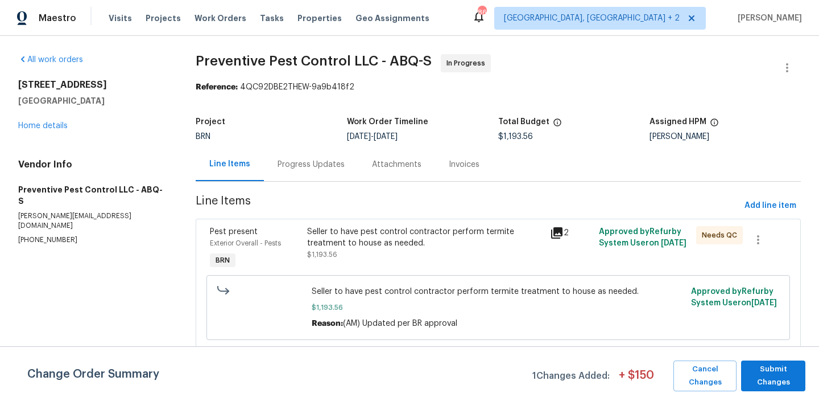
click at [357, 224] on div "Seller to have pest control contractor perform termite treatment to house as ne…" at bounding box center [425, 248] width 243 height 52
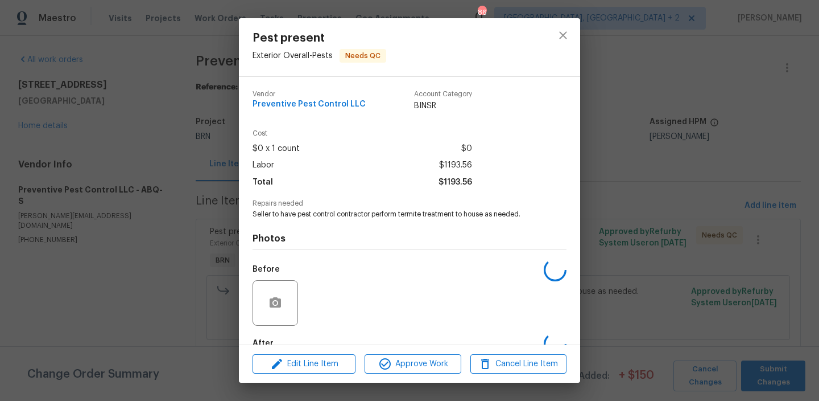
scroll to position [67, 0]
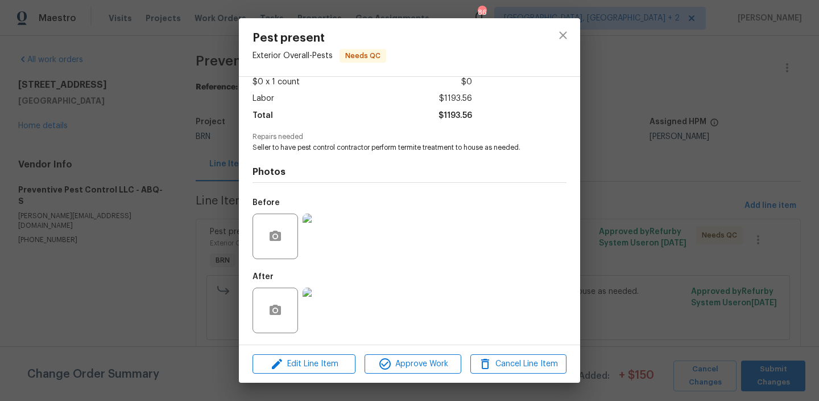
click at [323, 239] on img at bounding box center [326, 236] width 46 height 46
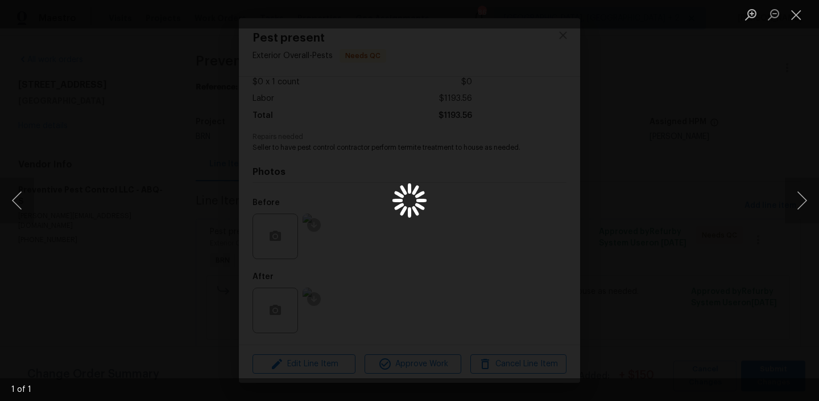
click at [150, 282] on div "Lightbox" at bounding box center [409, 200] width 819 height 401
click at [110, 259] on div "Lightbox" at bounding box center [409, 200] width 819 height 401
click at [158, 244] on div "Lightbox" at bounding box center [409, 200] width 819 height 401
click at [798, 16] on button "Close lightbox" at bounding box center [796, 15] width 23 height 20
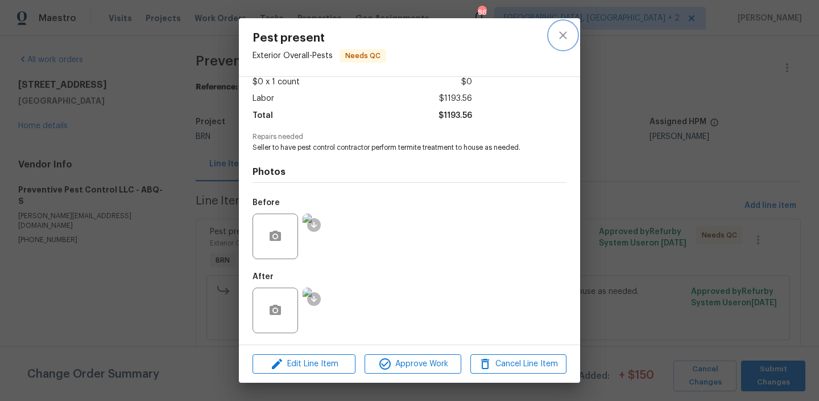
click at [566, 39] on icon "close" at bounding box center [563, 35] width 14 height 14
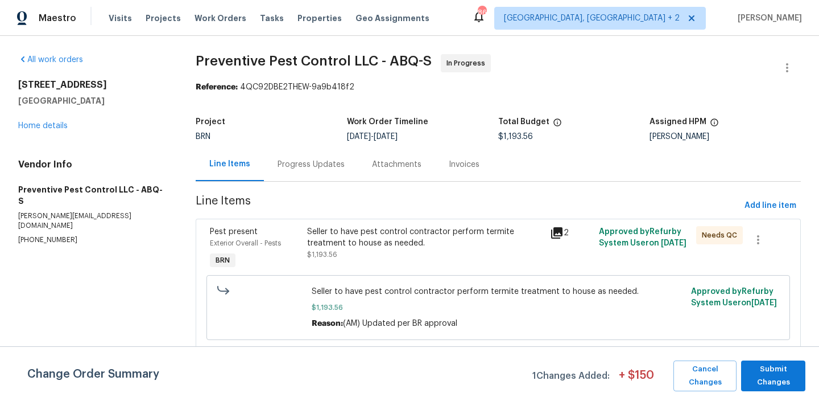
scroll to position [56, 0]
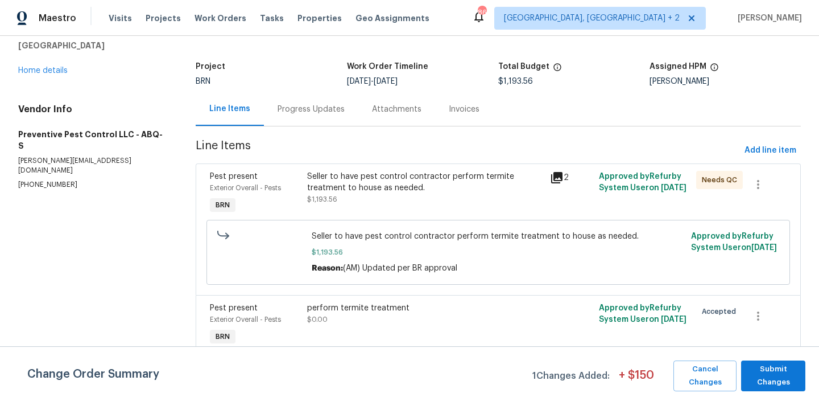
click at [333, 306] on div "perform termite treatment" at bounding box center [425, 307] width 237 height 11
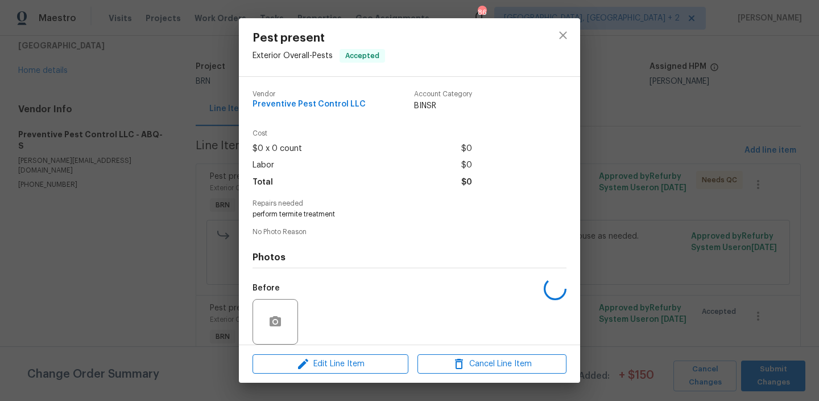
scroll to position [85, 0]
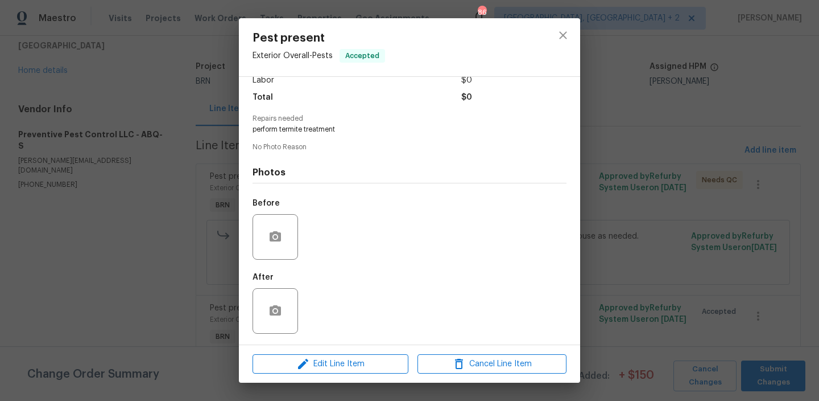
click at [192, 237] on div "Pest present Exterior Overall - Pests Accepted Vendor Preventive Pest Control L…" at bounding box center [409, 200] width 819 height 401
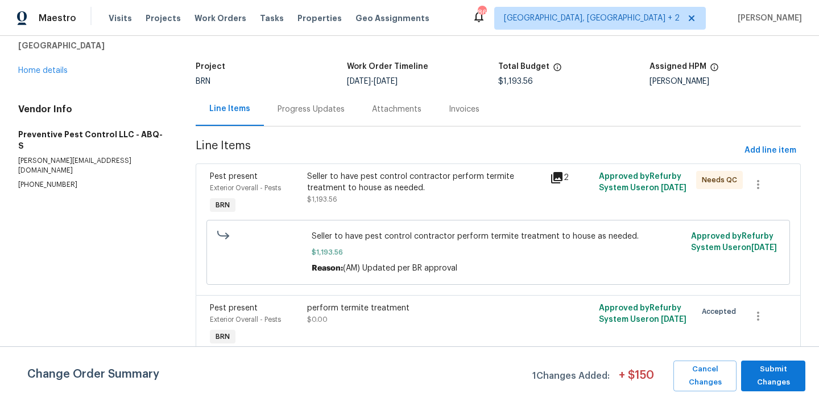
click at [397, 189] on div "Seller to have pest control contractor perform termite treatment to house as ne…" at bounding box center [425, 182] width 237 height 23
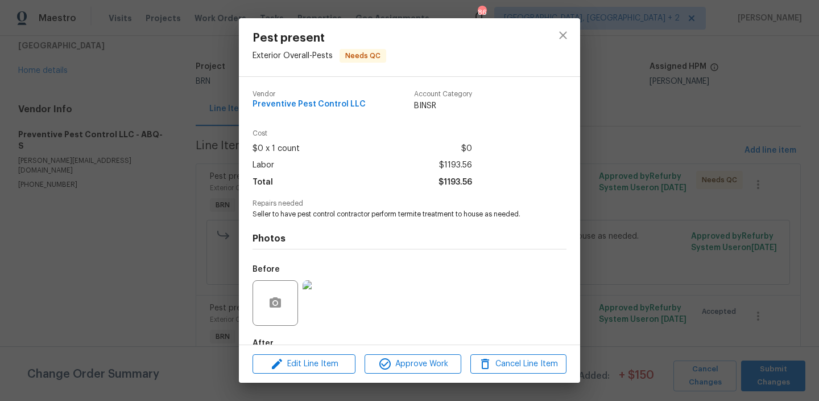
scroll to position [67, 0]
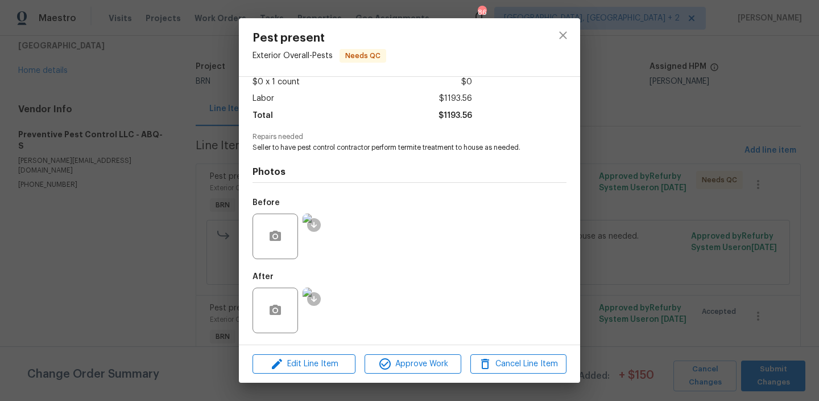
click at [180, 179] on div "Pest present Exterior Overall - Pests Needs QC Vendor Preventive Pest Control L…" at bounding box center [409, 200] width 819 height 401
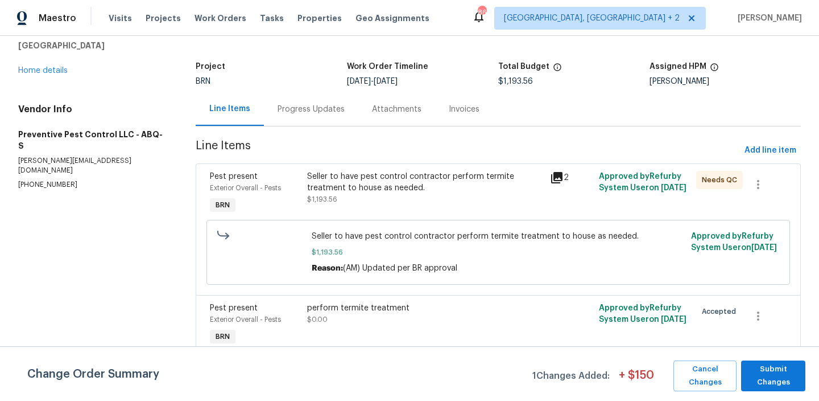
click at [286, 100] on div "Progress Updates" at bounding box center [311, 109] width 94 height 34
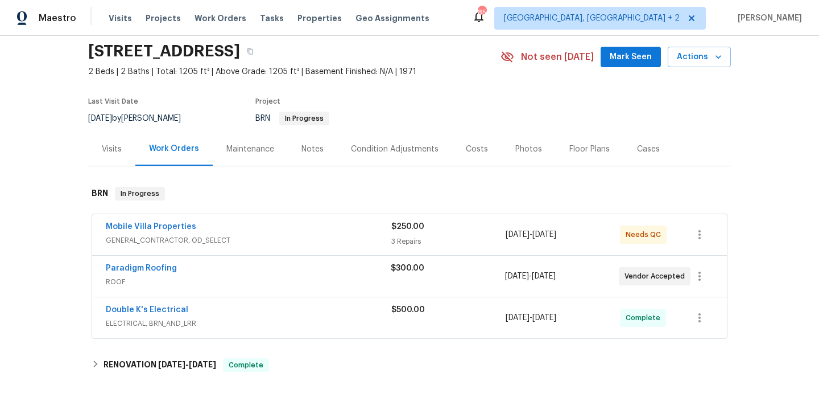
scroll to position [80, 0]
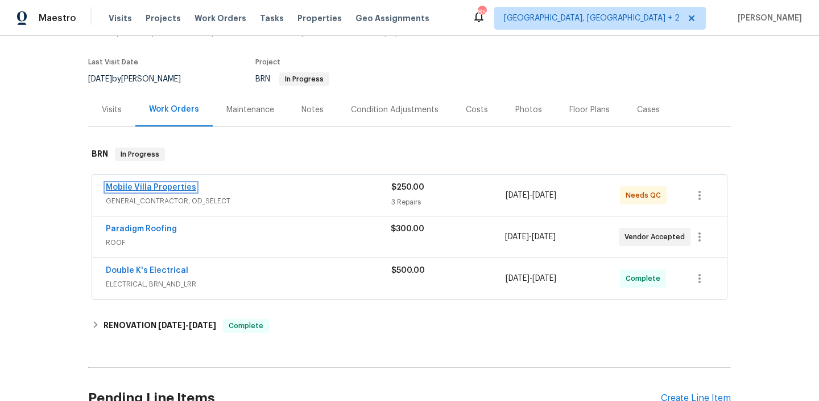
click at [142, 189] on link "Mobile Villa Properties" at bounding box center [151, 187] width 90 height 8
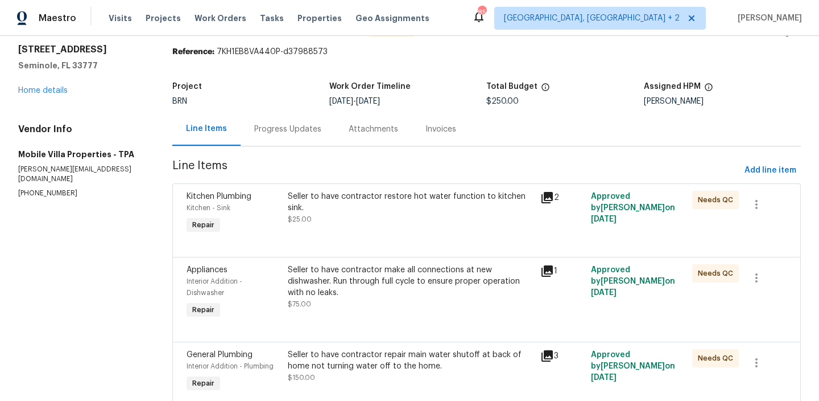
click at [282, 134] on div "Progress Updates" at bounding box center [287, 128] width 67 height 11
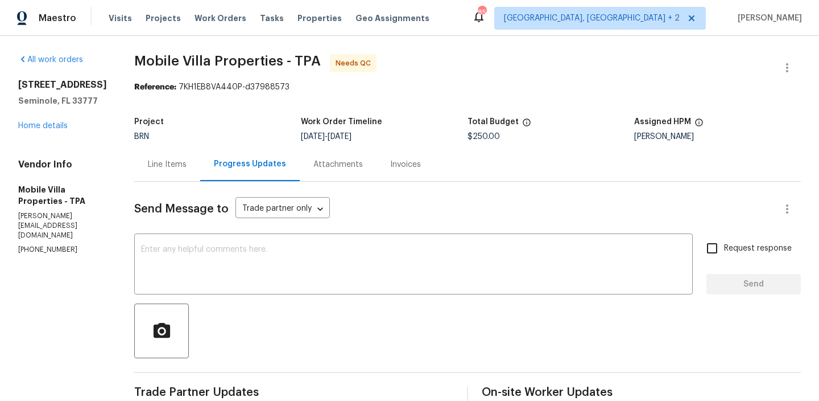
click at [180, 175] on div "Line Items" at bounding box center [167, 164] width 66 height 34
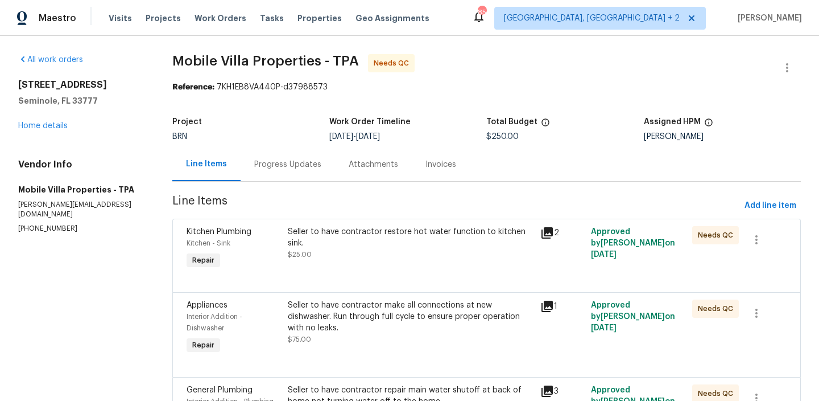
scroll to position [49, 0]
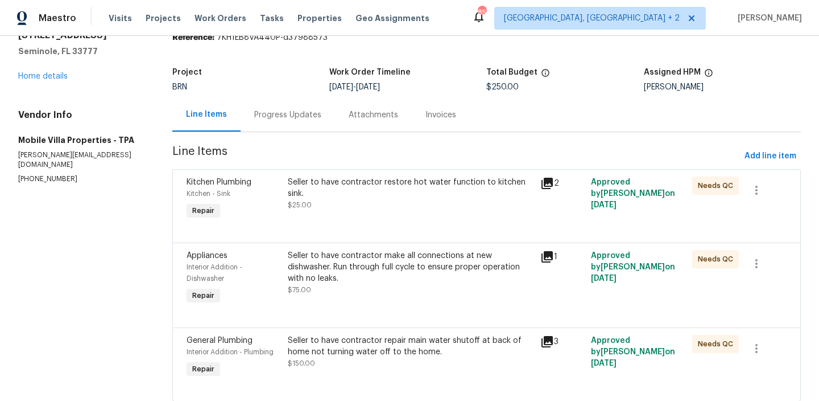
click at [355, 180] on div "Seller to have contractor restore hot water function to kitchen sink." at bounding box center [411, 187] width 246 height 23
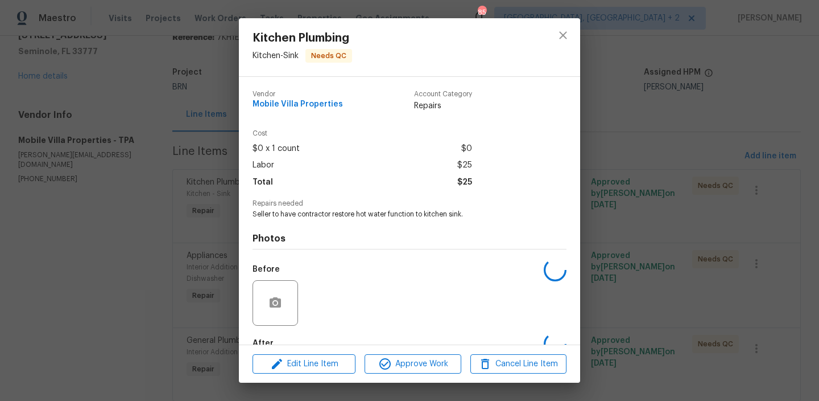
scroll to position [67, 0]
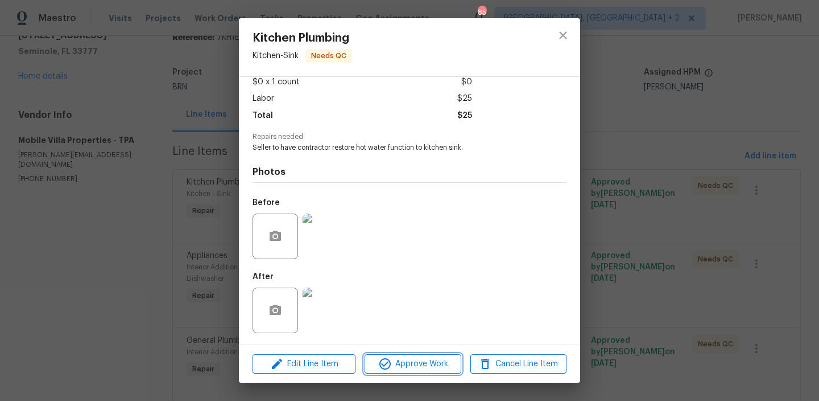
click at [386, 362] on icon "button" at bounding box center [384, 363] width 11 height 11
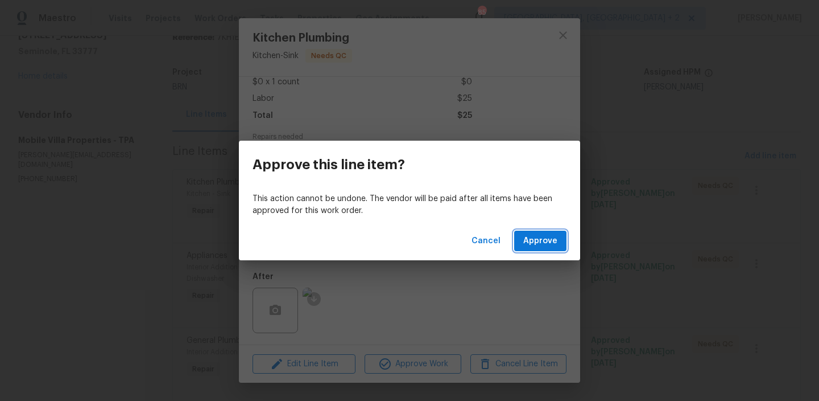
click at [563, 242] on button "Approve" at bounding box center [540, 240] width 52 height 21
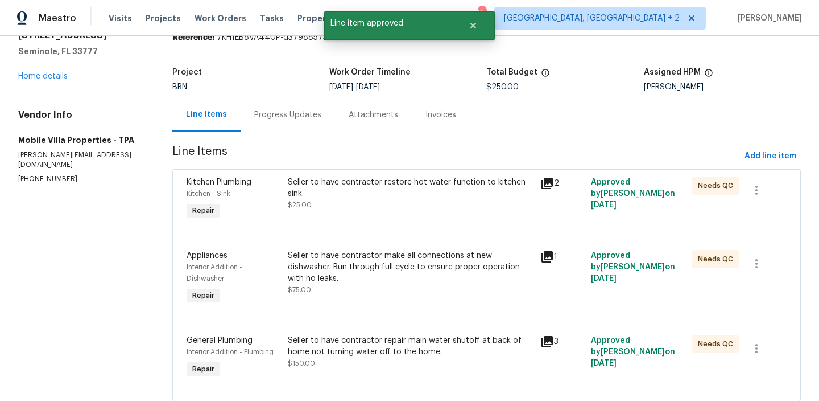
scroll to position [0, 0]
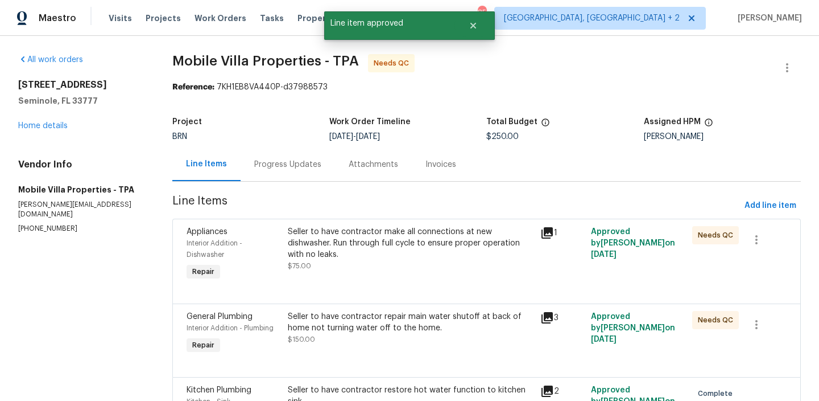
click at [341, 257] on div "Seller to have contractor make all connections at new dishwasher. Run through f…" at bounding box center [411, 249] width 246 height 46
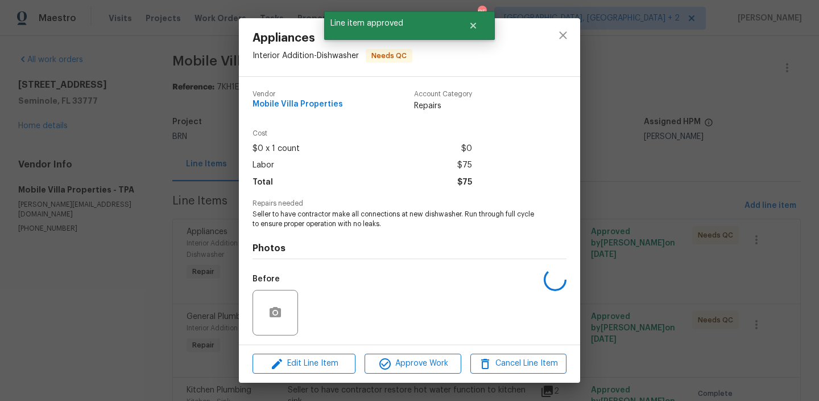
scroll to position [76, 0]
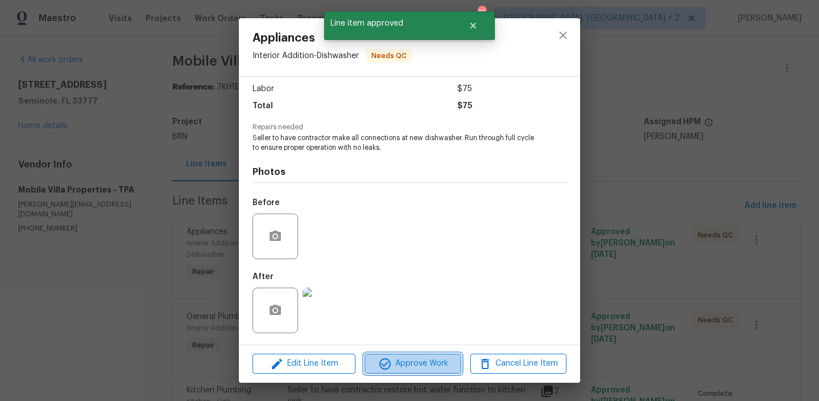
click at [384, 358] on icon "button" at bounding box center [385, 364] width 14 height 14
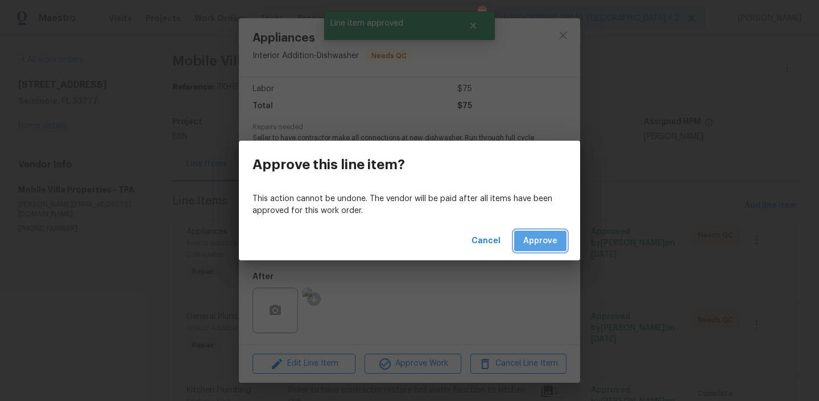
click at [558, 240] on button "Approve" at bounding box center [540, 240] width 52 height 21
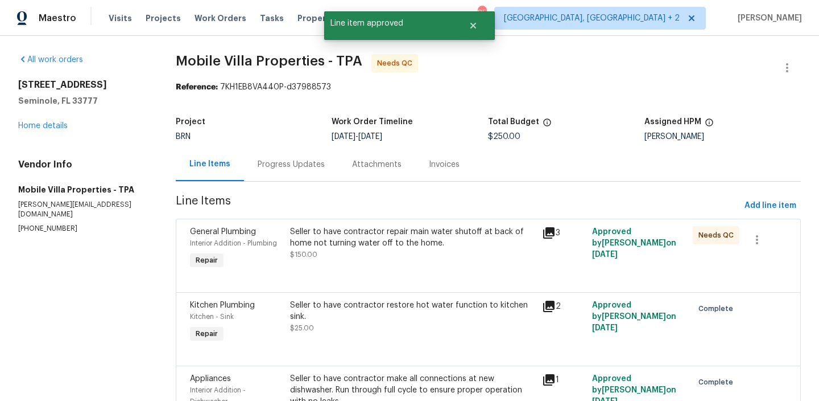
click at [317, 220] on div "General Plumbing Interior Addition - Plumbing Repair Seller to have contractor …" at bounding box center [488, 254] width 625 height 73
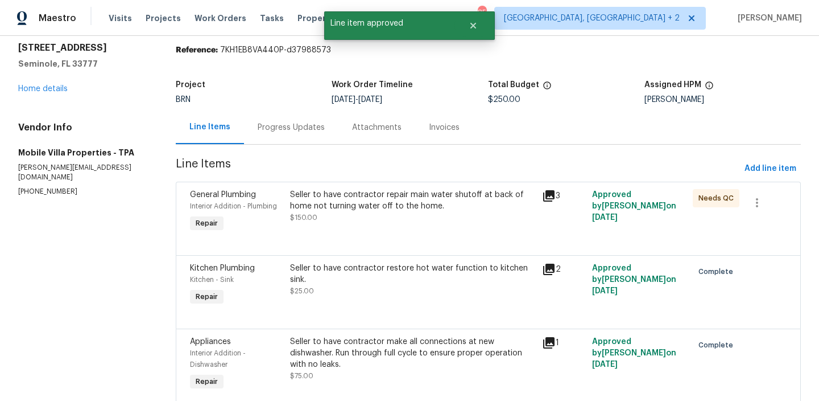
scroll to position [83, 0]
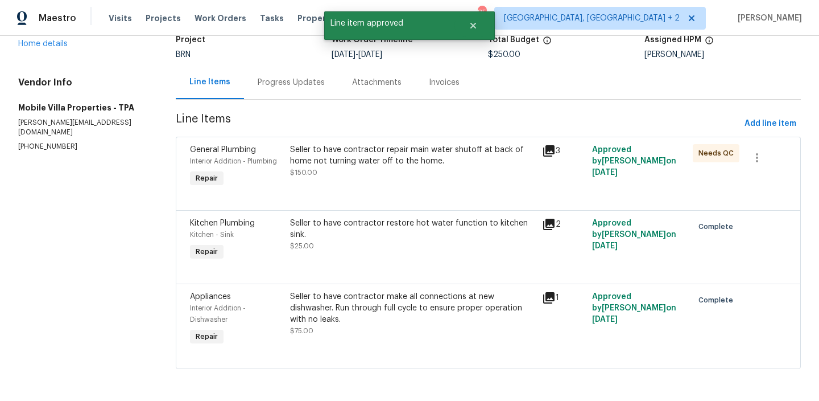
click at [317, 220] on div "Seller to have contractor restore hot water function to kitchen sink." at bounding box center [412, 228] width 245 height 23
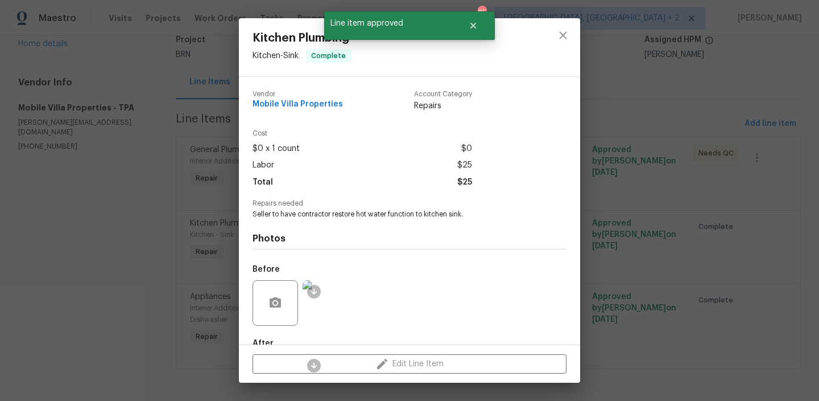
click at [176, 187] on div "Kitchen Plumbing Kitchen - Sink Complete Vendor Mobile Villa Properties Account…" at bounding box center [409, 200] width 819 height 401
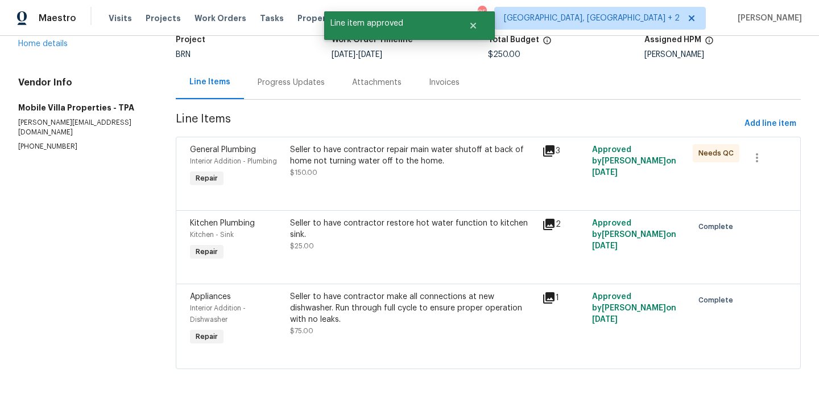
click at [344, 158] on div "Seller to have contractor repair main water shutoff at back of home not turning…" at bounding box center [412, 155] width 245 height 23
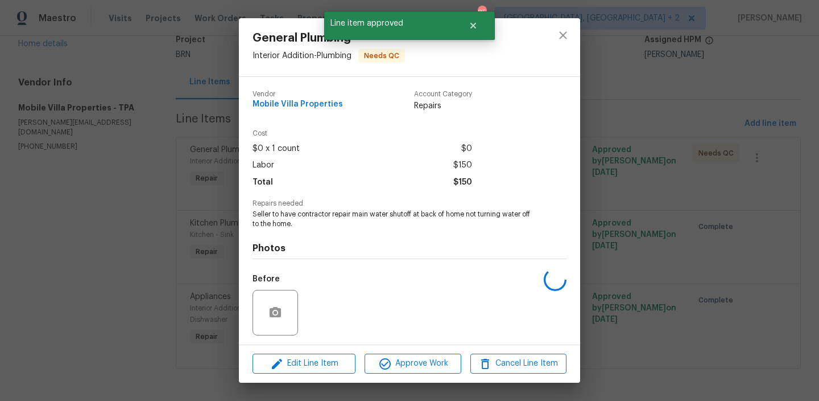
scroll to position [76, 0]
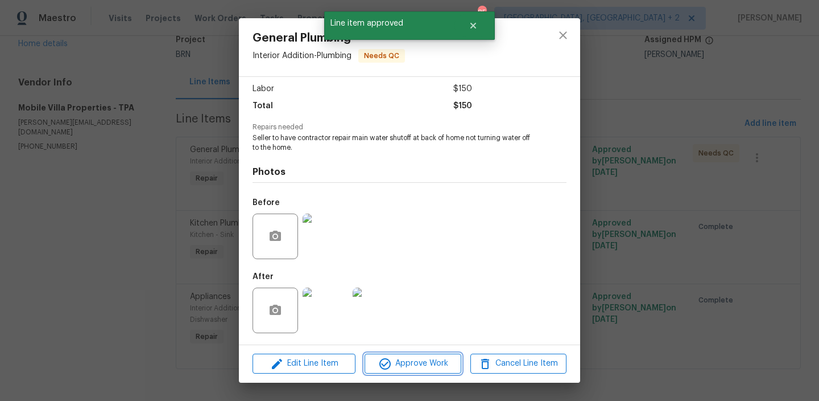
click at [384, 362] on icon "button" at bounding box center [385, 364] width 14 height 14
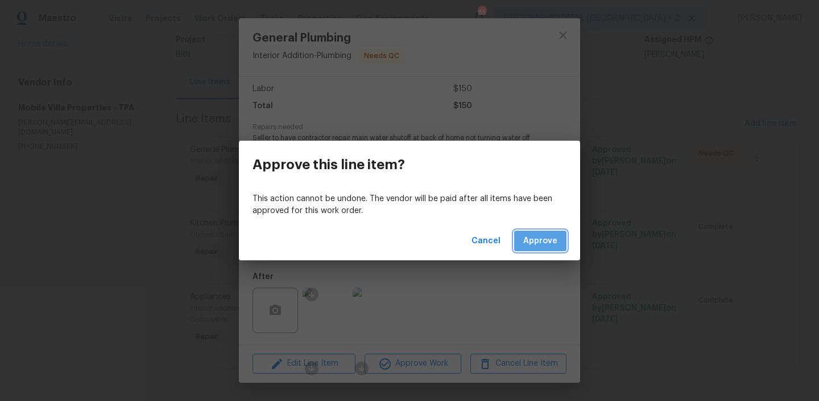
click at [539, 236] on span "Approve" at bounding box center [540, 241] width 34 height 14
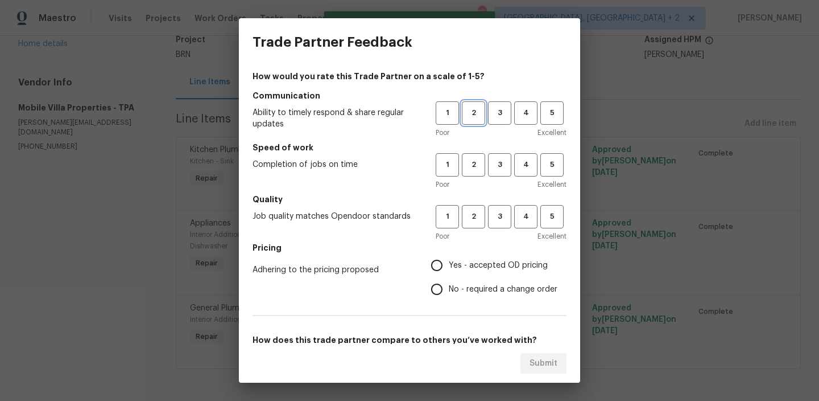
click at [470, 119] on button "2" at bounding box center [473, 112] width 23 height 23
click at [474, 148] on h5 "Speed of work" at bounding box center [410, 147] width 314 height 11
click at [472, 171] on span "2" at bounding box center [473, 164] width 21 height 13
click at [467, 210] on span "2" at bounding box center [473, 216] width 21 height 13
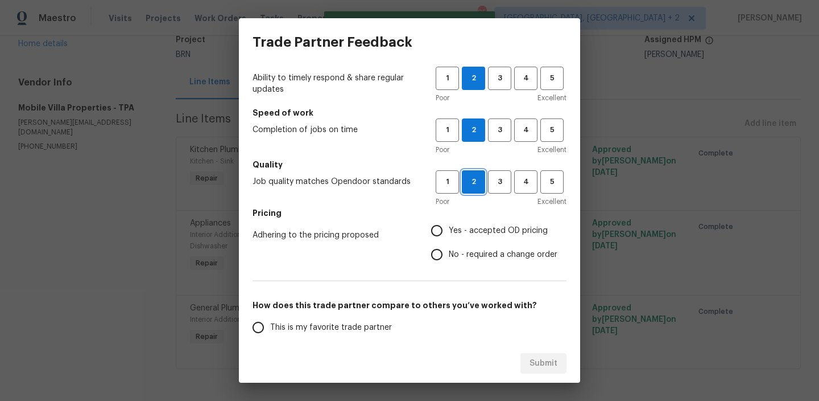
scroll to position [57, 0]
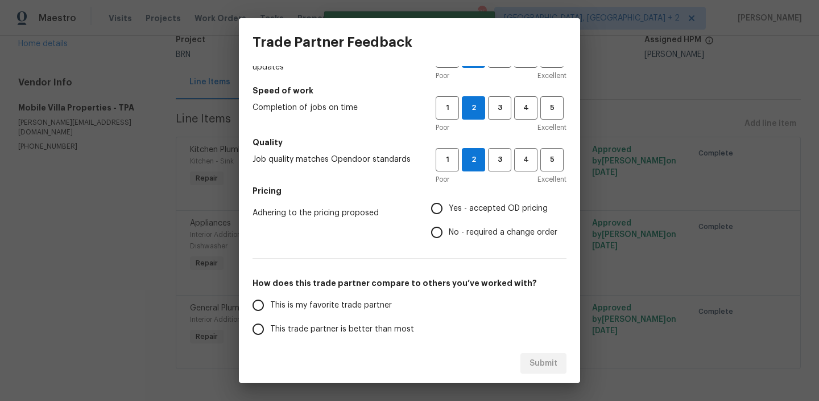
click at [436, 229] on input "No - required a change order" at bounding box center [437, 232] width 24 height 24
radio input "true"
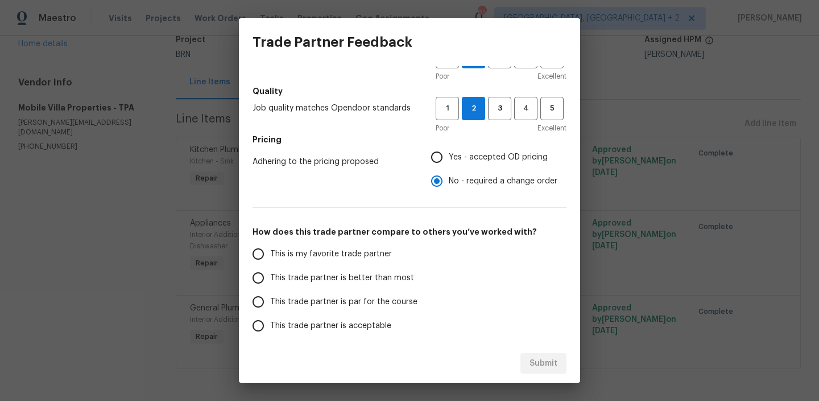
click at [435, 156] on input "Yes - accepted OD pricing" at bounding box center [437, 157] width 24 height 24
radio input "true"
click at [291, 275] on span "This trade partner is better than most" at bounding box center [342, 278] width 144 height 12
click at [270, 275] on input "This trade partner is better than most" at bounding box center [258, 278] width 24 height 24
click at [530, 366] on span "Submit" at bounding box center [544, 363] width 28 height 14
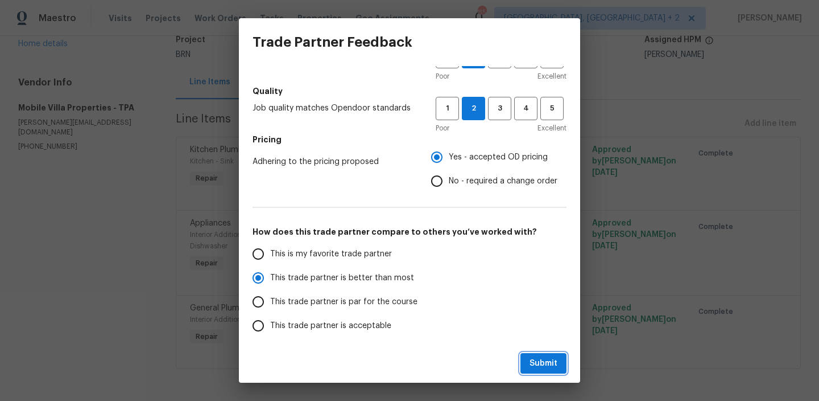
radio input "true"
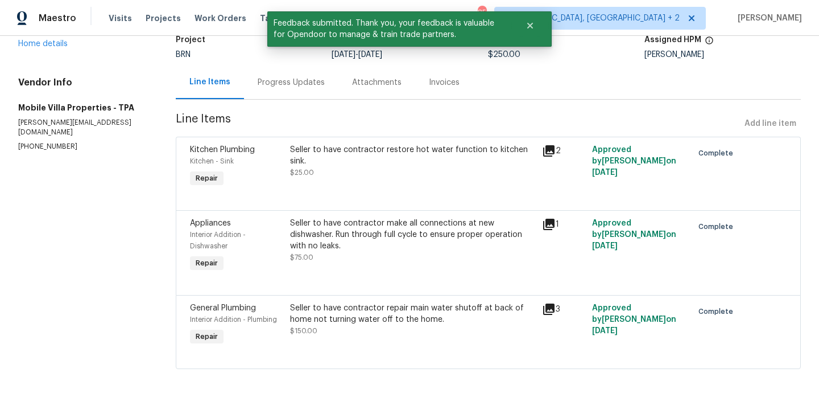
scroll to position [0, 0]
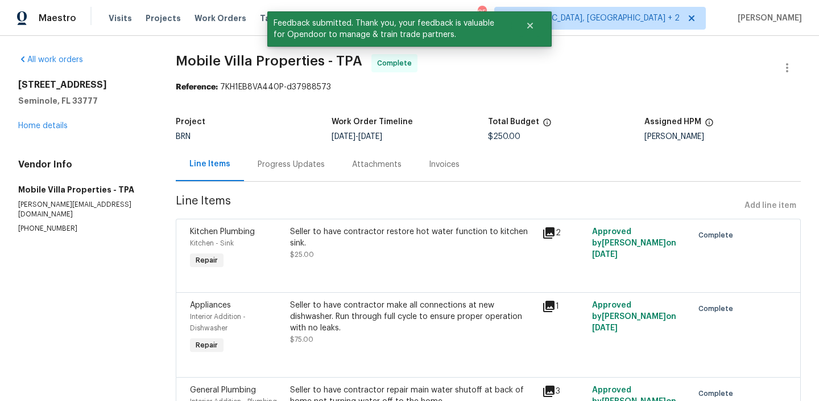
click at [279, 147] on div "Project BRN Work Order Timeline 9/29/2025 - 10/2/2025 Total Budget $250.00 Assi…" at bounding box center [488, 129] width 625 height 36
click at [286, 143] on div "Project BRN Work Order Timeline 9/29/2025 - 10/2/2025 Total Budget $250.00 Assi…" at bounding box center [488, 129] width 625 height 36
click at [271, 172] on div "Progress Updates" at bounding box center [291, 164] width 94 height 34
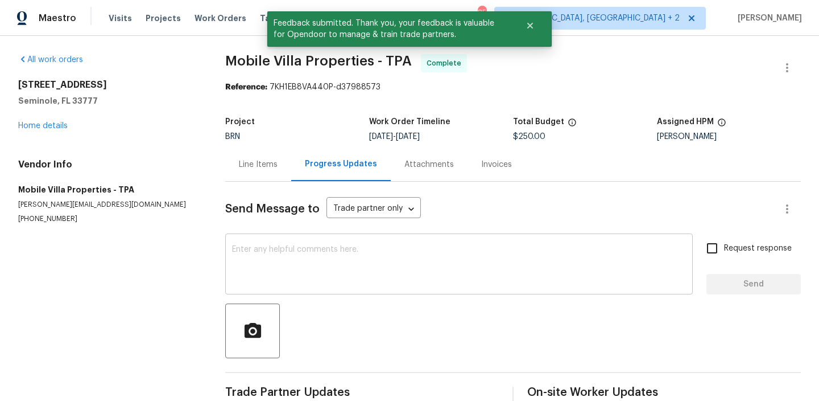
click at [268, 255] on textarea at bounding box center [459, 265] width 454 height 40
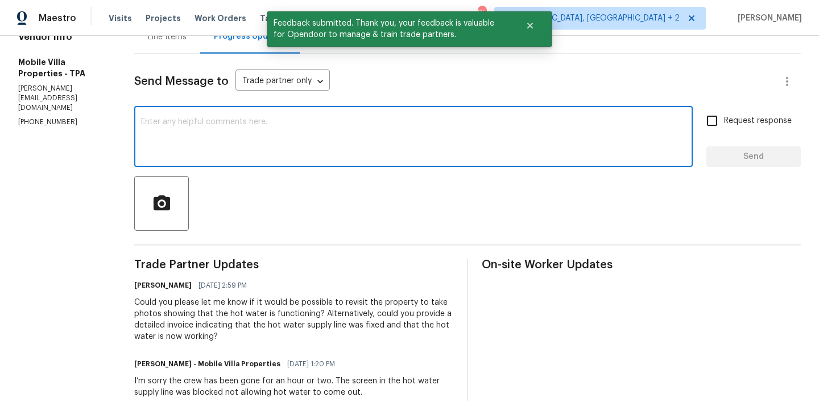
scroll to position [132, 0]
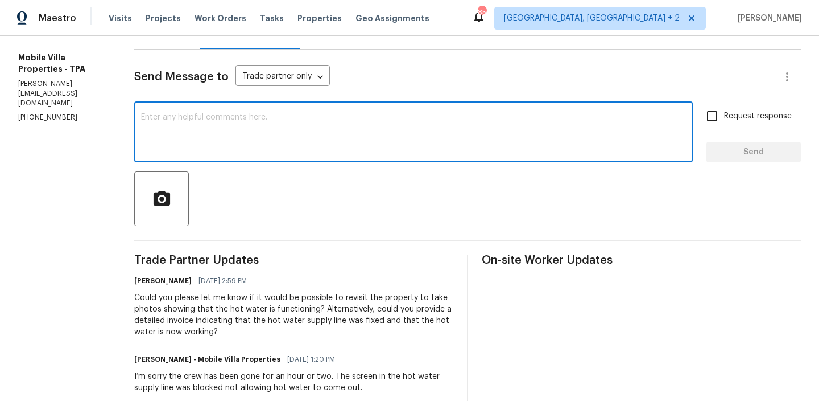
paste textarea "WO is approved, Please upload the invoice under the invoice section.Thanks"
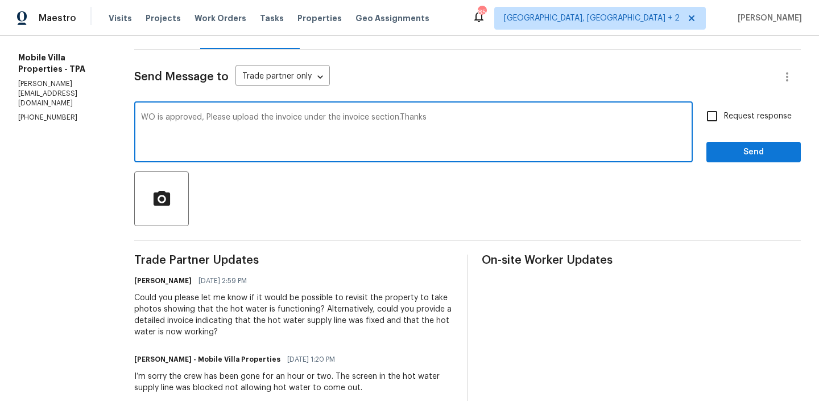
type textarea "WO is approved, Please upload the invoice under the invoice section.Thanks"
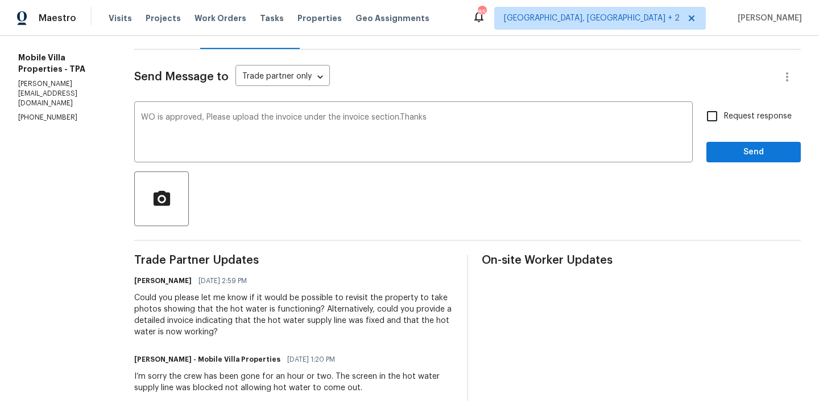
click at [734, 120] on span "Request response" at bounding box center [758, 116] width 68 height 12
click at [724, 120] on input "Request response" at bounding box center [712, 116] width 24 height 24
checkbox input "true"
click at [731, 158] on span "Send" at bounding box center [754, 152] width 76 height 14
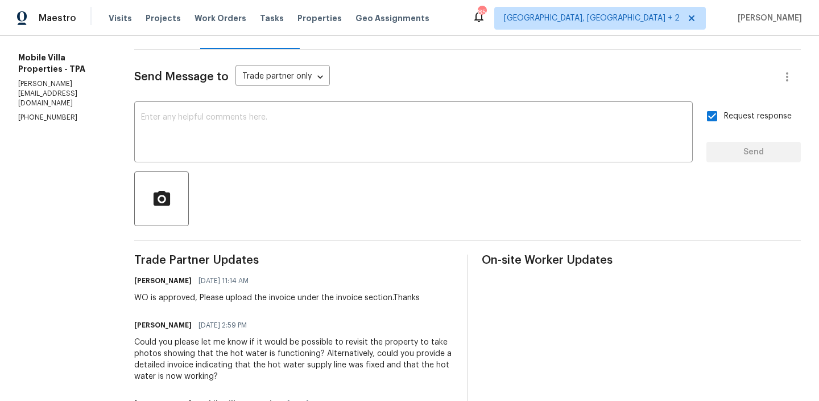
scroll to position [0, 0]
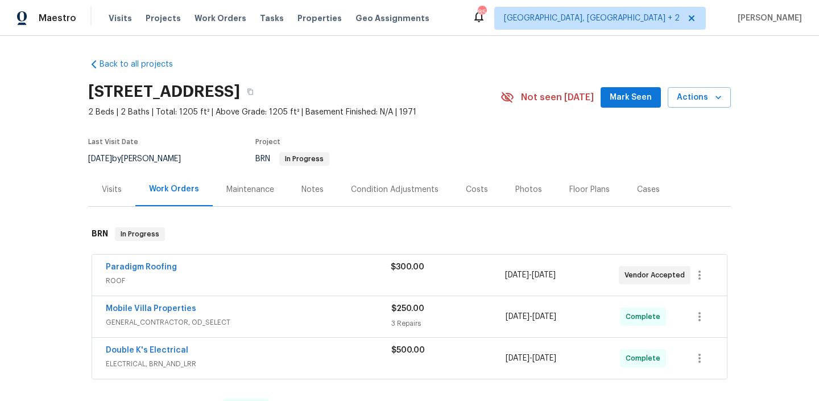
scroll to position [90, 0]
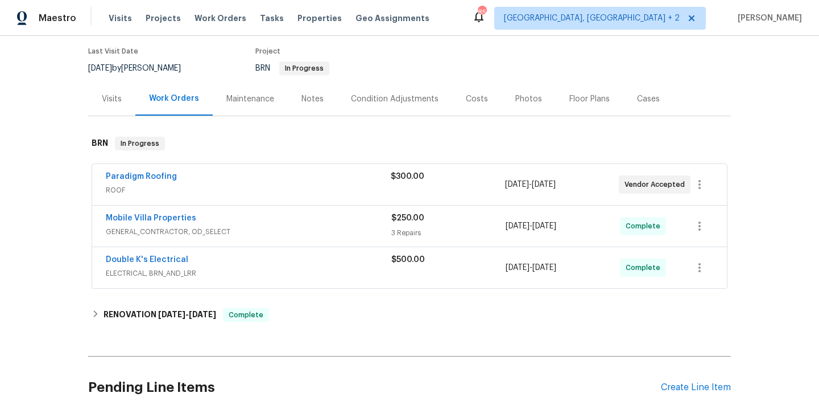
click at [113, 181] on span "Paradigm Roofing" at bounding box center [141, 176] width 71 height 11
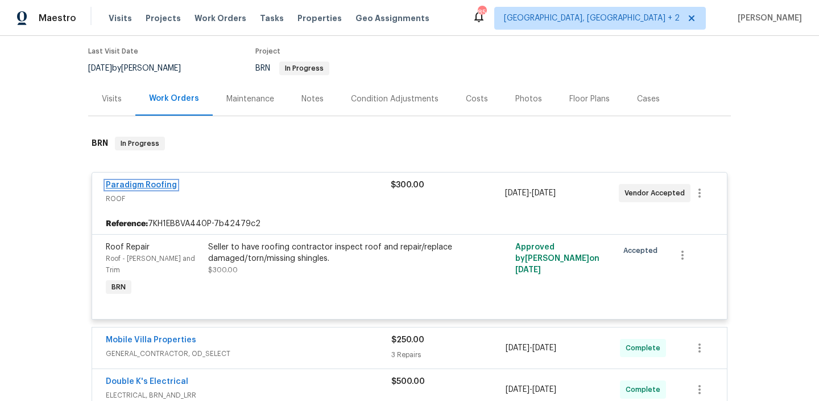
click at [119, 187] on link "Paradigm Roofing" at bounding box center [141, 185] width 71 height 8
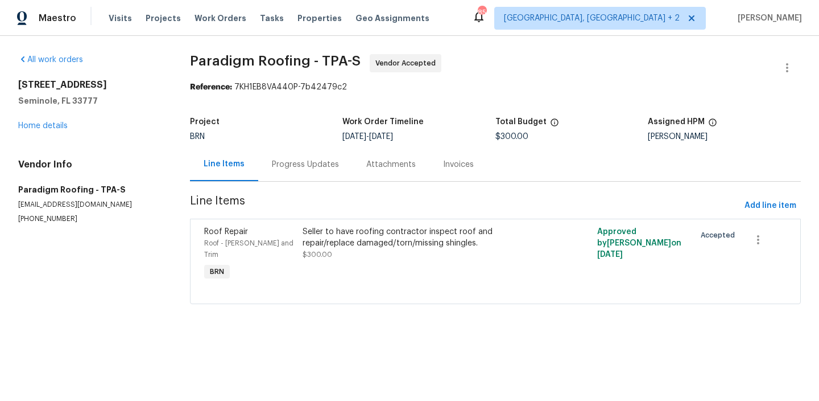
click at [288, 152] on div "Progress Updates" at bounding box center [305, 164] width 94 height 34
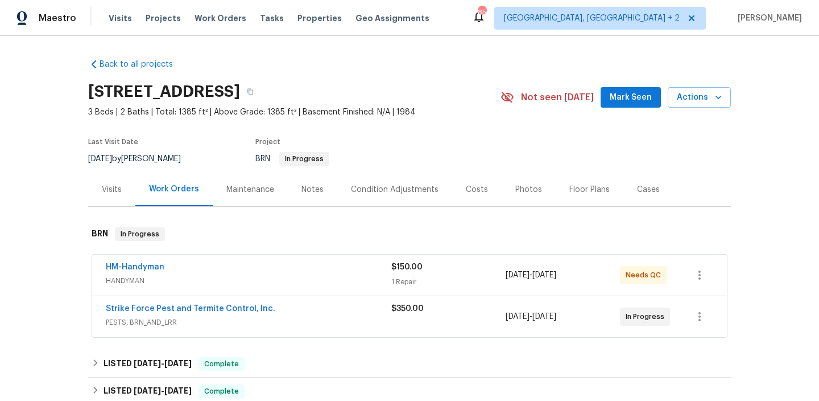
scroll to position [43, 0]
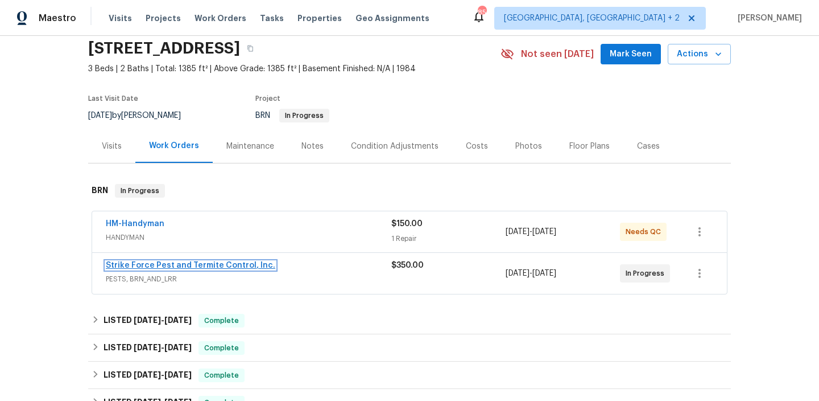
click at [145, 264] on link "Strike Force Pest and Termite Control, Inc." at bounding box center [191, 265] width 170 height 8
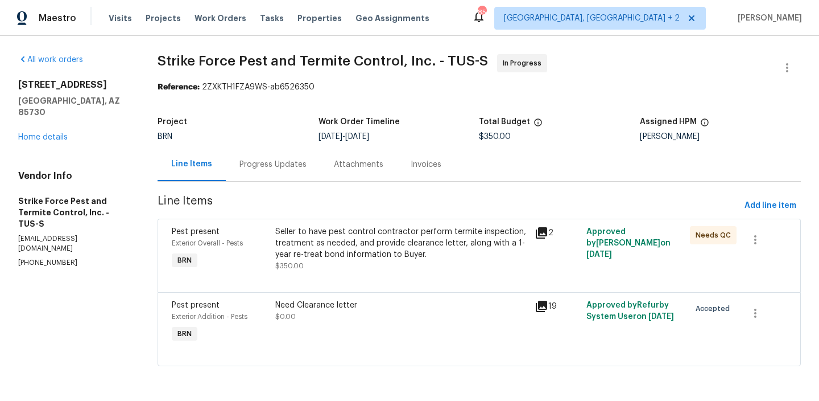
click at [304, 164] on div "Progress Updates" at bounding box center [273, 164] width 94 height 34
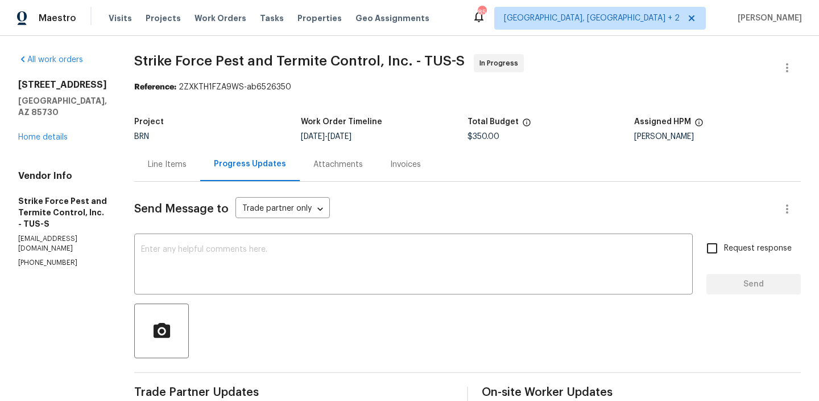
click at [170, 160] on div "Line Items" at bounding box center [167, 164] width 39 height 11
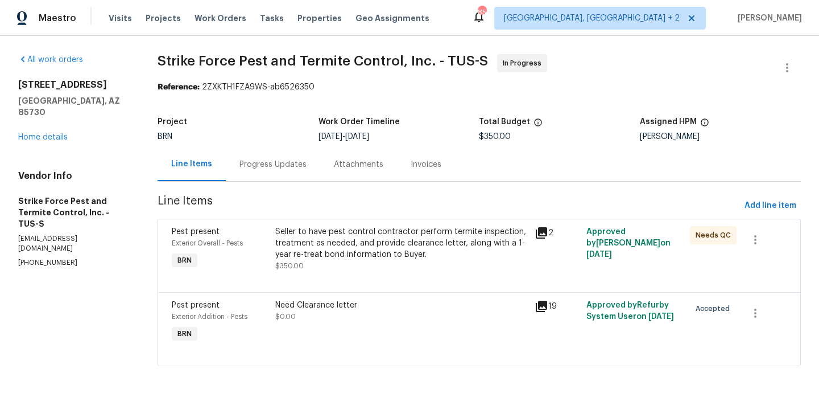
click at [342, 259] on div "Seller to have pest control contractor perform termite inspection, treatment as…" at bounding box center [401, 243] width 252 height 34
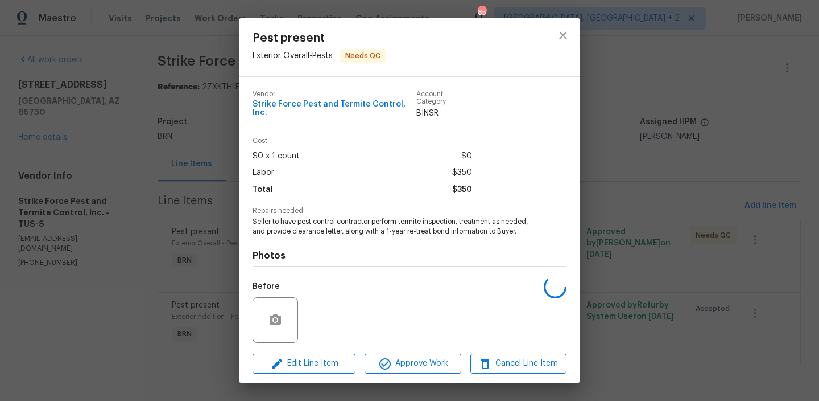
scroll to position [76, 0]
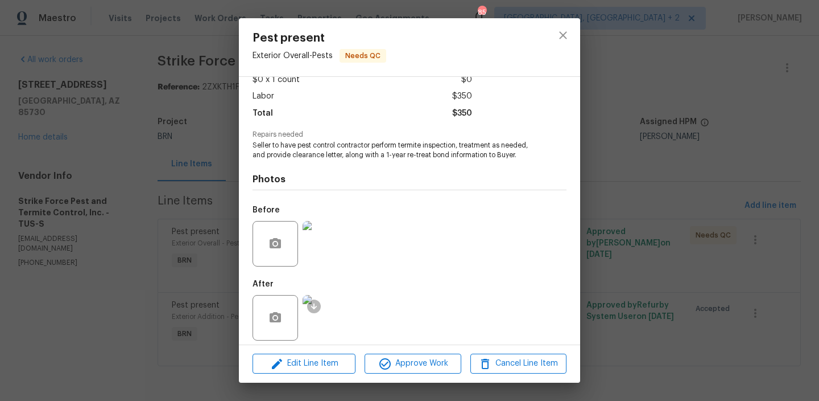
click at [180, 183] on div "Pest present Exterior Overall - Pests Needs QC Vendor Strike Force Pest and Ter…" at bounding box center [409, 200] width 819 height 401
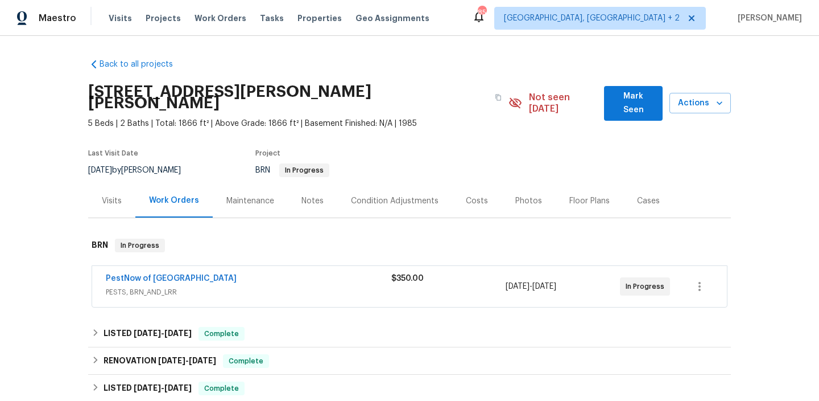
scroll to position [59, 0]
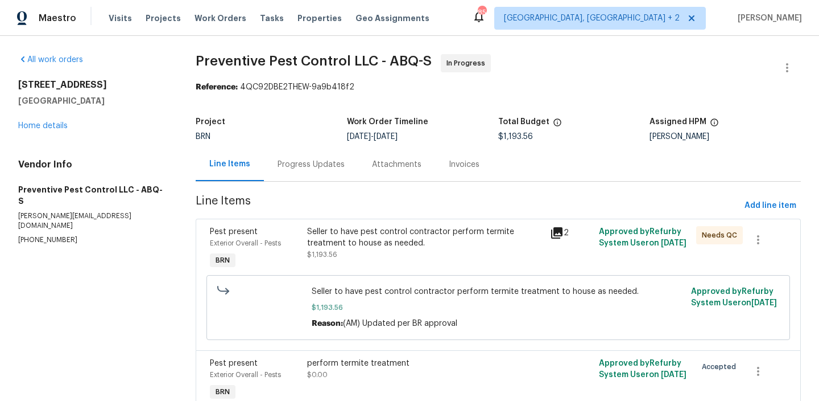
click at [48, 235] on p "(505) 792-8380" at bounding box center [93, 240] width 150 height 10
copy p "(505) 792-8380"
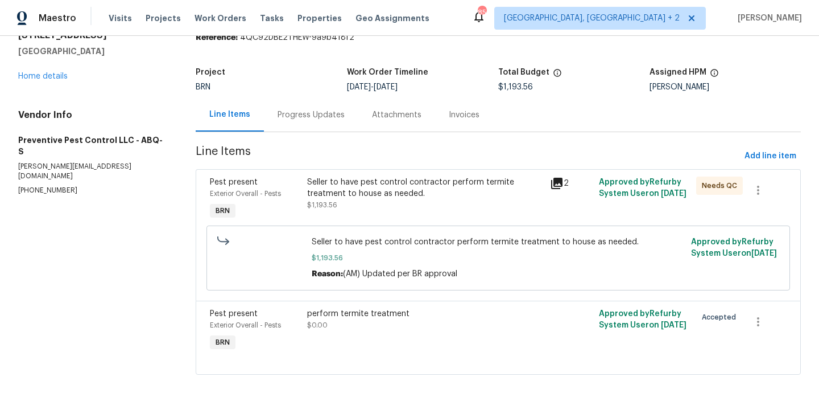
click at [285, 114] on div "Progress Updates" at bounding box center [311, 114] width 67 height 11
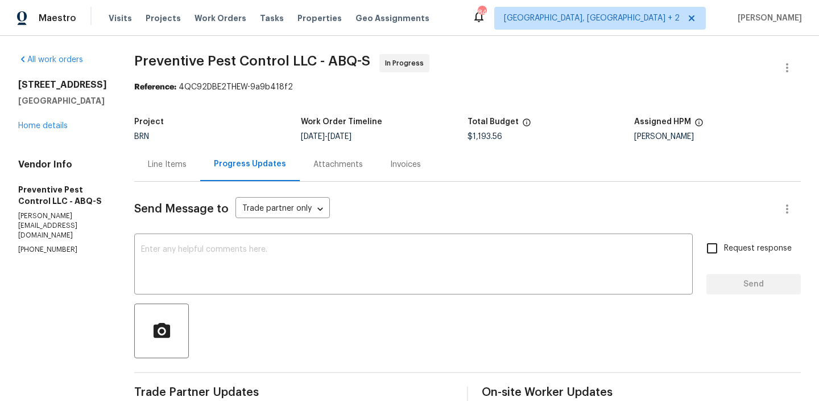
scroll to position [83, 0]
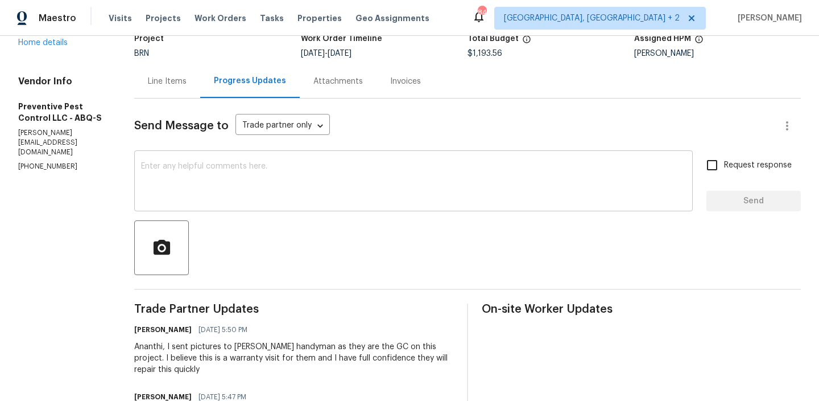
click at [194, 180] on textarea at bounding box center [413, 182] width 545 height 40
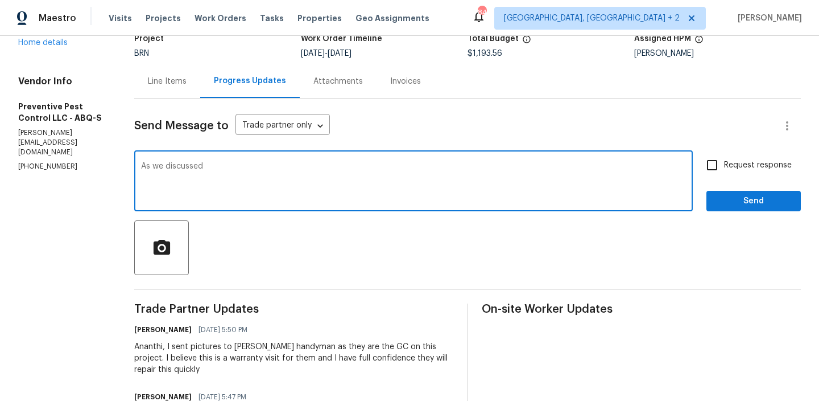
click at [47, 170] on p "(505) 792-8380" at bounding box center [62, 167] width 89 height 10
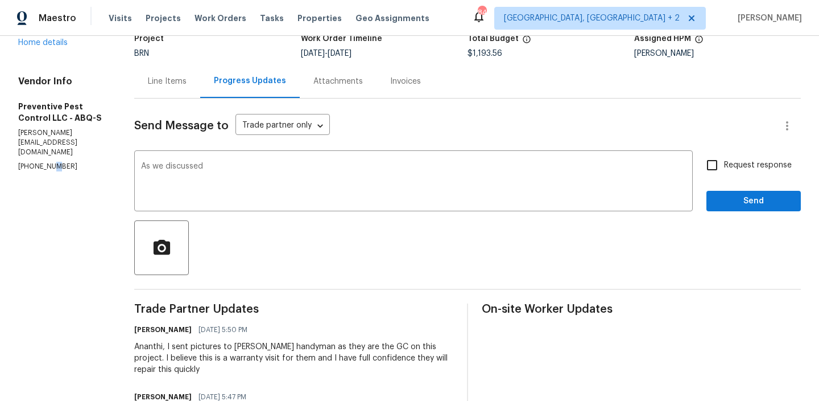
click at [47, 170] on p "(505) 792-8380" at bounding box center [62, 167] width 89 height 10
copy p "(505) 792-8380"
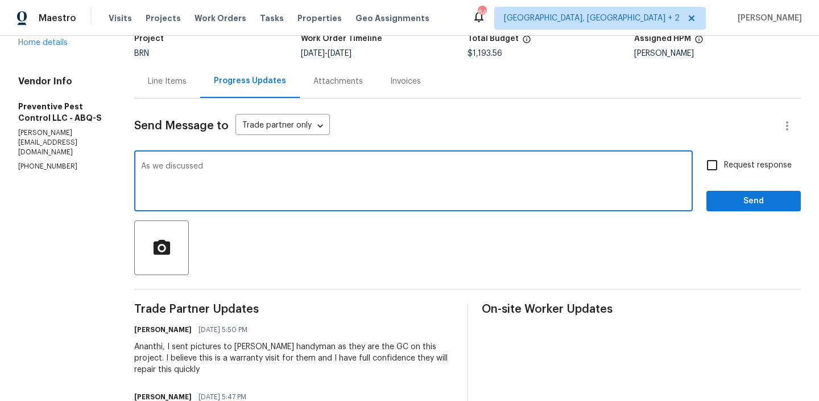
click at [232, 175] on textarea "As we discussed" at bounding box center [413, 182] width 545 height 40
paste textarea "(505) 792-8380"
drag, startPoint x: 363, startPoint y: 167, endPoint x: 456, endPoint y: 172, distance: 93.4
click at [456, 172] on textarea "As we discussed (505) 792-8380, Kindly ensure to upload the CL100" at bounding box center [413, 182] width 545 height 40
drag, startPoint x: 286, startPoint y: 169, endPoint x: 571, endPoint y: 178, distance: 284.6
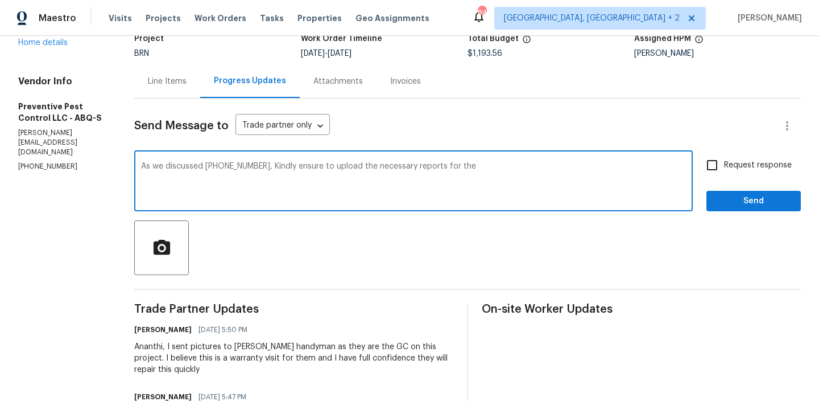
click at [573, 179] on textarea "As we discussed (505) 792-8380, Kindly ensure to upload the necessary reports f…" at bounding box center [413, 182] width 545 height 40
paste textarea "termite treatmen"
type textarea "As we discussed (505) 792-8380, Kindly confirm whether the termite treatment ha…"
click at [724, 161] on input "Request response" at bounding box center [712, 165] width 24 height 24
checkbox input "true"
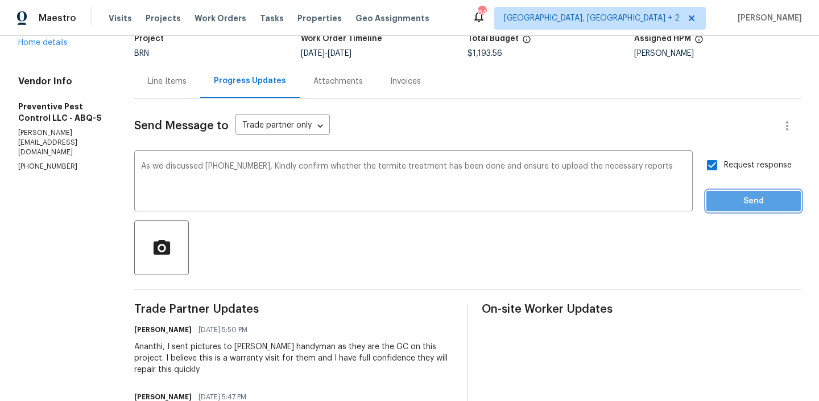
click at [721, 191] on button "Send" at bounding box center [754, 201] width 94 height 21
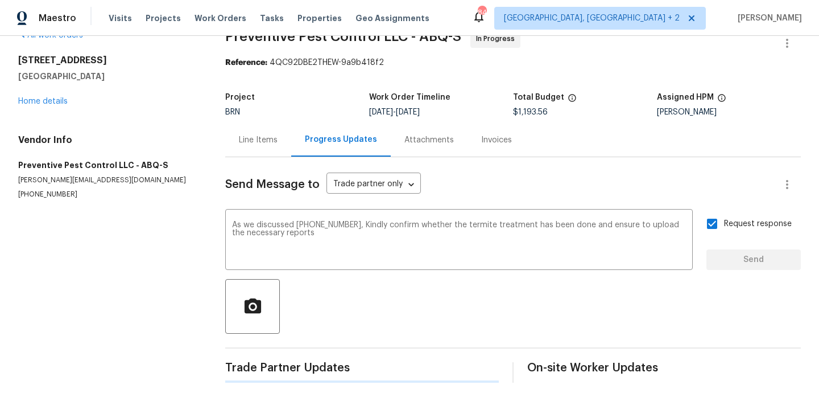
scroll to position [0, 0]
